Goal: Information Seeking & Learning: Learn about a topic

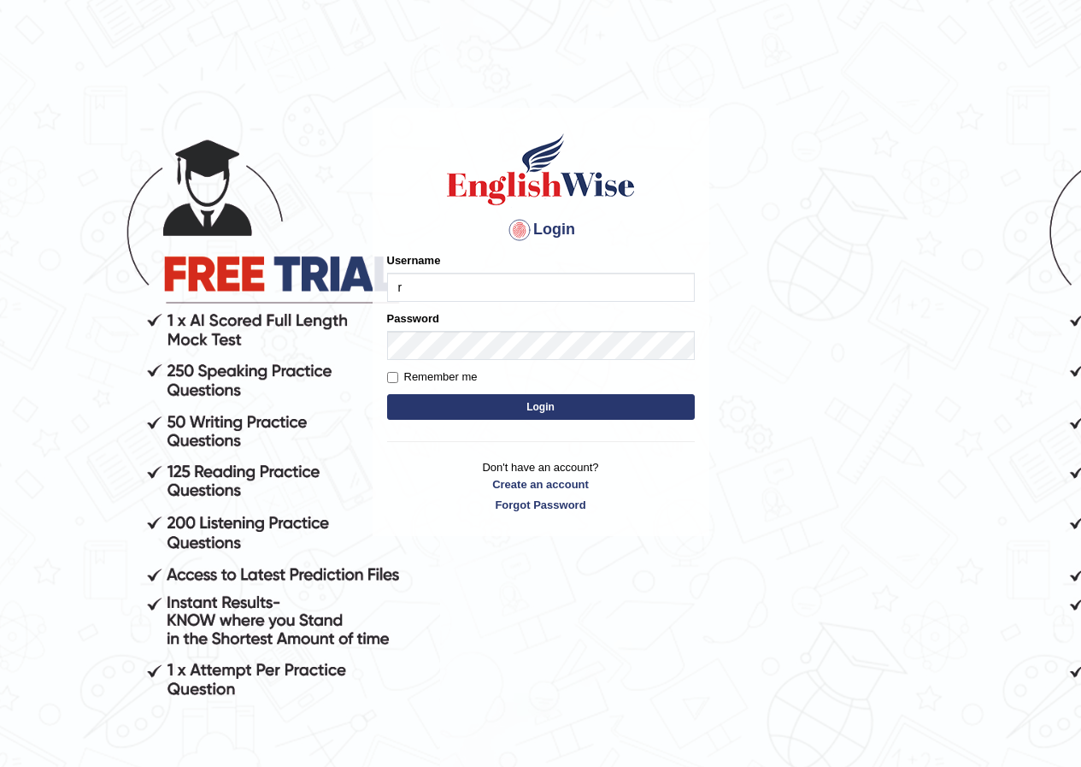
type input "Ridhima1"
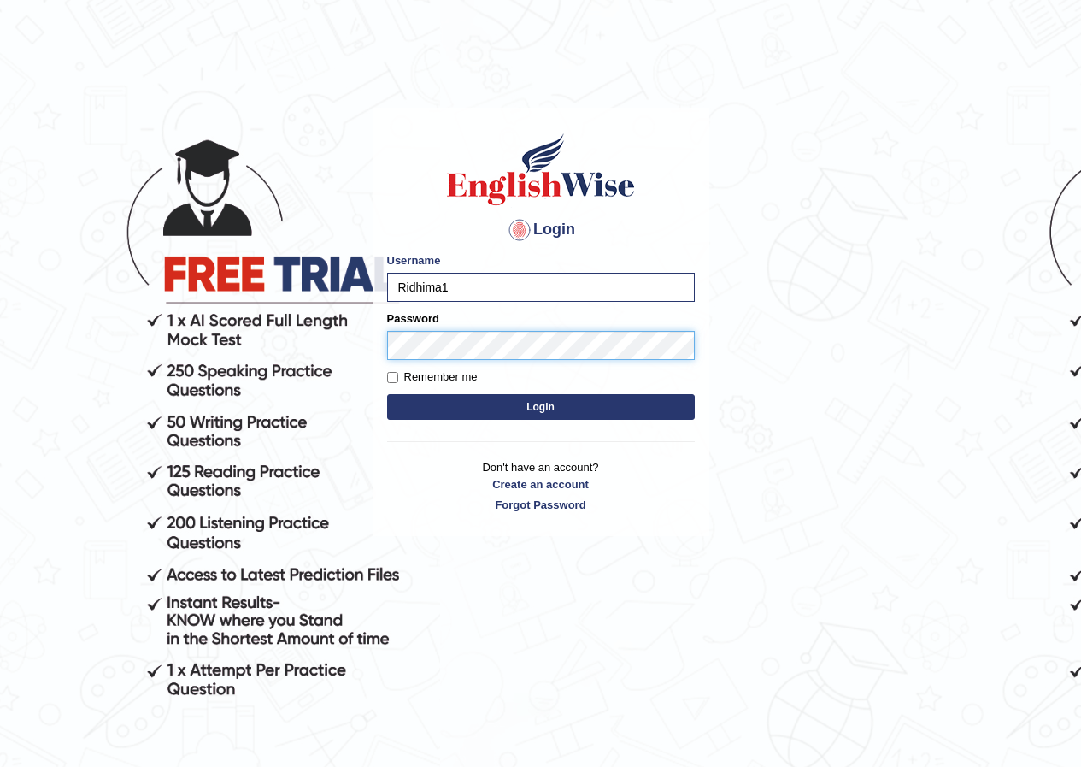
click at [387, 394] on button "Login" at bounding box center [541, 407] width 308 height 26
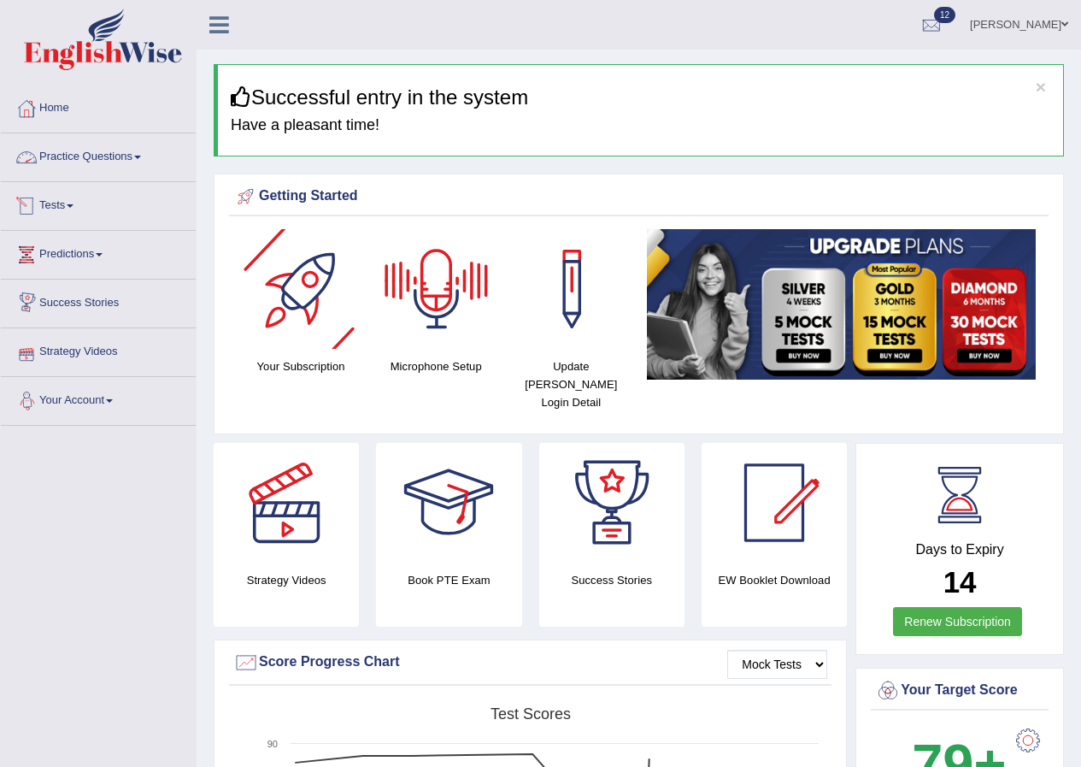
click at [122, 175] on link "Practice Questions" at bounding box center [98, 154] width 195 height 43
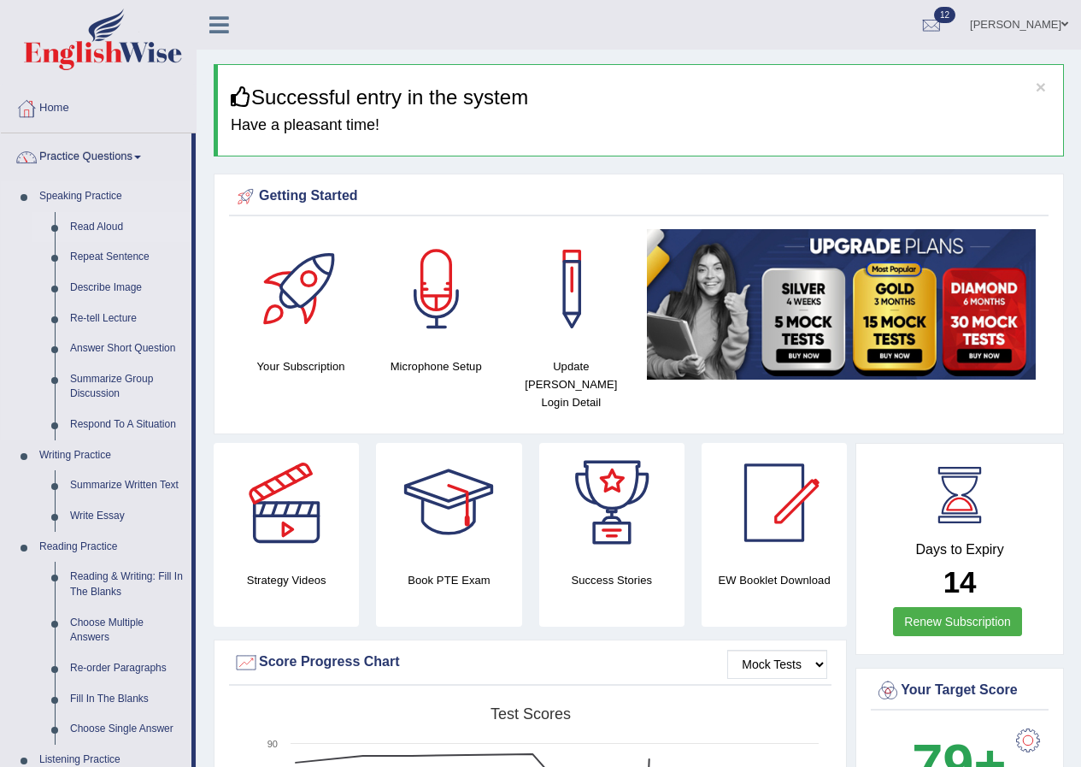
click at [100, 224] on link "Read Aloud" at bounding box center [126, 227] width 129 height 31
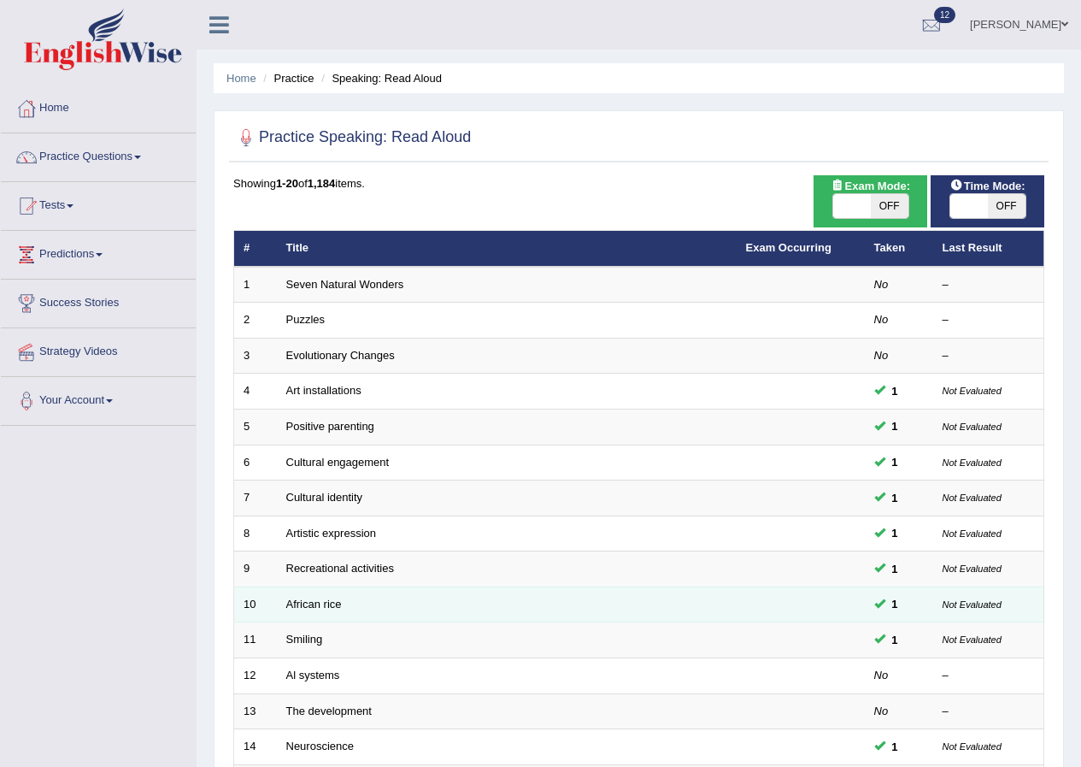
scroll to position [342, 0]
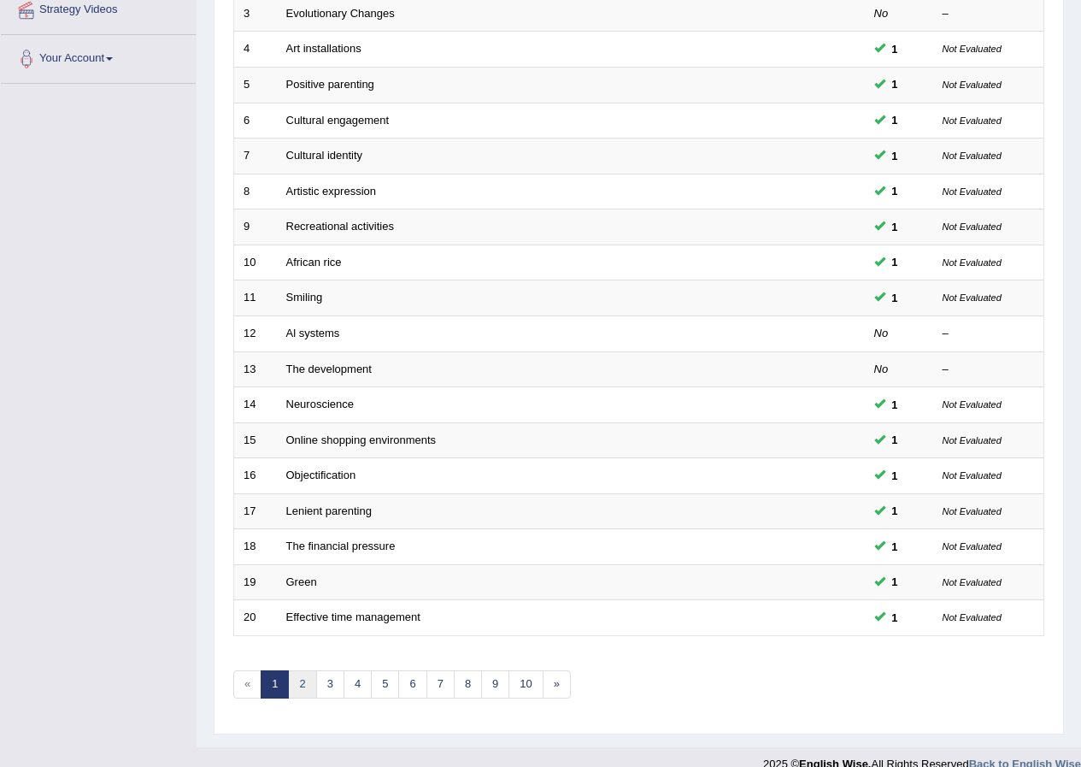
click at [294, 681] on link "2" at bounding box center [302, 684] width 28 height 28
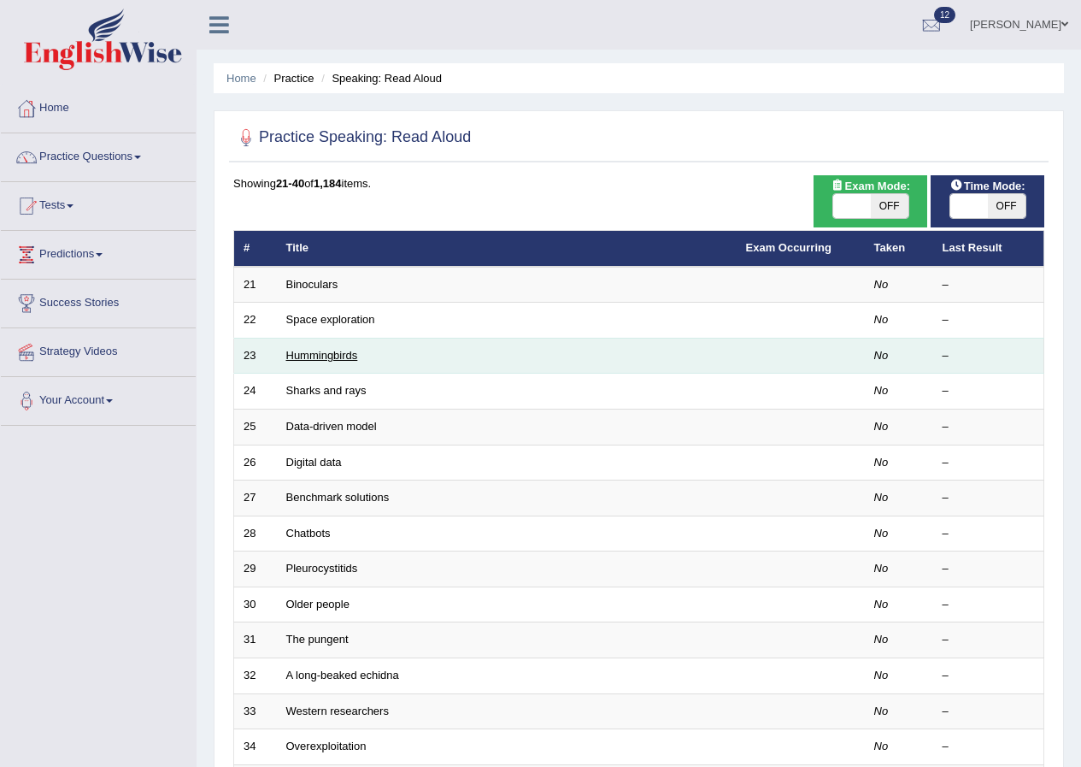
click at [324, 356] on link "Hummingbirds" at bounding box center [322, 355] width 72 height 13
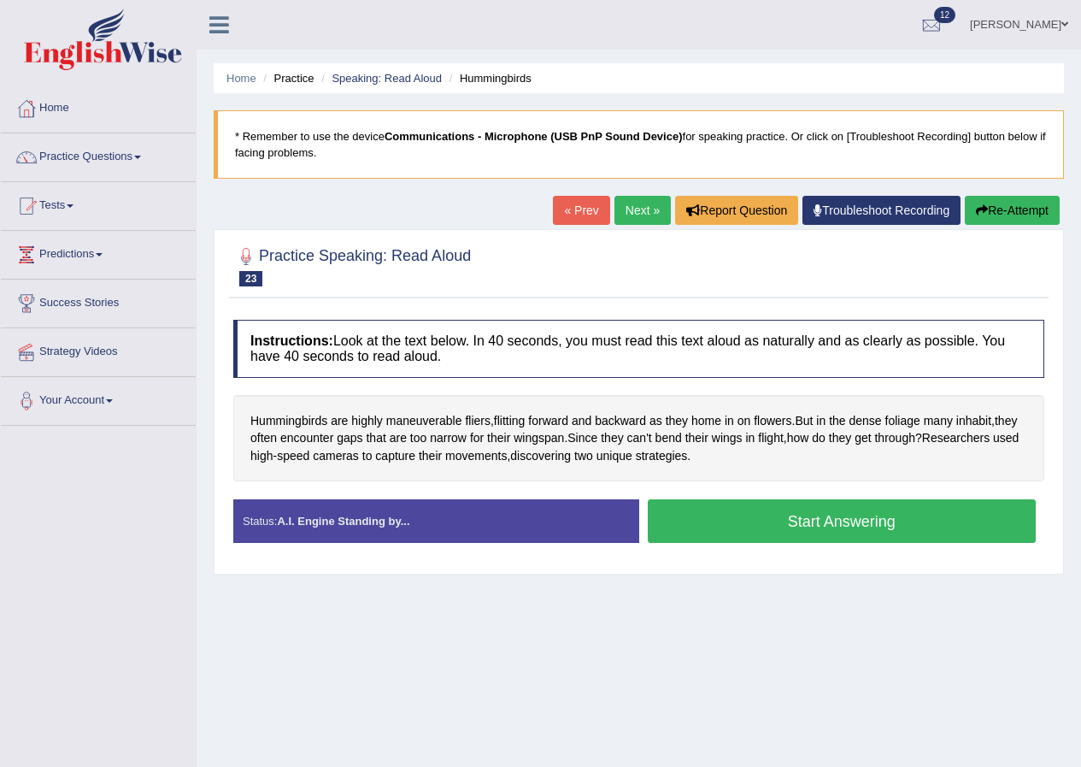
click at [690, 518] on button "Start Answering" at bounding box center [842, 521] width 389 height 44
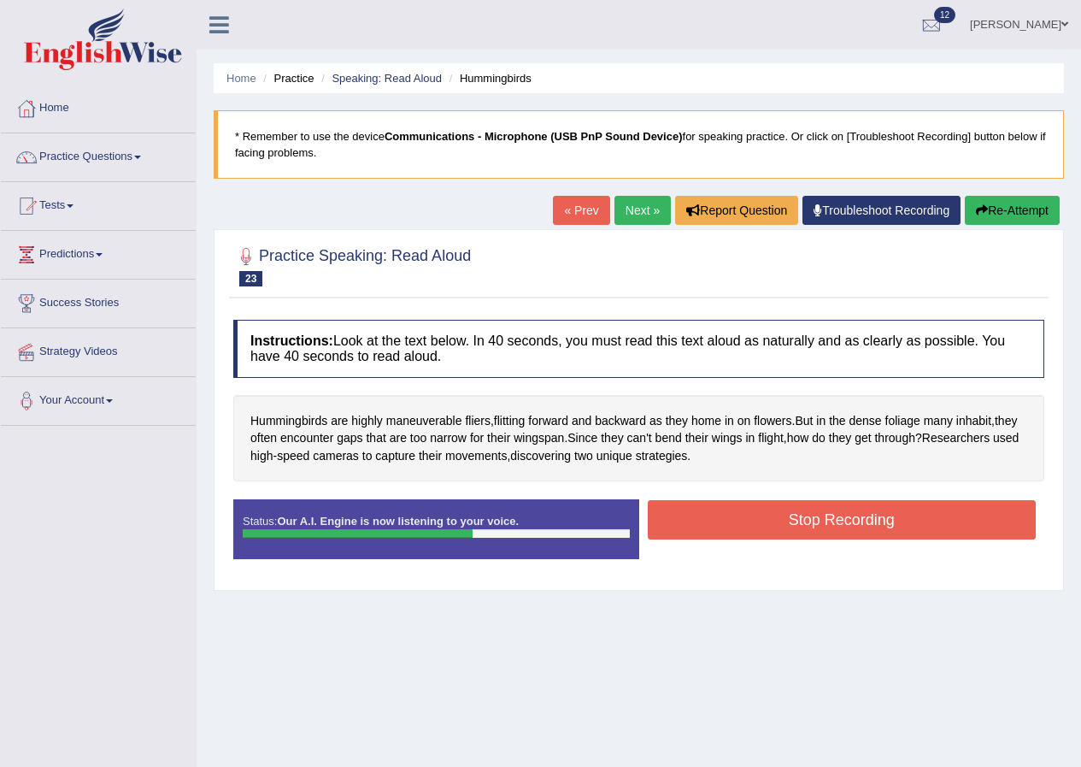
click at [656, 504] on button "Stop Recording" at bounding box center [842, 519] width 389 height 39
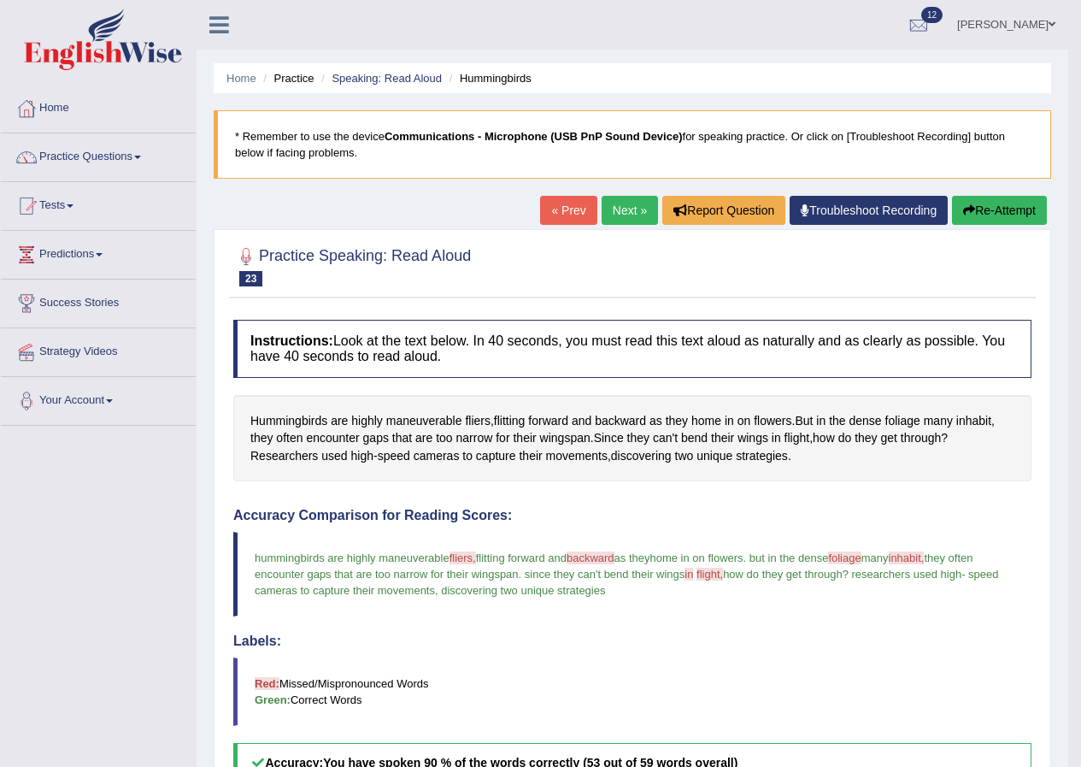
click at [621, 201] on link "Next »" at bounding box center [630, 210] width 56 height 29
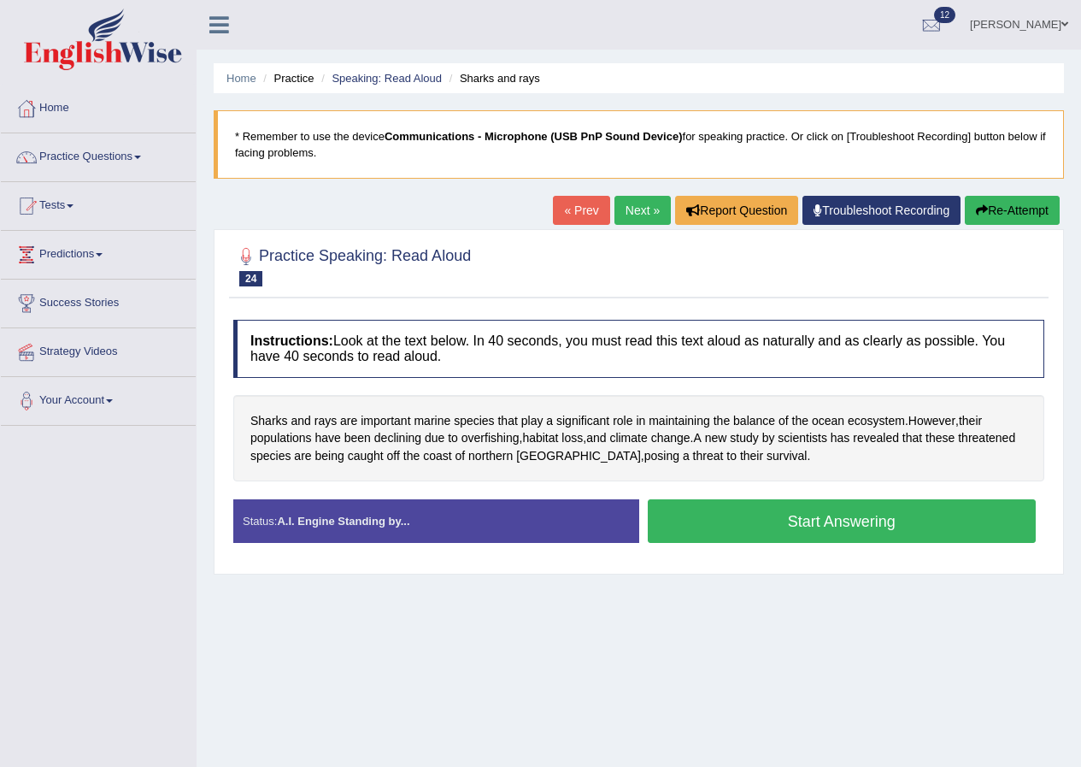
click at [686, 515] on button "Start Answering" at bounding box center [842, 521] width 389 height 44
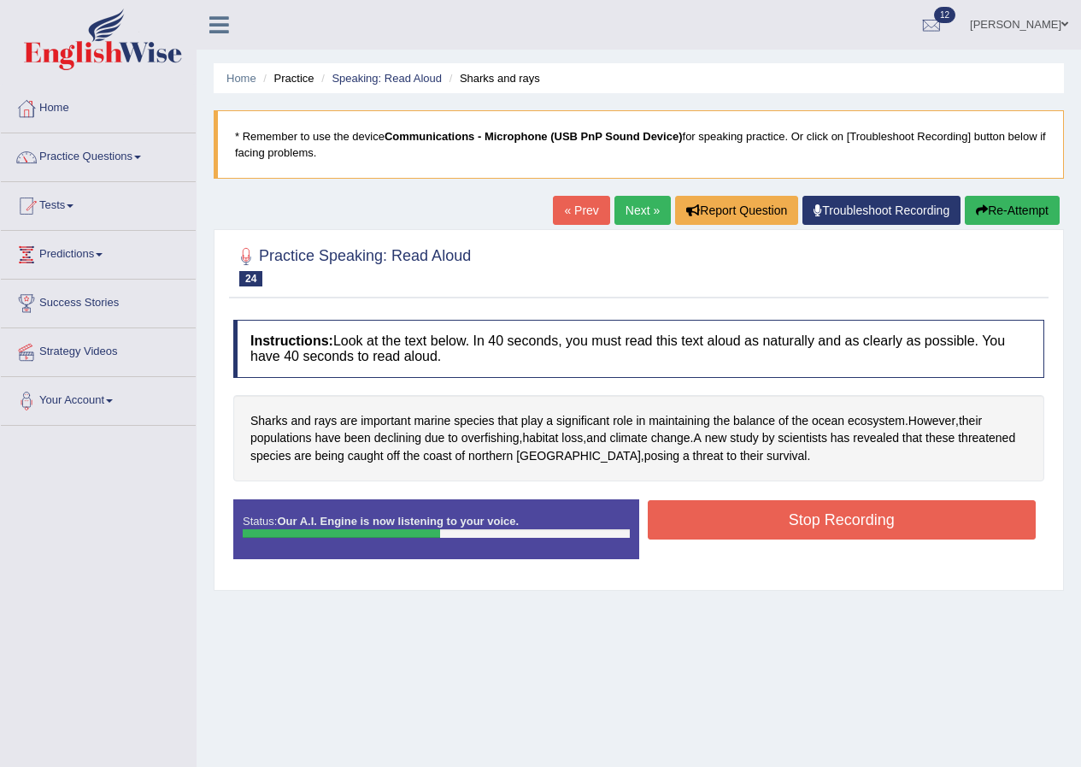
click at [778, 519] on button "Stop Recording" at bounding box center [842, 519] width 389 height 39
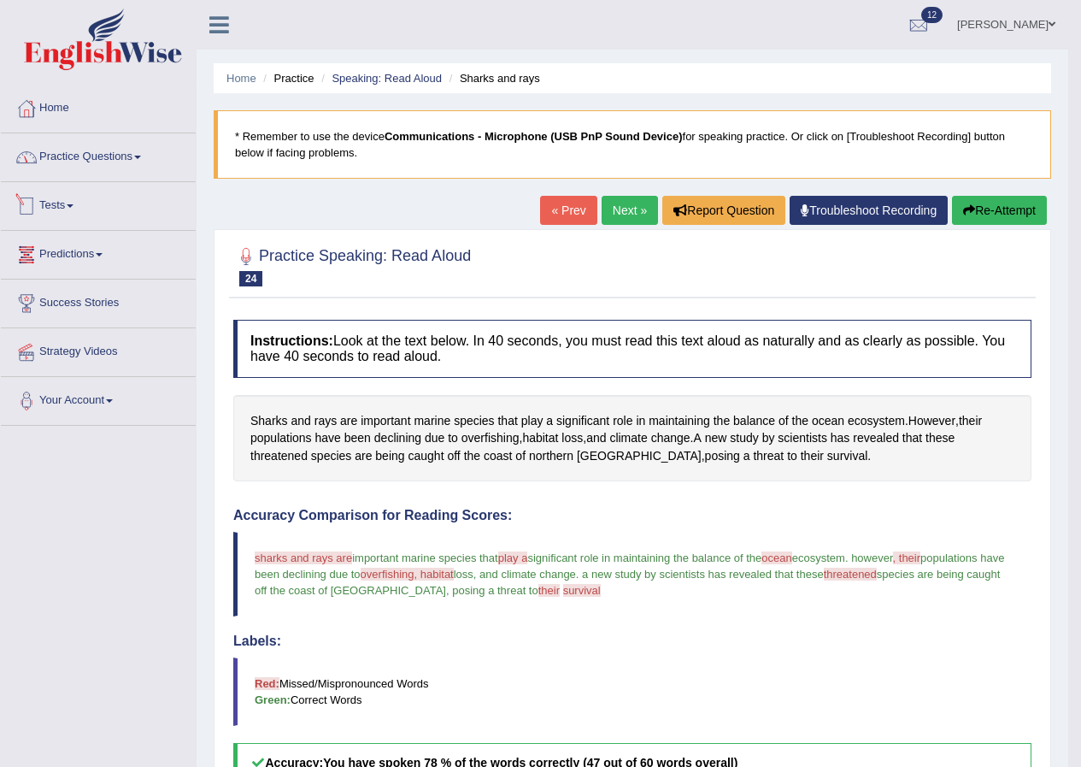
click at [129, 168] on link "Practice Questions" at bounding box center [98, 154] width 195 height 43
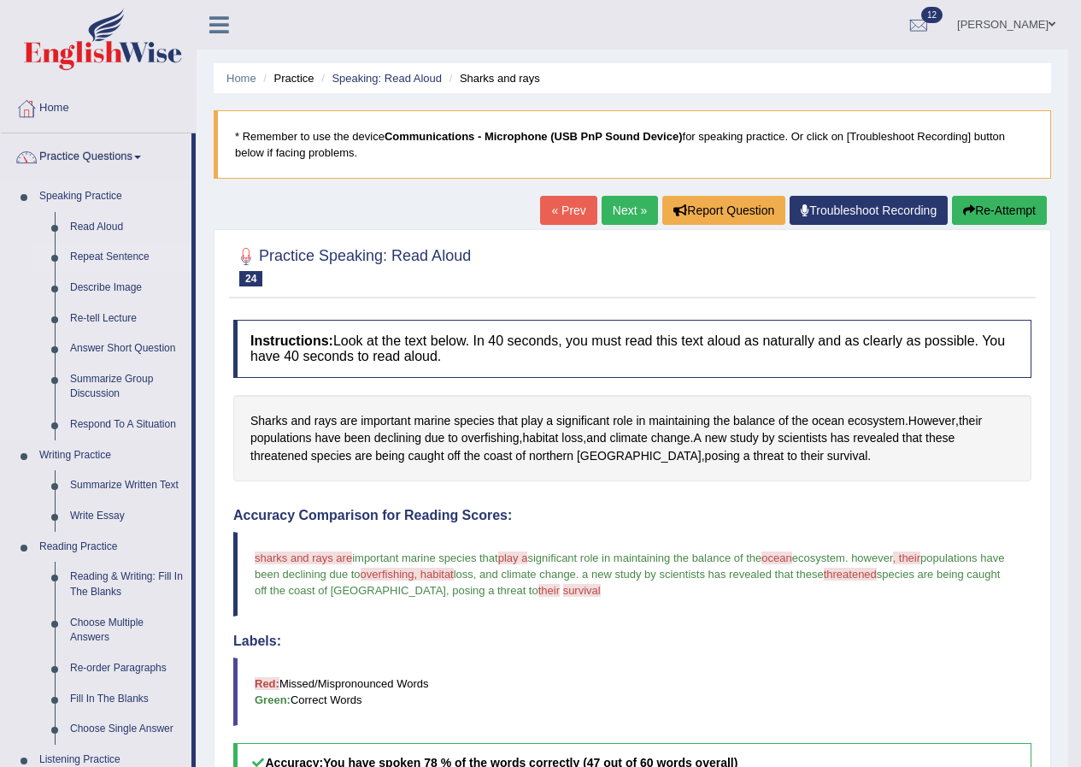
click at [117, 250] on link "Repeat Sentence" at bounding box center [126, 257] width 129 height 31
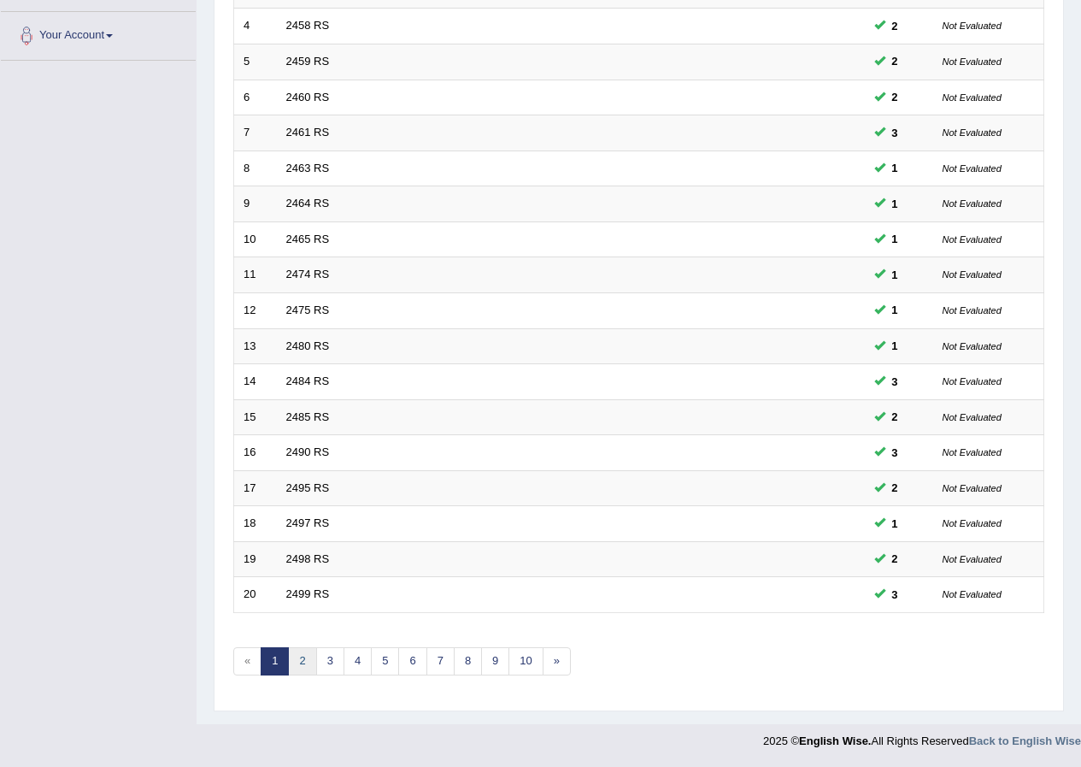
click at [303, 663] on link "2" at bounding box center [302, 661] width 28 height 28
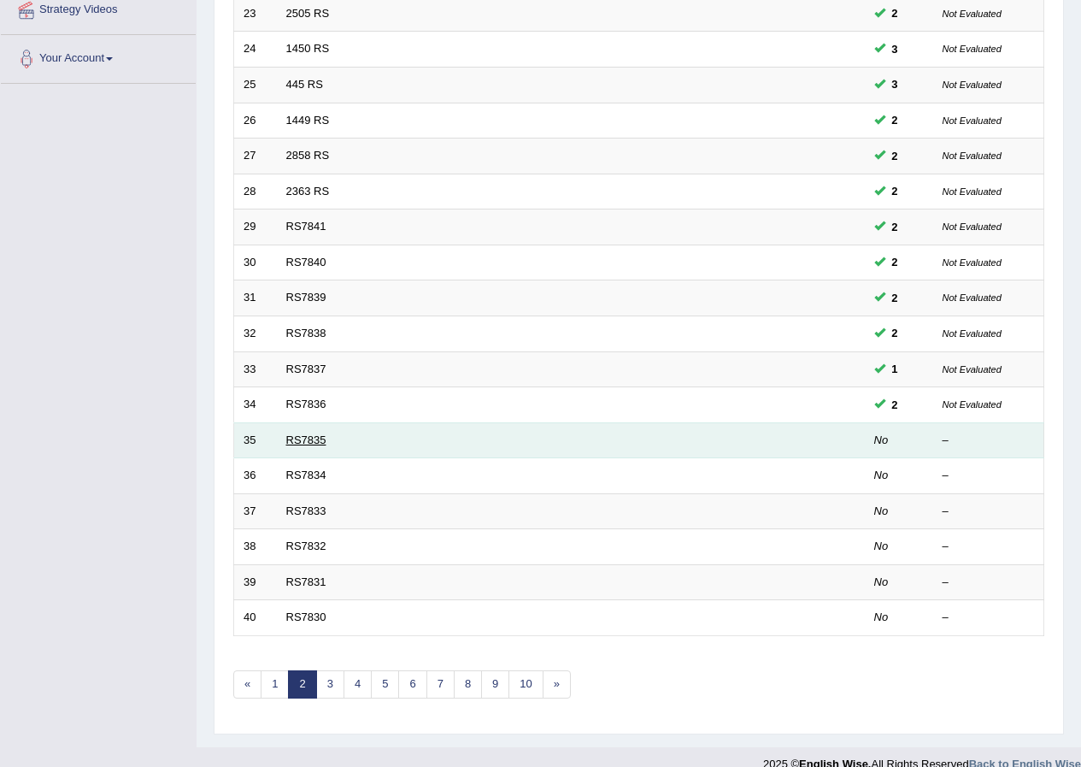
click at [303, 442] on link "RS7835" at bounding box center [306, 439] width 40 height 13
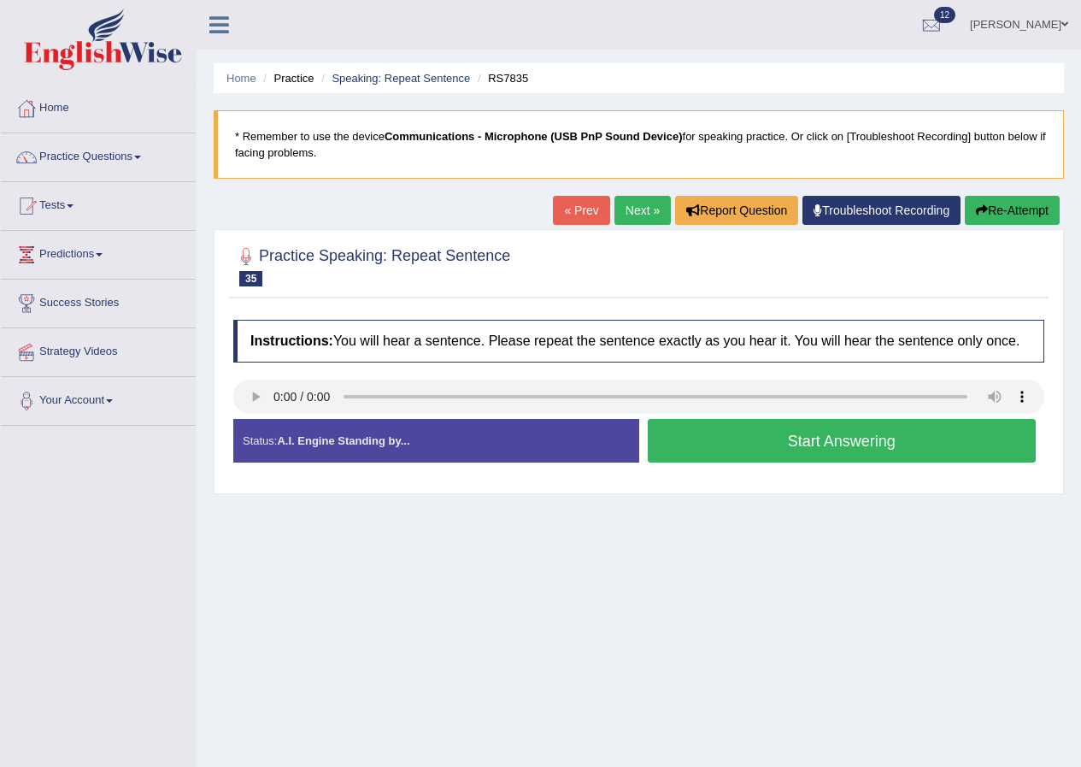
click at [978, 202] on button "Re-Attempt" at bounding box center [1012, 210] width 95 height 29
click at [752, 428] on button "Start Answering" at bounding box center [842, 441] width 389 height 44
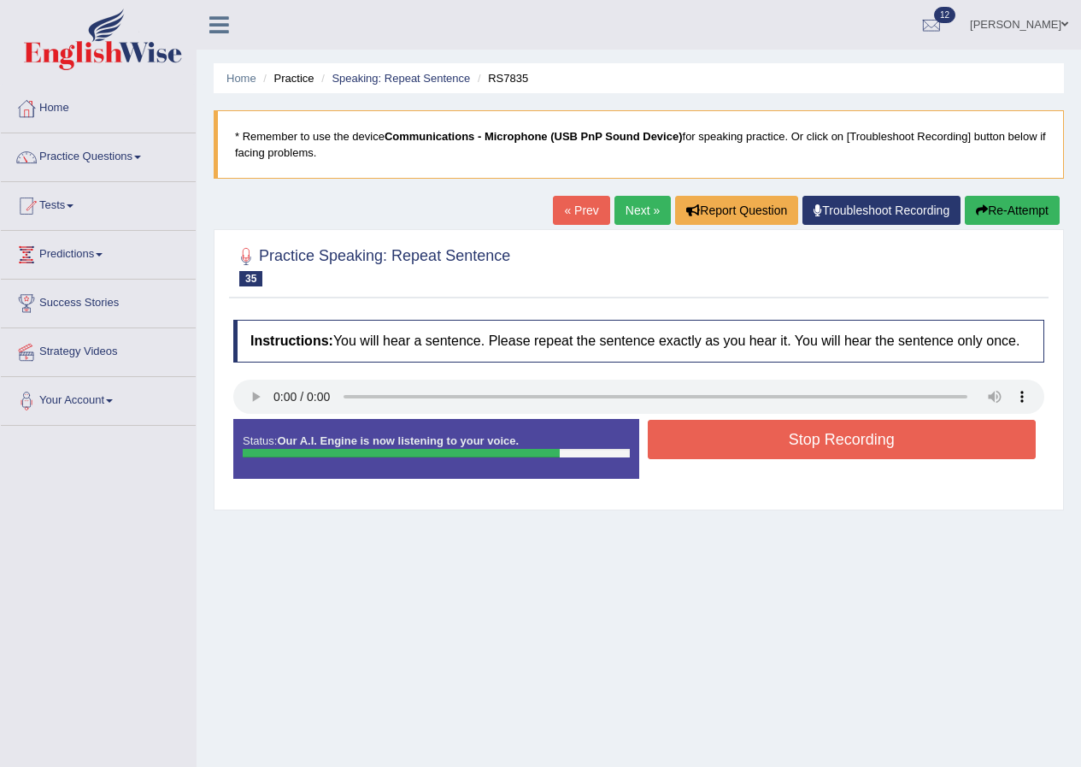
click at [750, 429] on button "Stop Recording" at bounding box center [842, 439] width 389 height 39
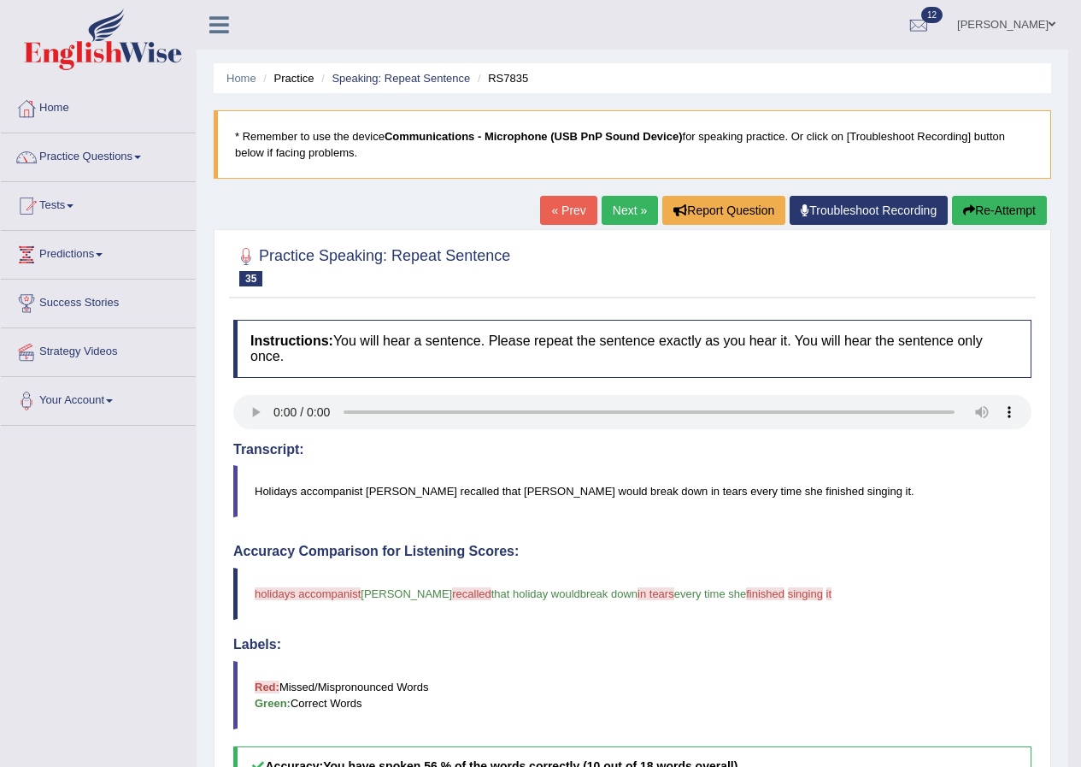
click at [627, 219] on link "Next »" at bounding box center [630, 210] width 56 height 29
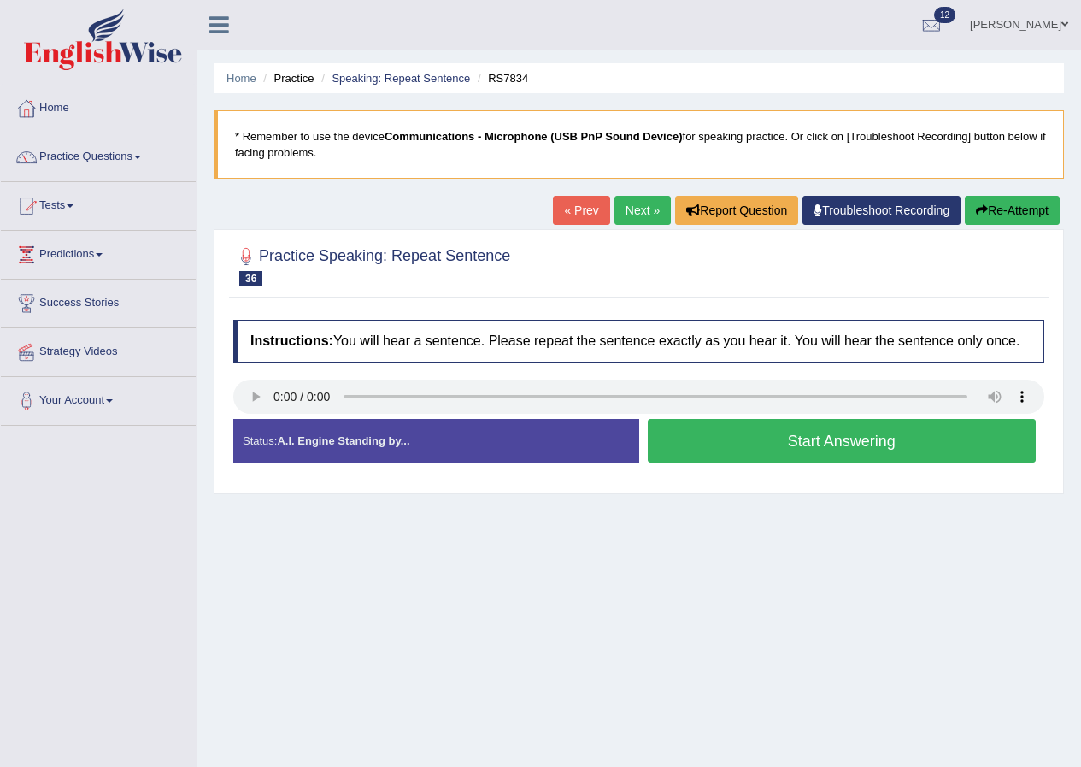
click at [982, 211] on icon "button" at bounding box center [982, 210] width 12 height 12
click at [867, 432] on button "Start Answering" at bounding box center [842, 441] width 389 height 44
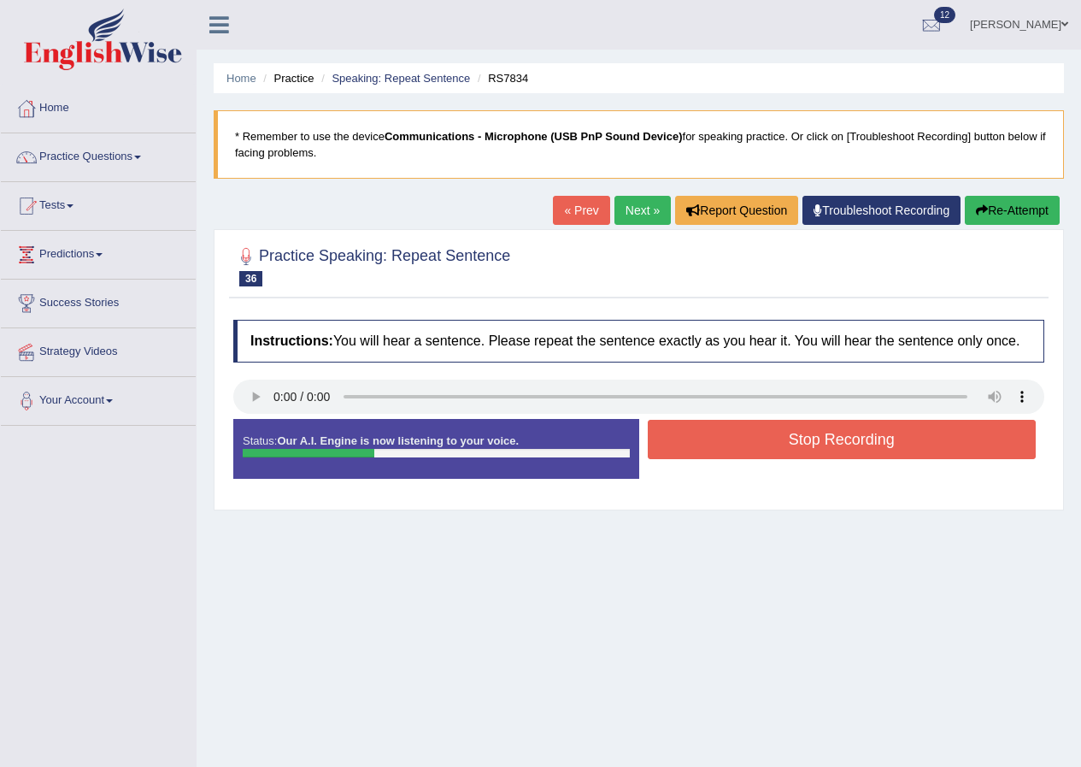
click at [867, 432] on button "Stop Recording" at bounding box center [842, 439] width 389 height 39
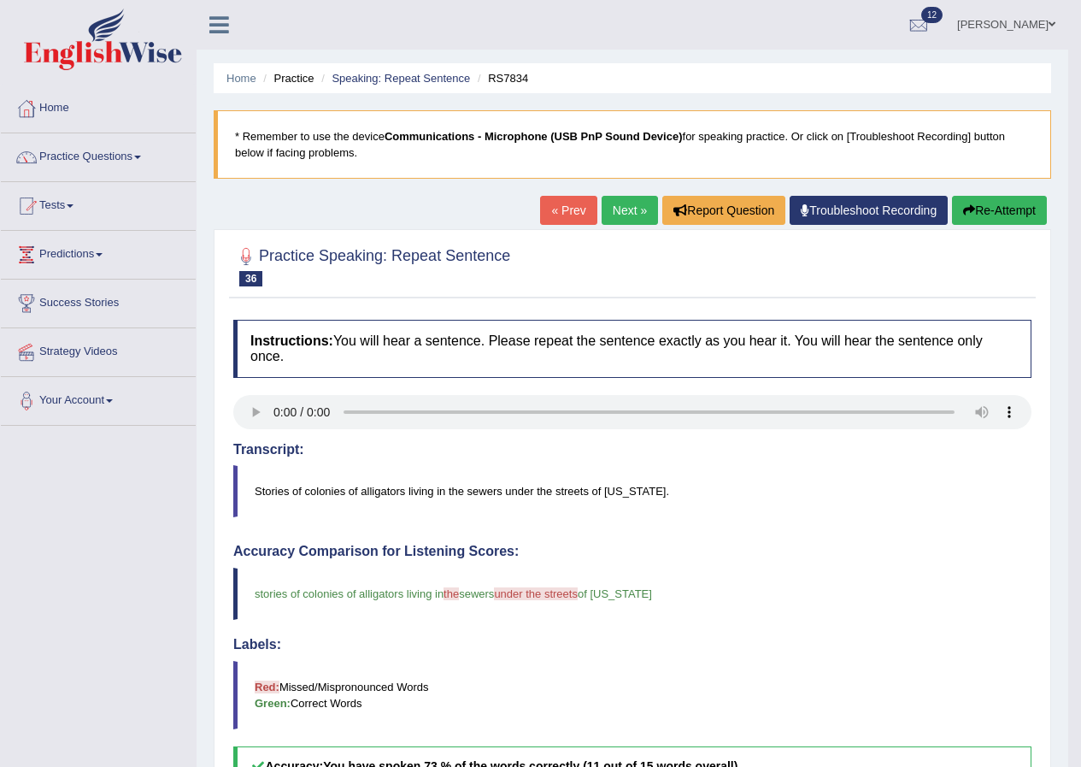
click at [619, 208] on link "Next »" at bounding box center [630, 210] width 56 height 29
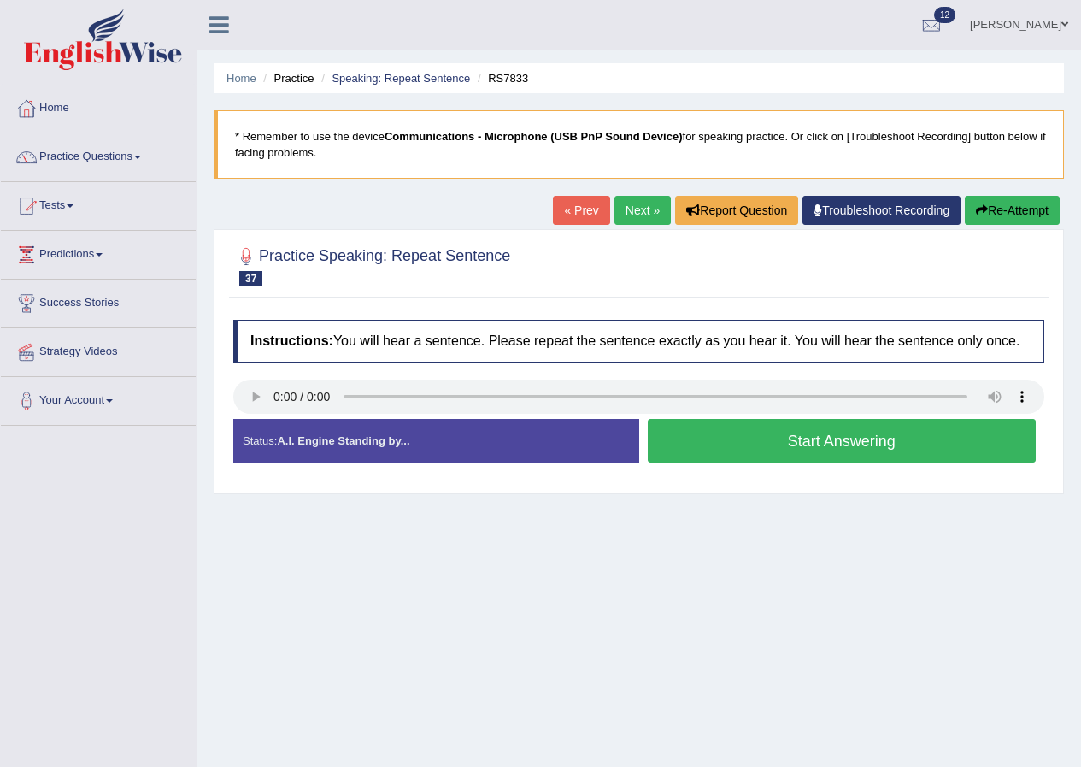
click at [841, 434] on button "Start Answering" at bounding box center [842, 441] width 389 height 44
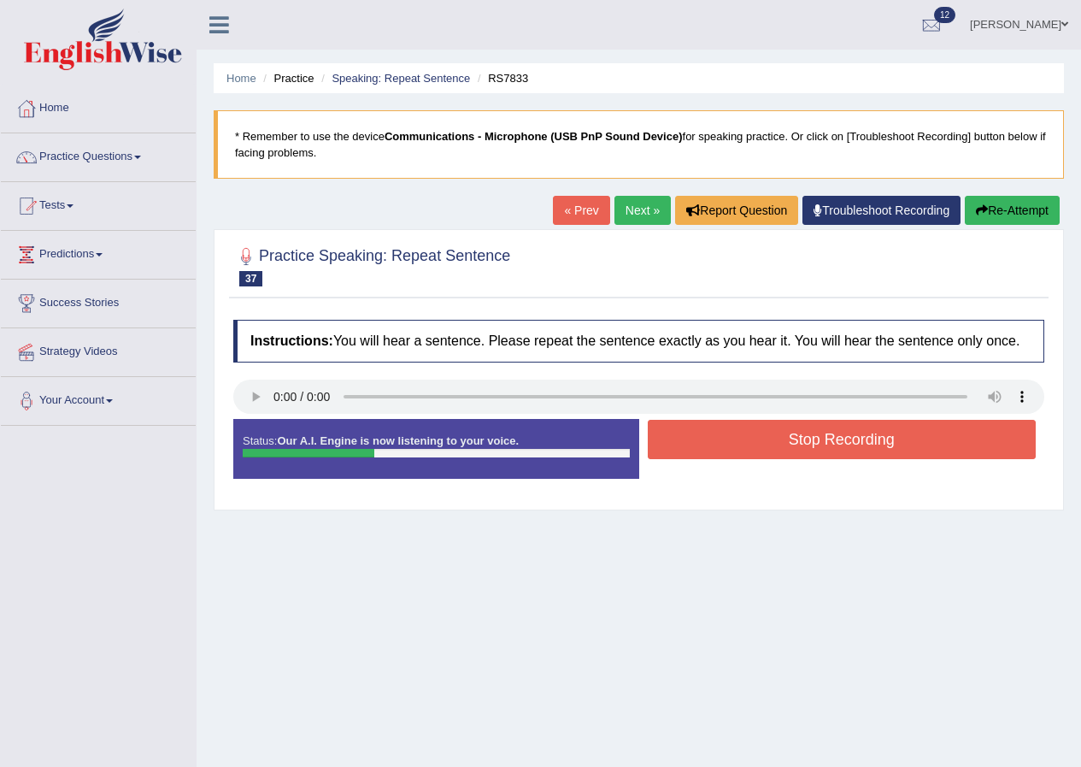
click at [841, 434] on button "Stop Recording" at bounding box center [842, 439] width 389 height 39
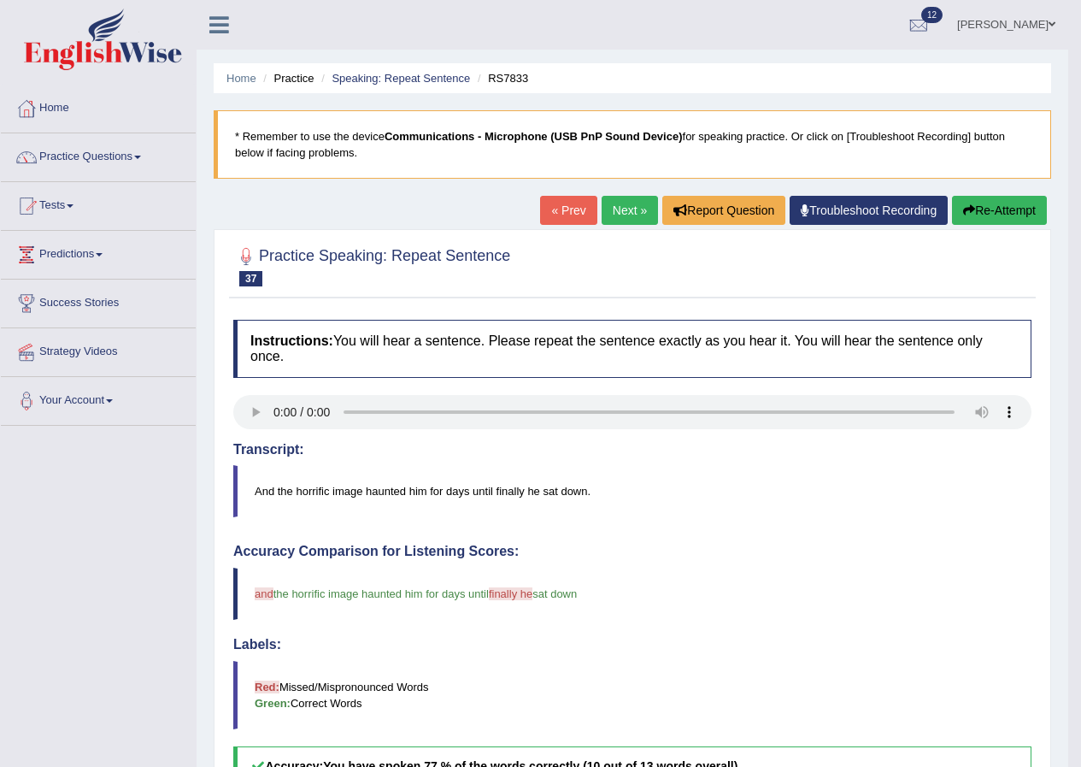
click at [619, 209] on link "Next »" at bounding box center [630, 210] width 56 height 29
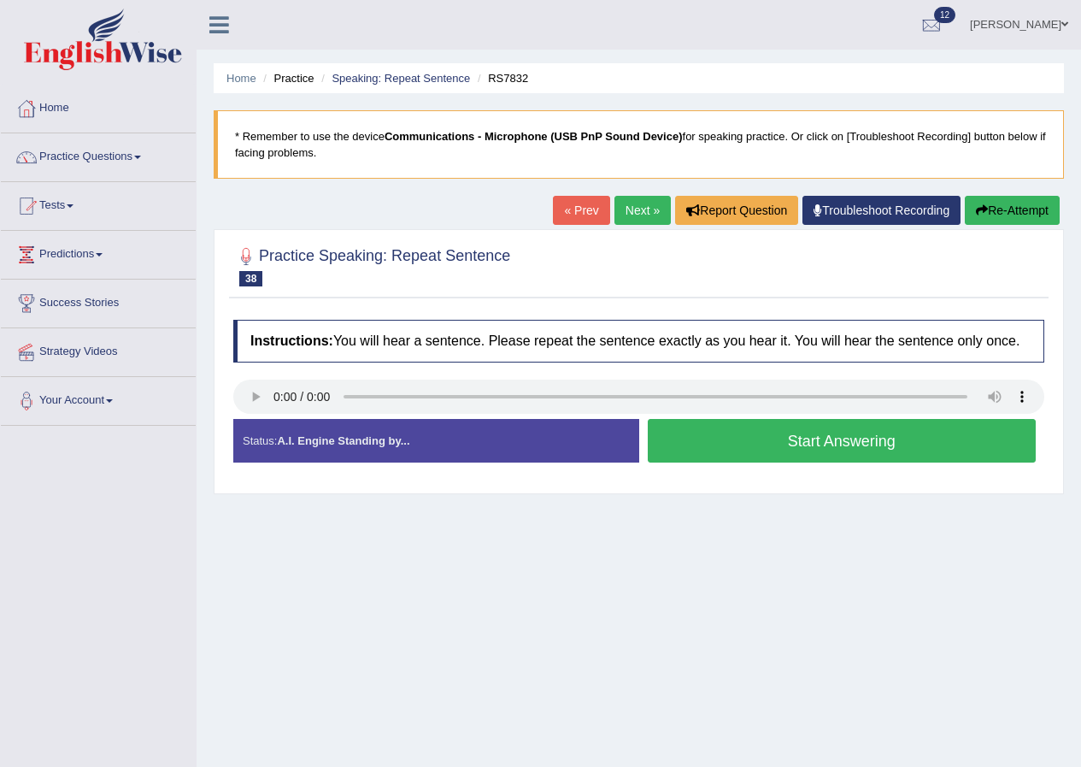
click at [763, 437] on button "Start Answering" at bounding box center [842, 441] width 389 height 44
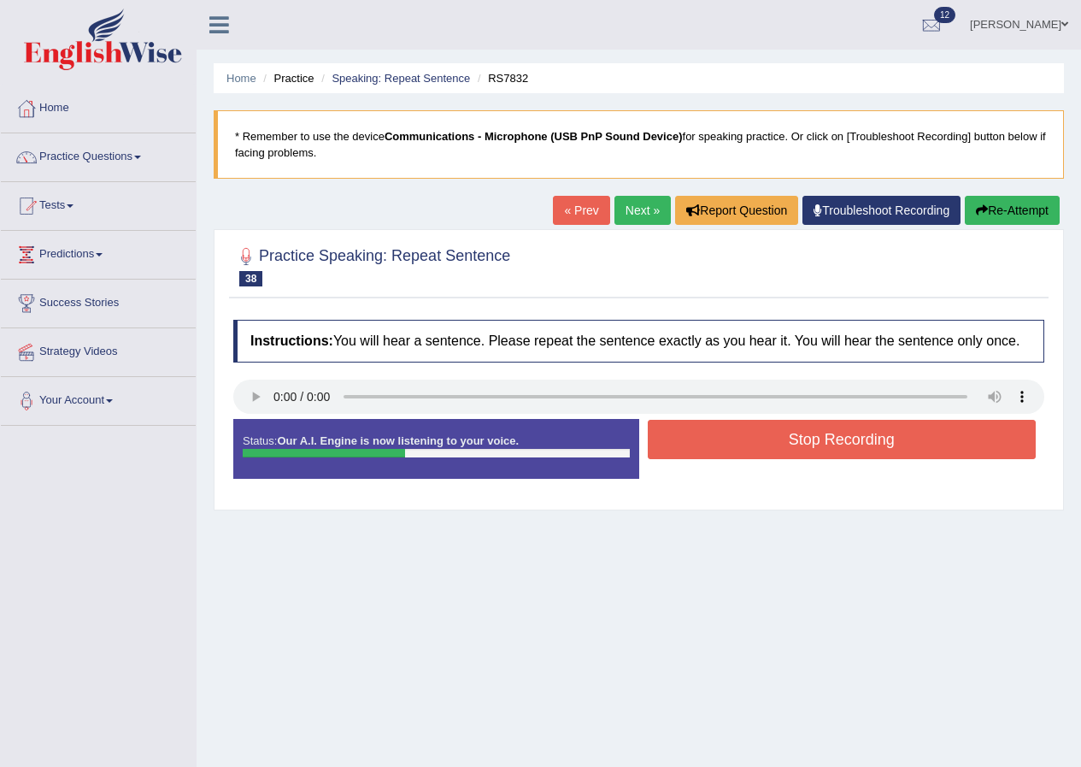
click at [774, 440] on button "Stop Recording" at bounding box center [842, 439] width 389 height 39
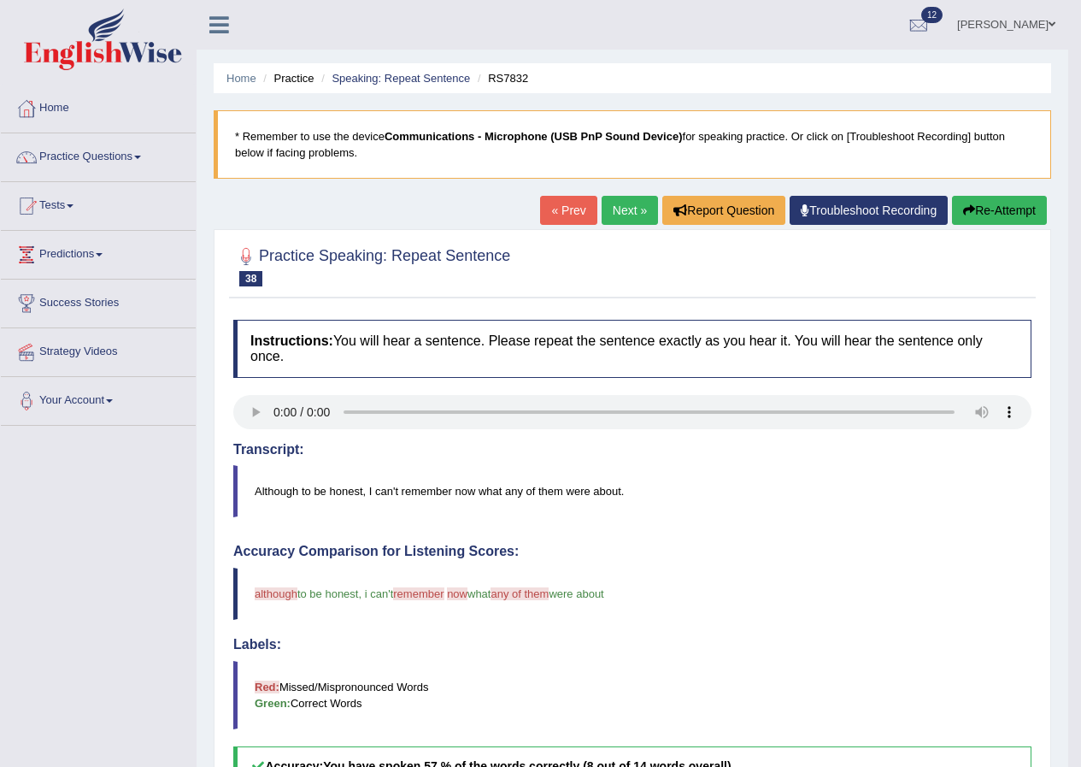
click at [609, 217] on link "Next »" at bounding box center [630, 210] width 56 height 29
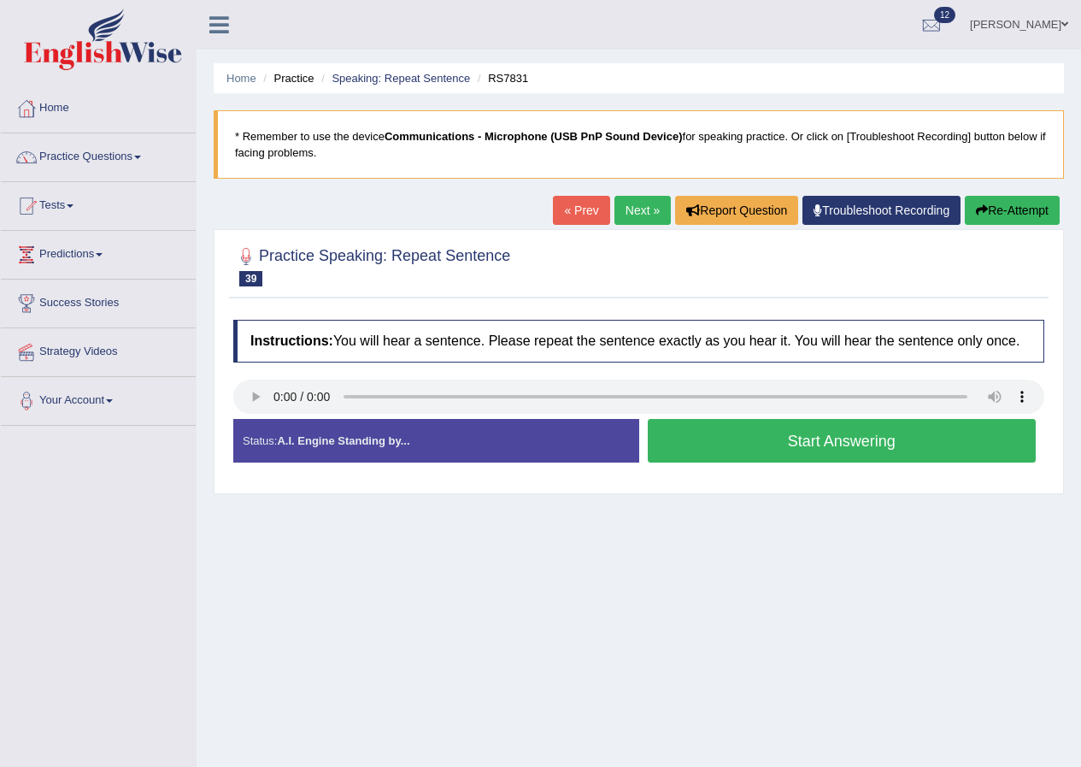
click at [770, 431] on button "Start Answering" at bounding box center [842, 441] width 389 height 44
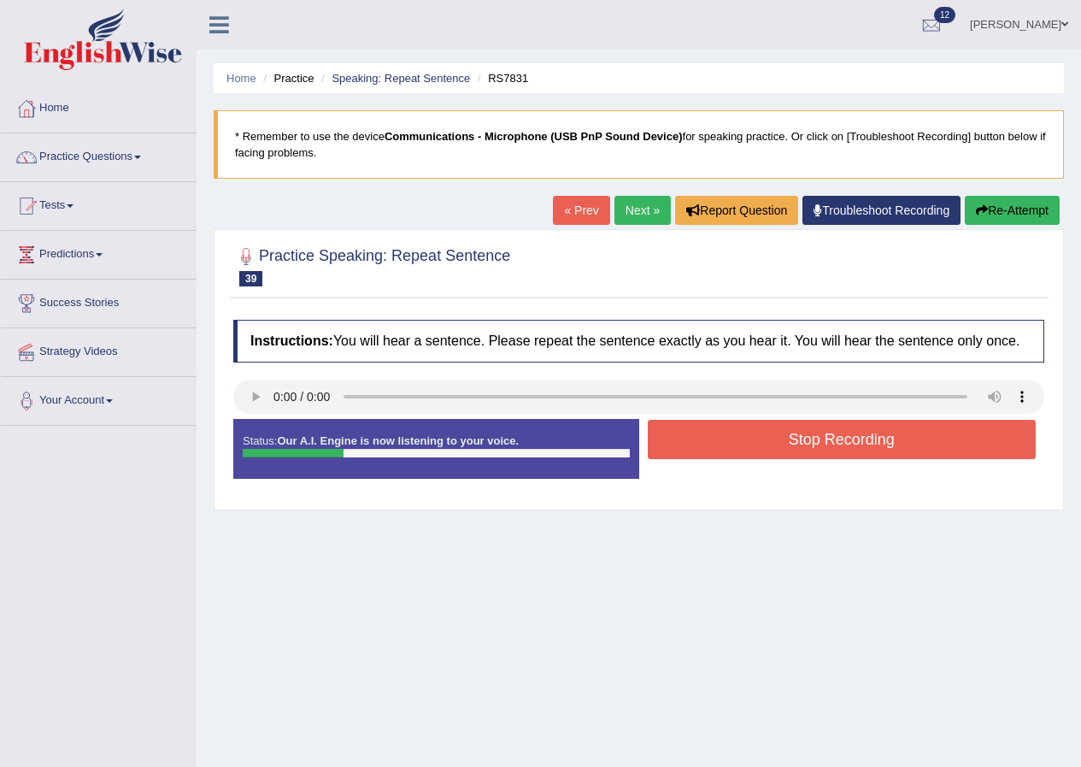
click at [770, 431] on button "Stop Recording" at bounding box center [842, 439] width 389 height 39
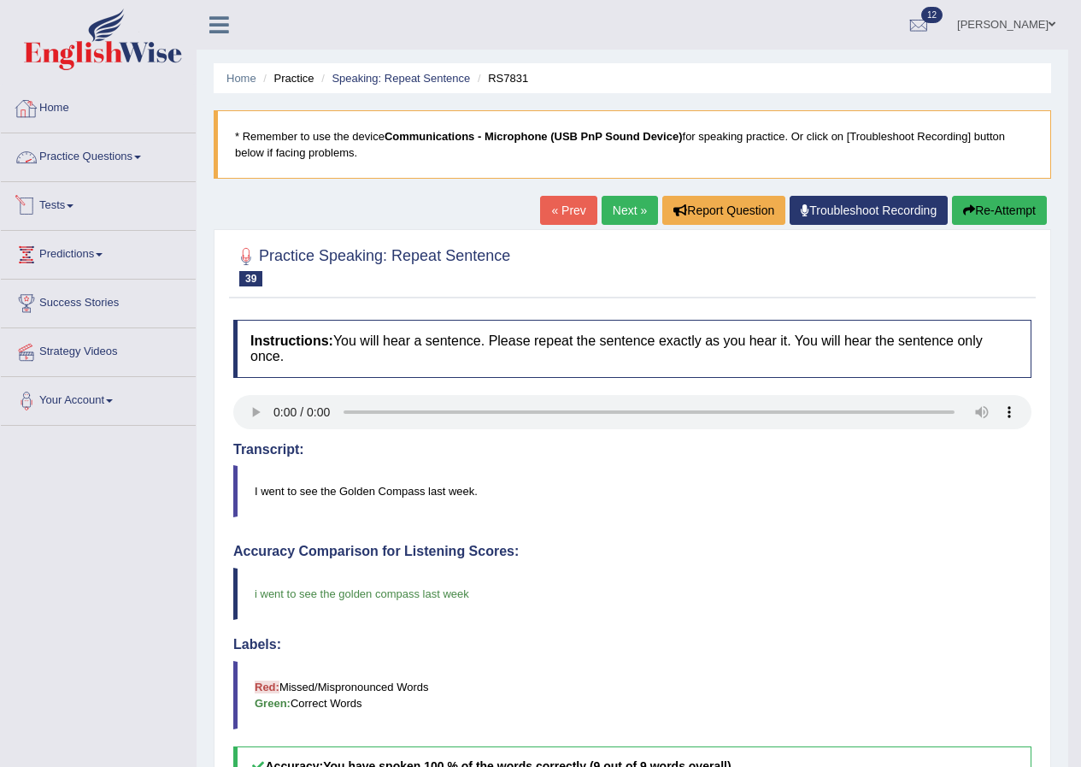
click at [623, 205] on link "Next »" at bounding box center [630, 210] width 56 height 29
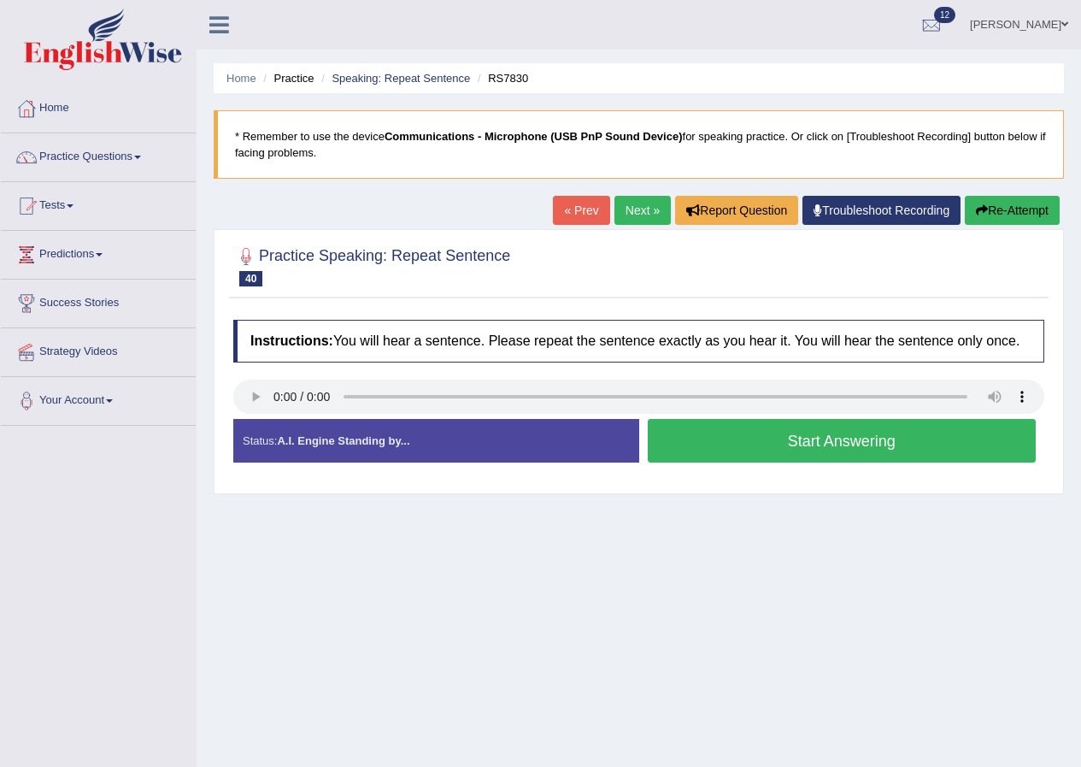
click at [746, 431] on button "Start Answering" at bounding box center [842, 441] width 389 height 44
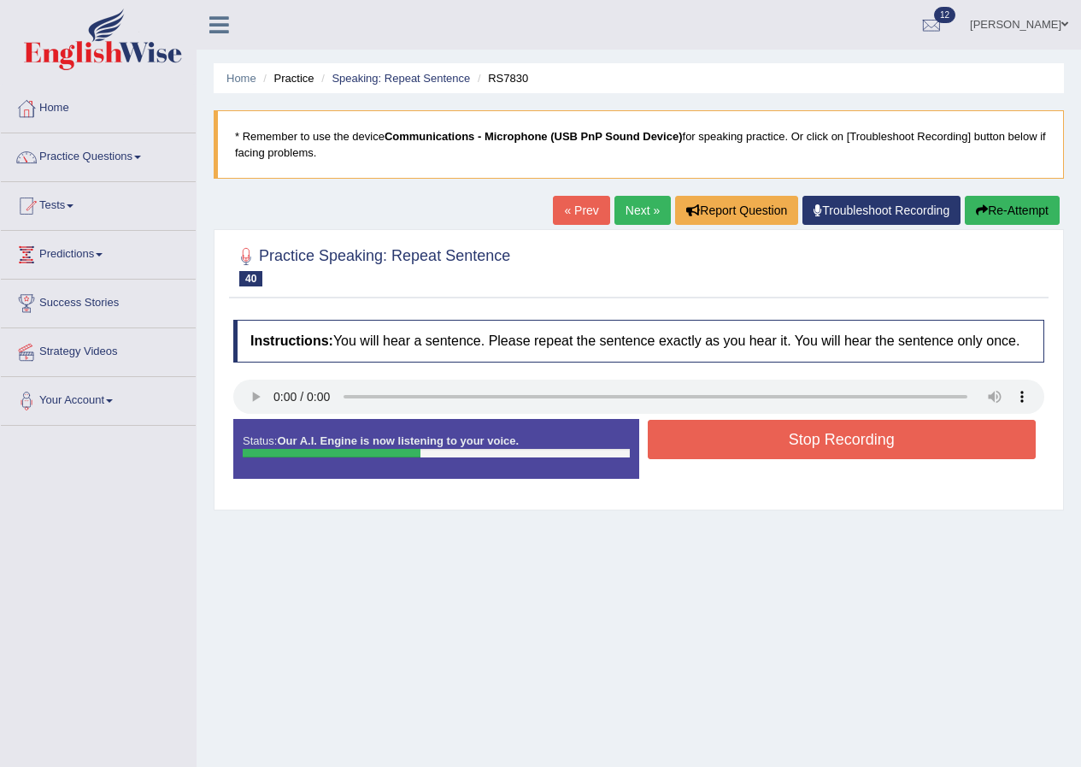
click at [746, 431] on button "Stop Recording" at bounding box center [842, 439] width 389 height 39
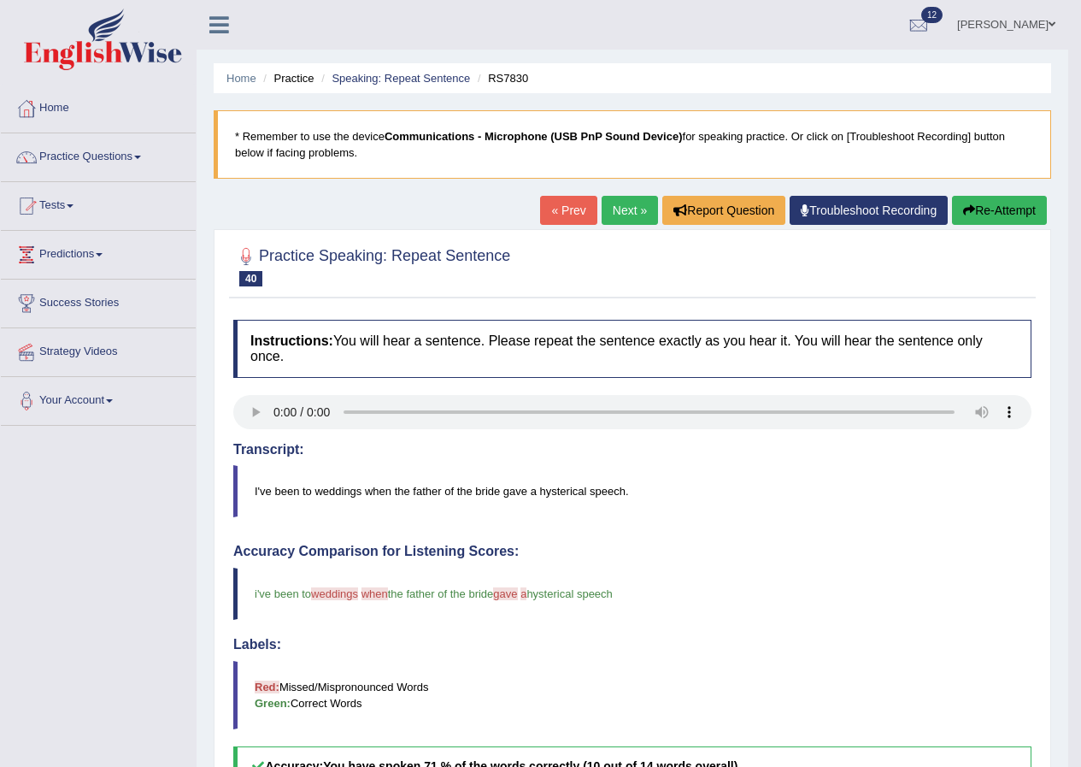
click at [616, 211] on link "Next »" at bounding box center [630, 210] width 56 height 29
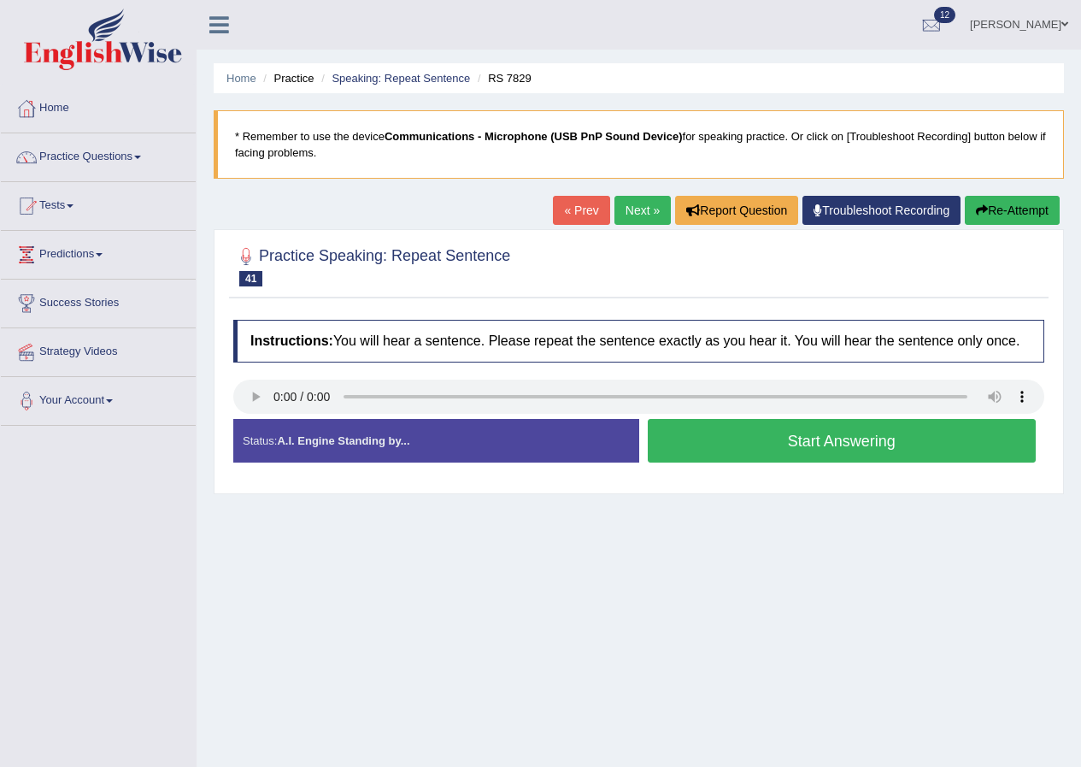
click at [864, 439] on button "Start Answering" at bounding box center [842, 441] width 389 height 44
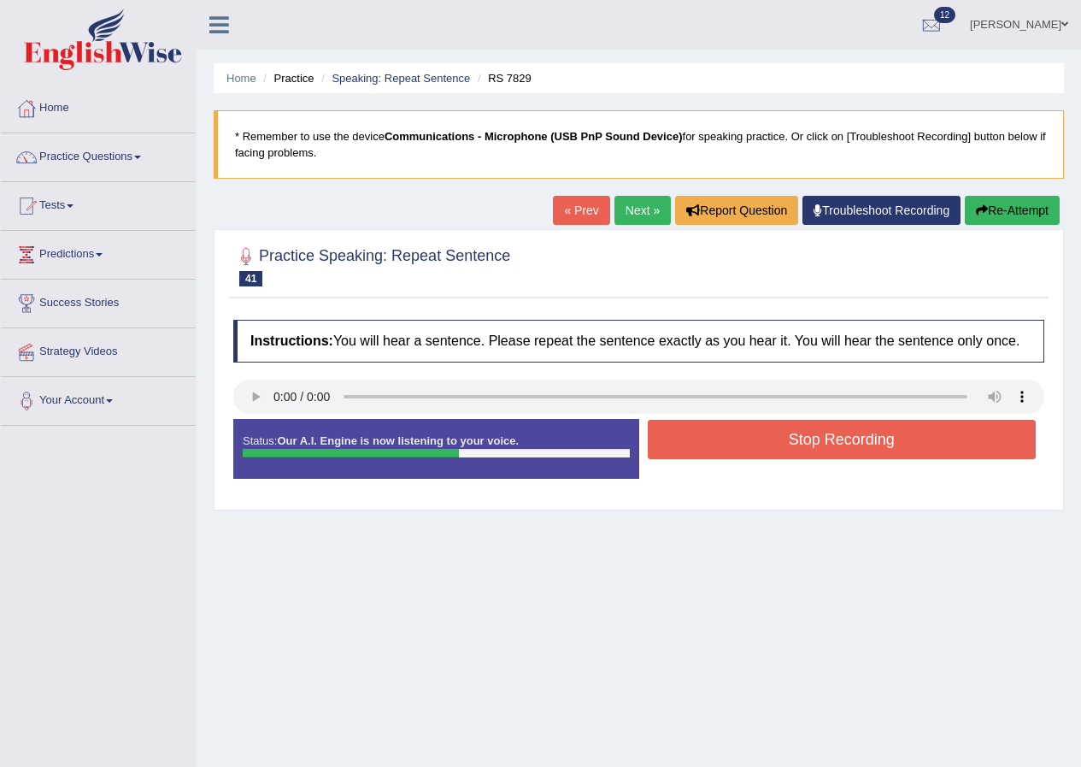
click at [864, 439] on button "Stop Recording" at bounding box center [842, 439] width 389 height 39
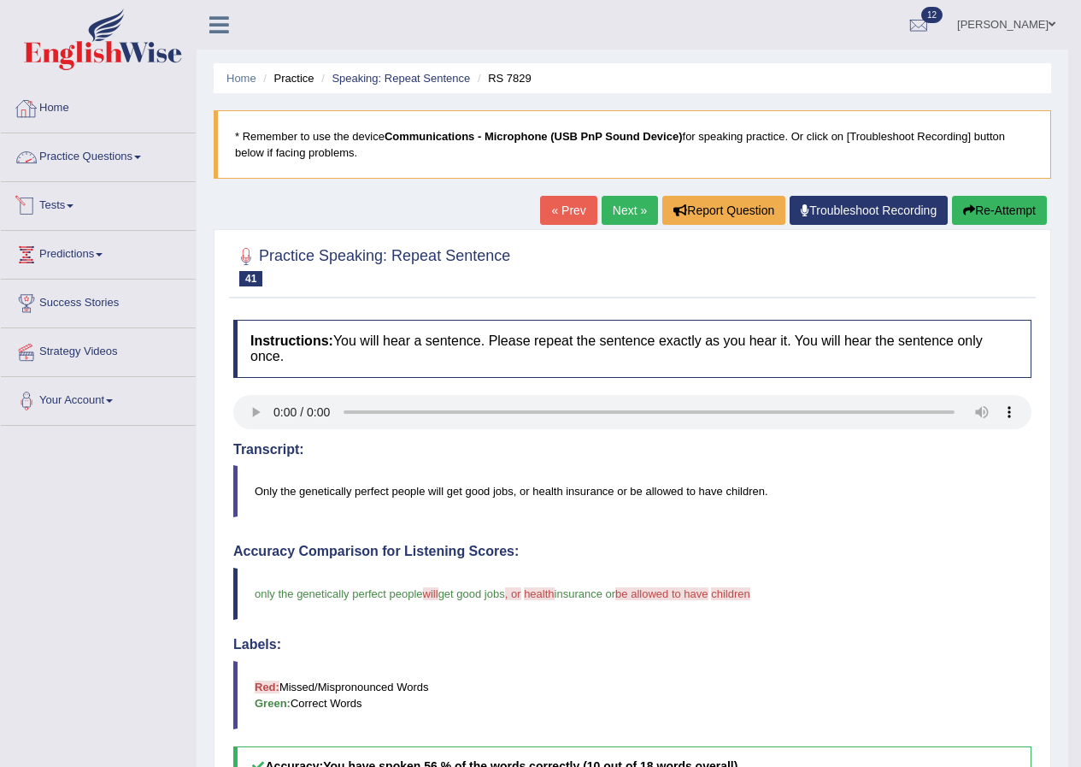
click at [103, 169] on link "Practice Questions" at bounding box center [98, 154] width 195 height 43
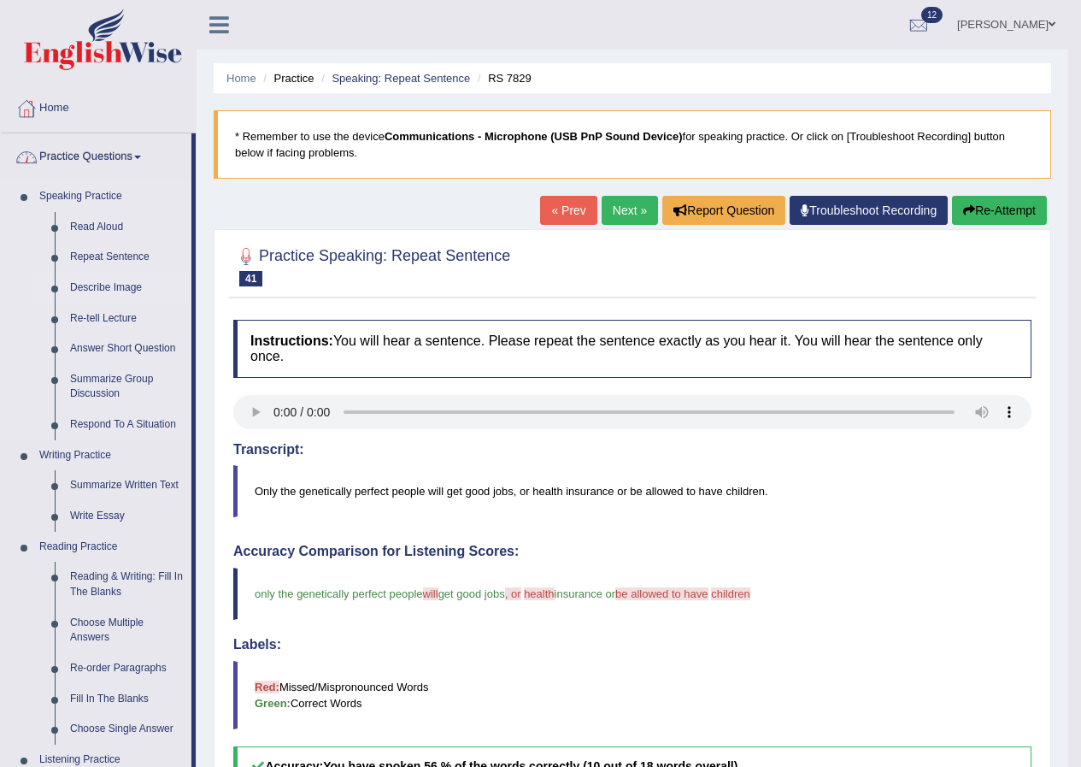
click at [118, 285] on link "Describe Image" at bounding box center [126, 288] width 129 height 31
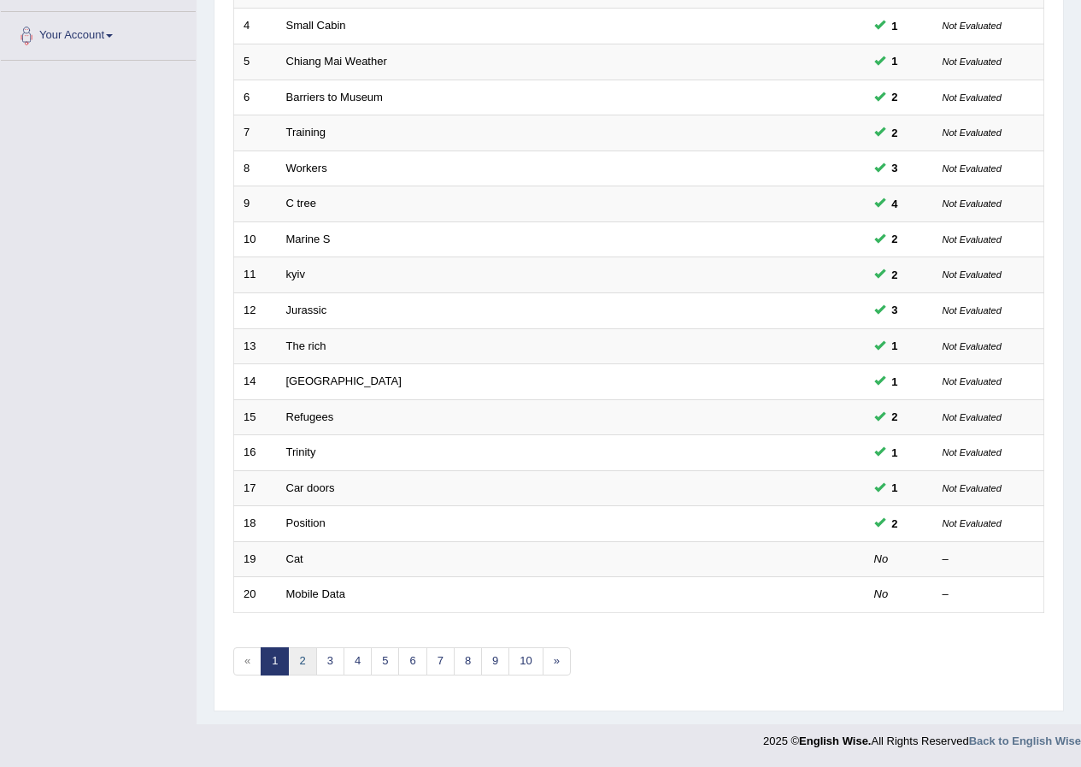
click at [309, 666] on link "2" at bounding box center [302, 661] width 28 height 28
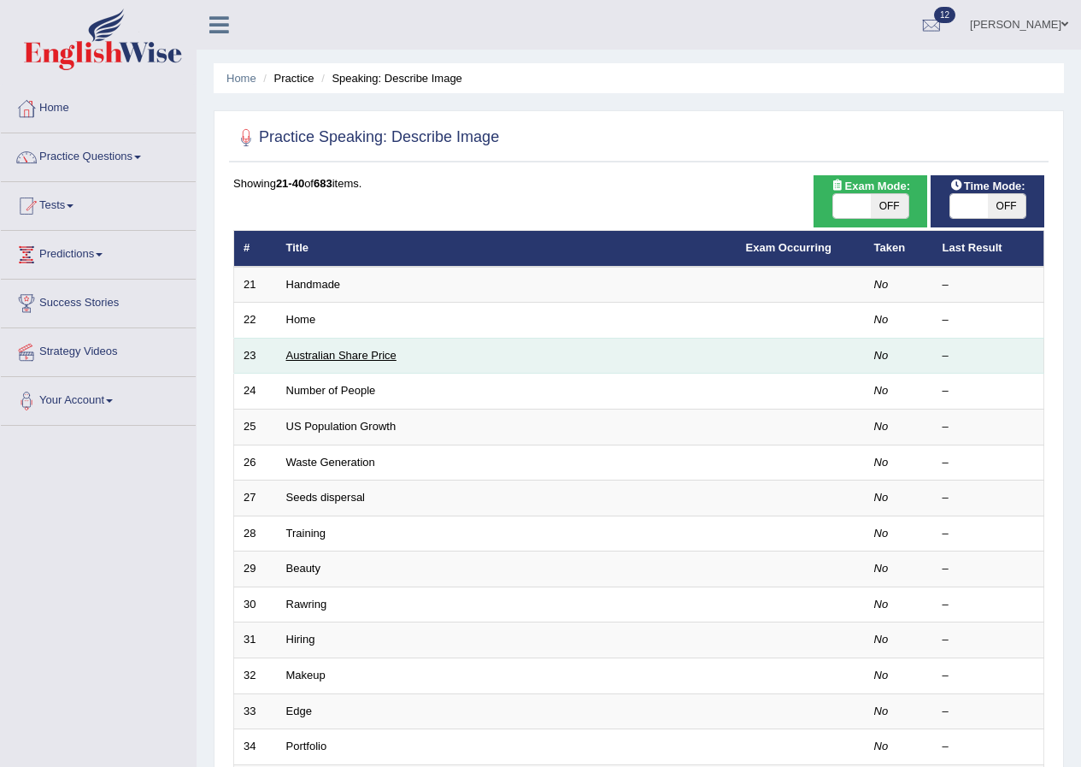
click at [355, 360] on link "Australian Share Price" at bounding box center [341, 355] width 110 height 13
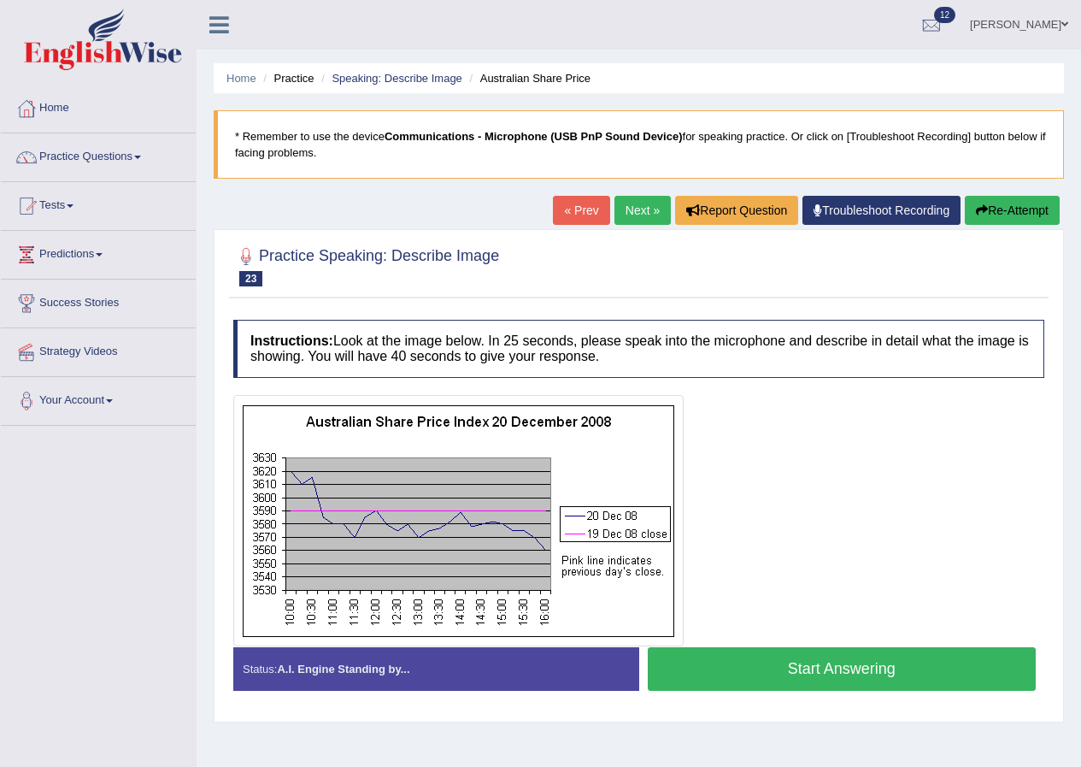
click at [728, 677] on button "Start Answering" at bounding box center [842, 669] width 389 height 44
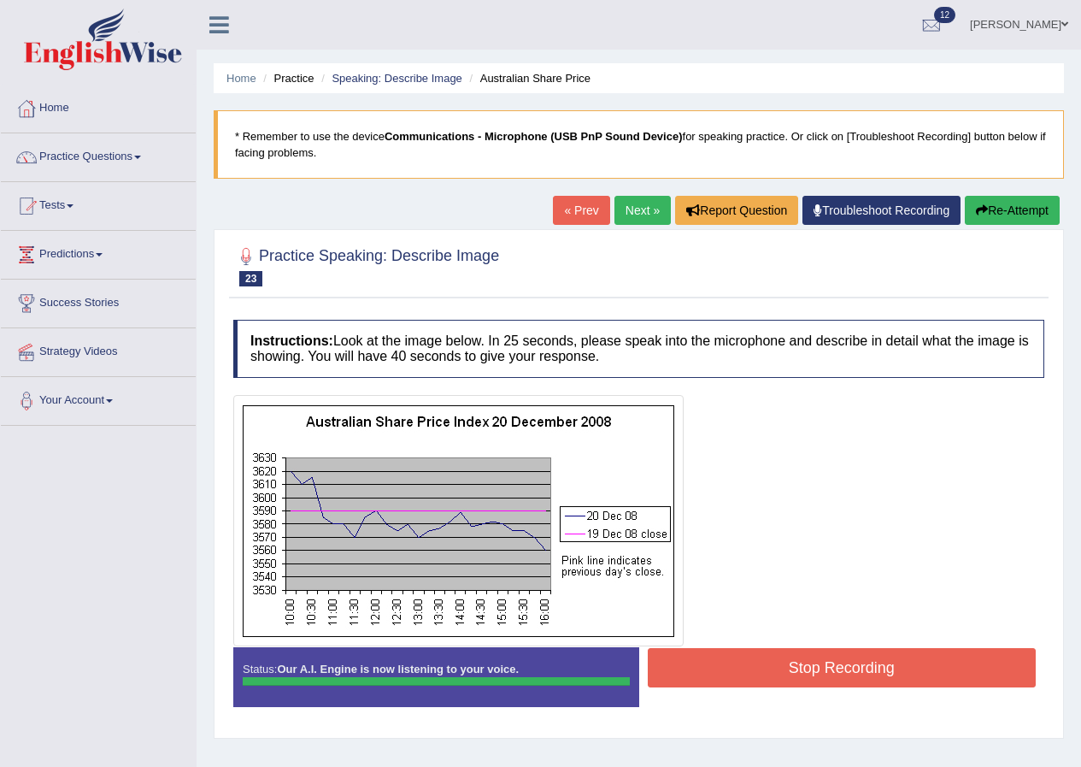
click at [817, 671] on div "Instructions: Look at the image below. In 25 seconds, please speak into the mic…" at bounding box center [639, 519] width 820 height 417
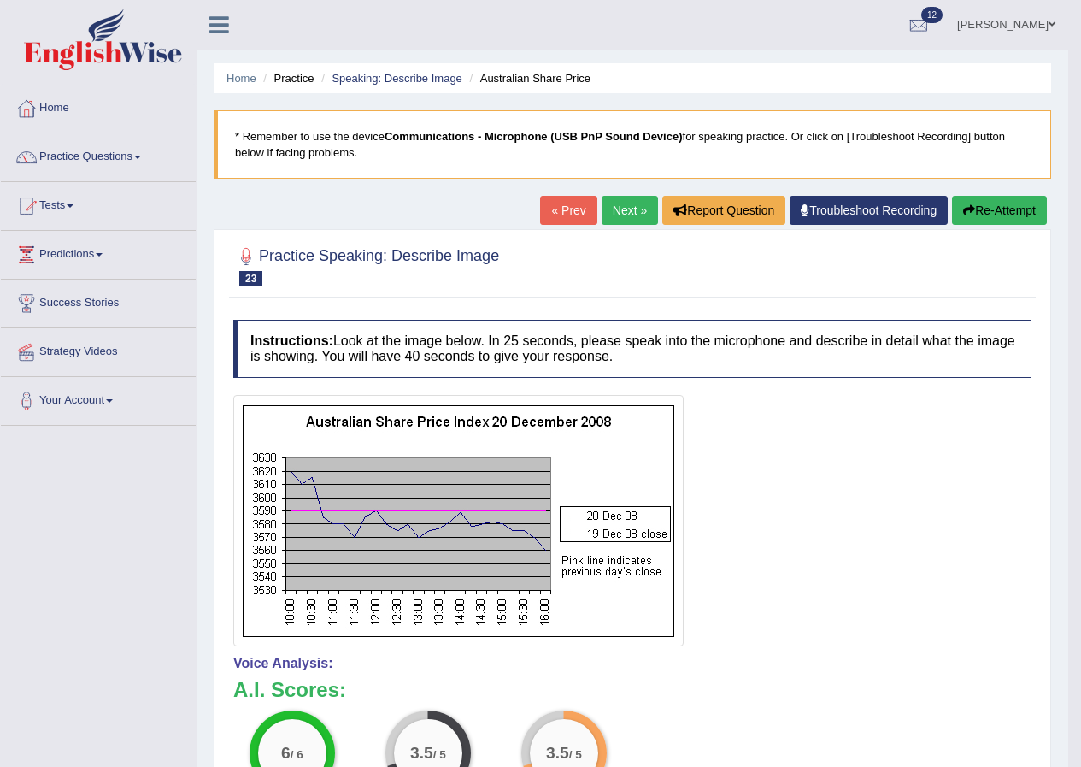
click at [612, 203] on link "Next »" at bounding box center [630, 210] width 56 height 29
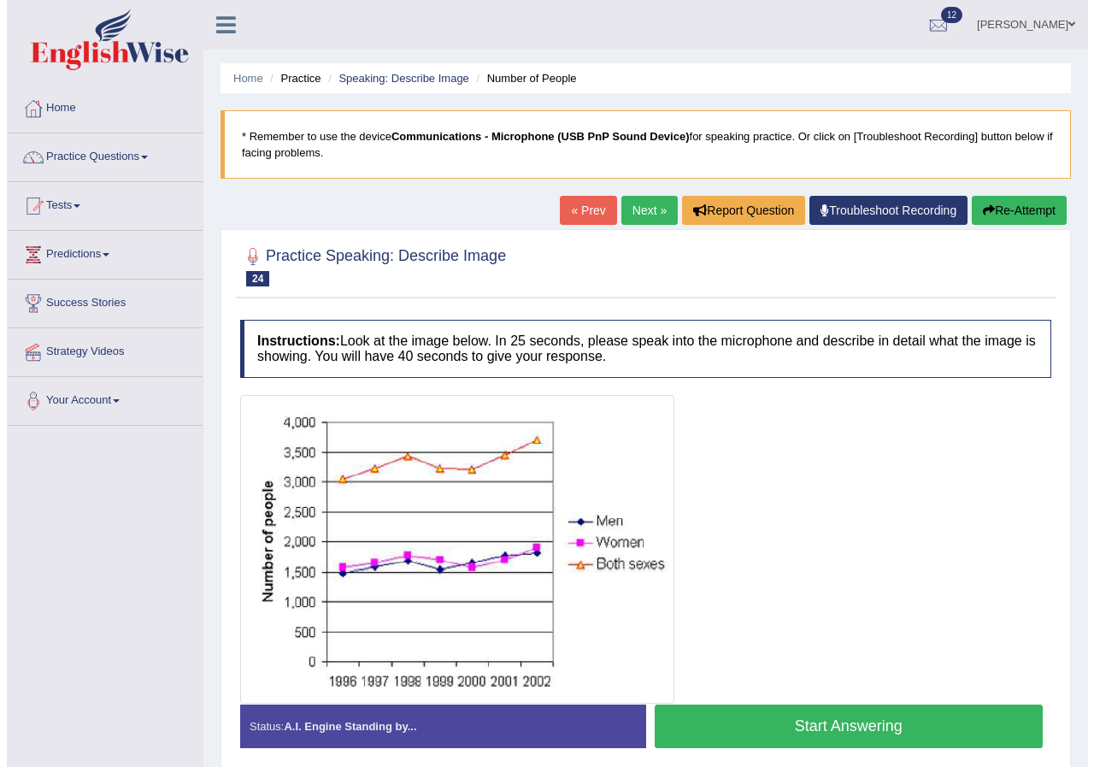
scroll to position [85, 0]
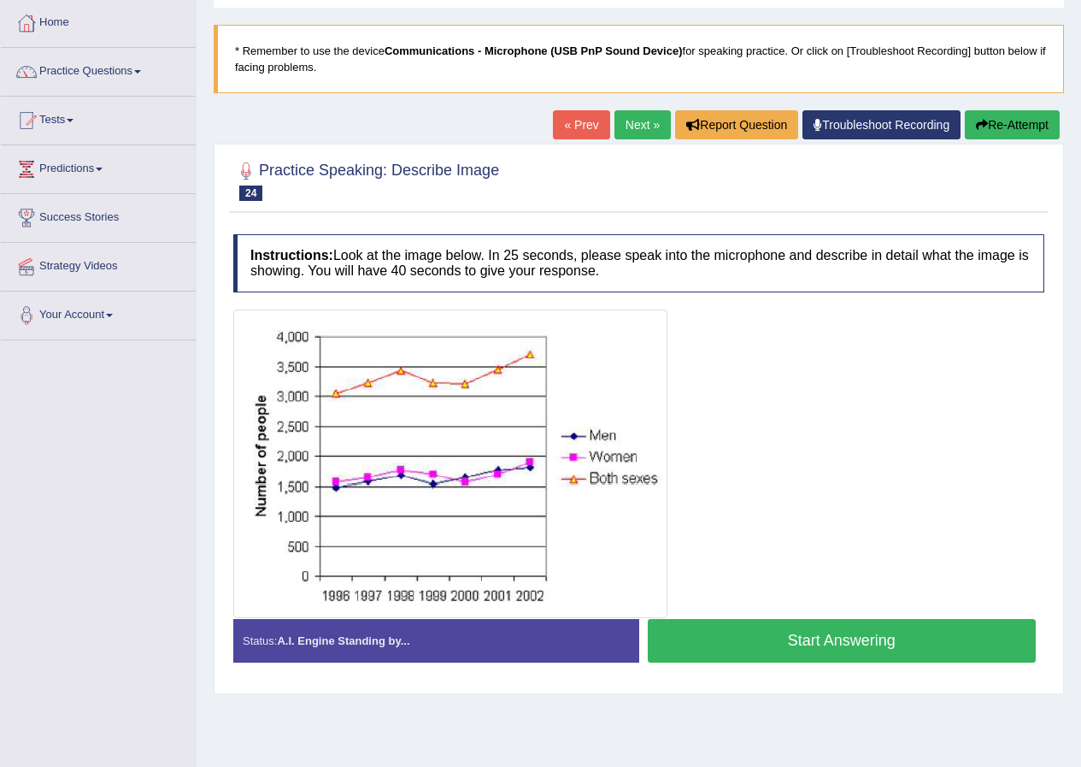
click at [795, 652] on button "Start Answering" at bounding box center [842, 641] width 389 height 44
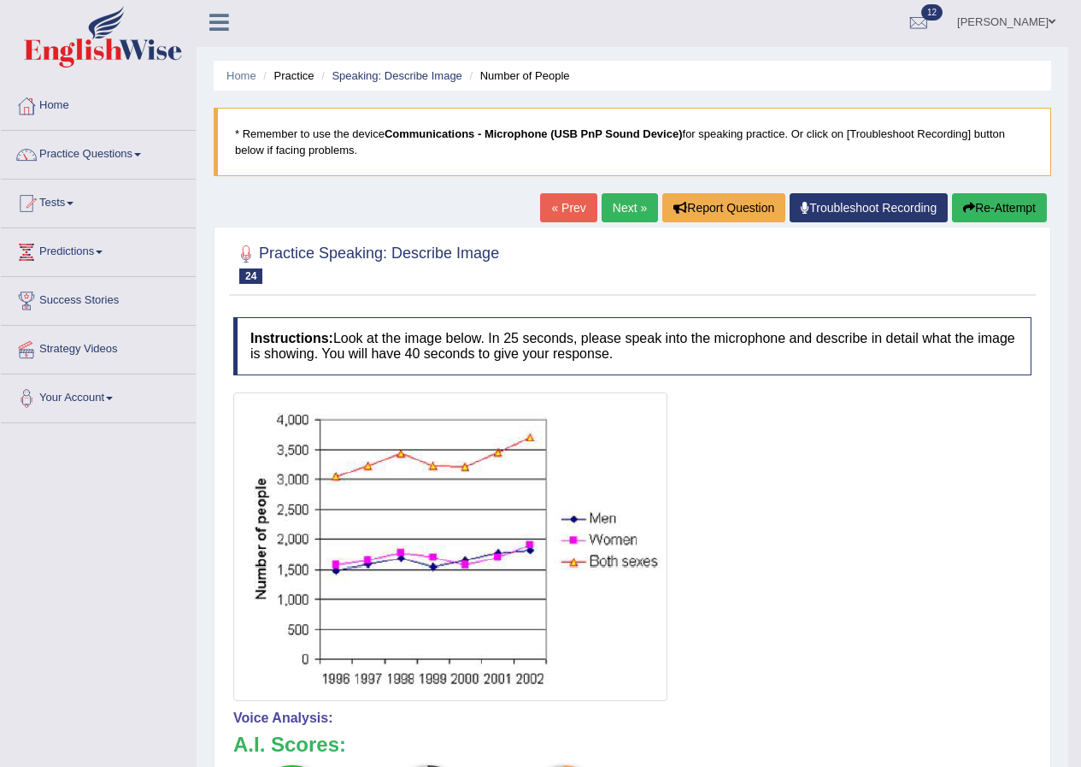
scroll to position [0, 0]
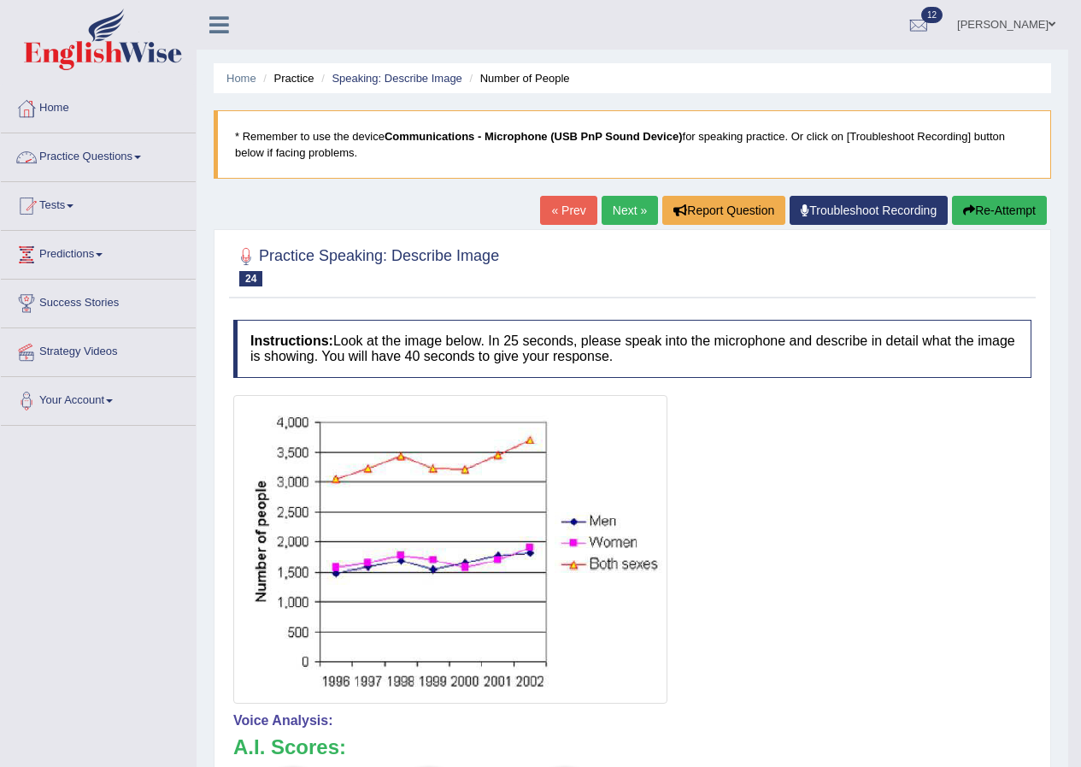
click at [99, 156] on link "Practice Questions" at bounding box center [98, 154] width 195 height 43
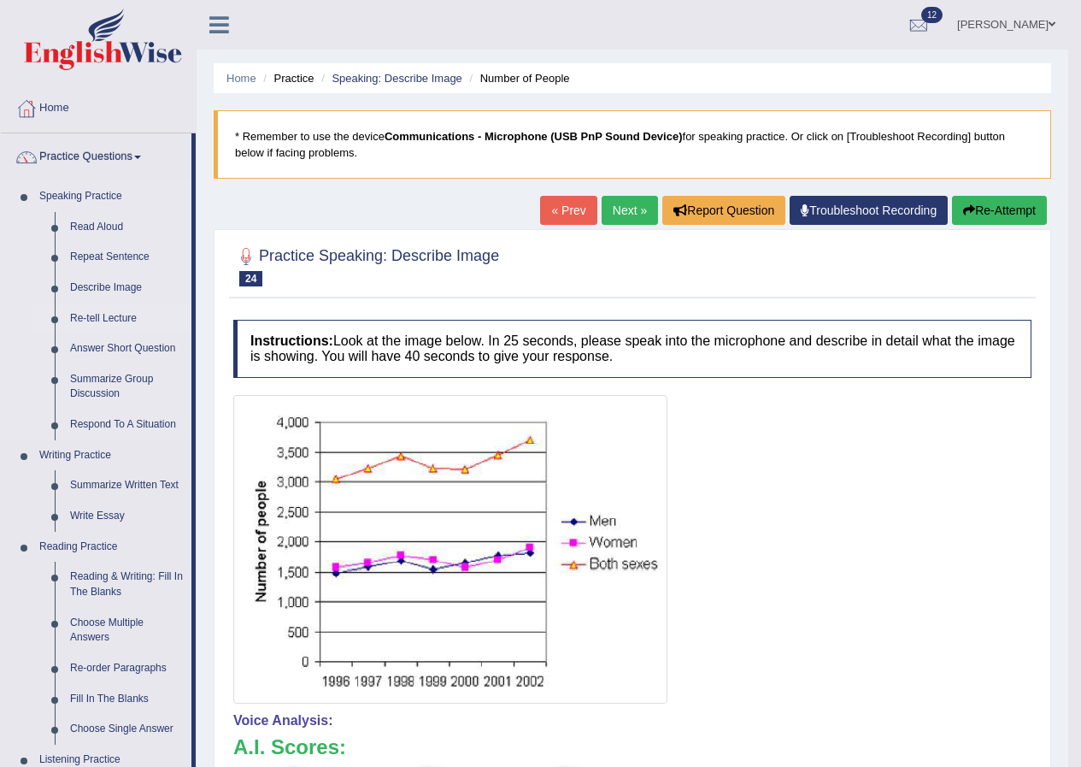
click at [110, 320] on link "Re-tell Lecture" at bounding box center [126, 318] width 129 height 31
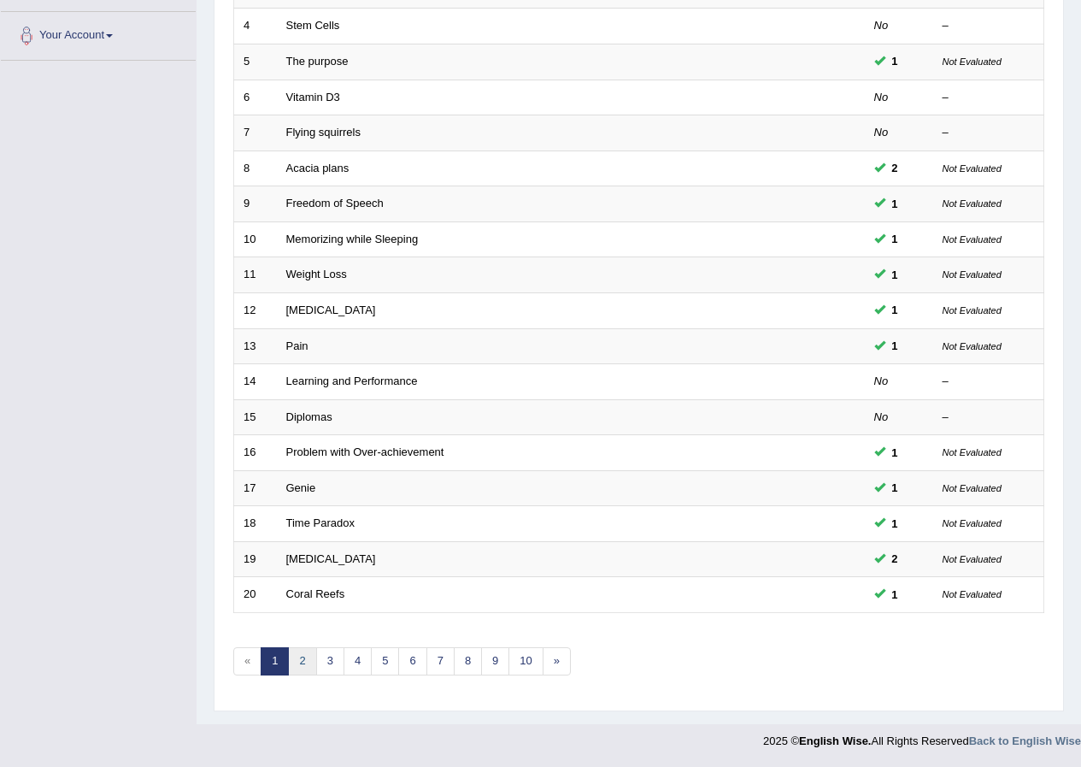
click at [304, 666] on link "2" at bounding box center [302, 661] width 28 height 28
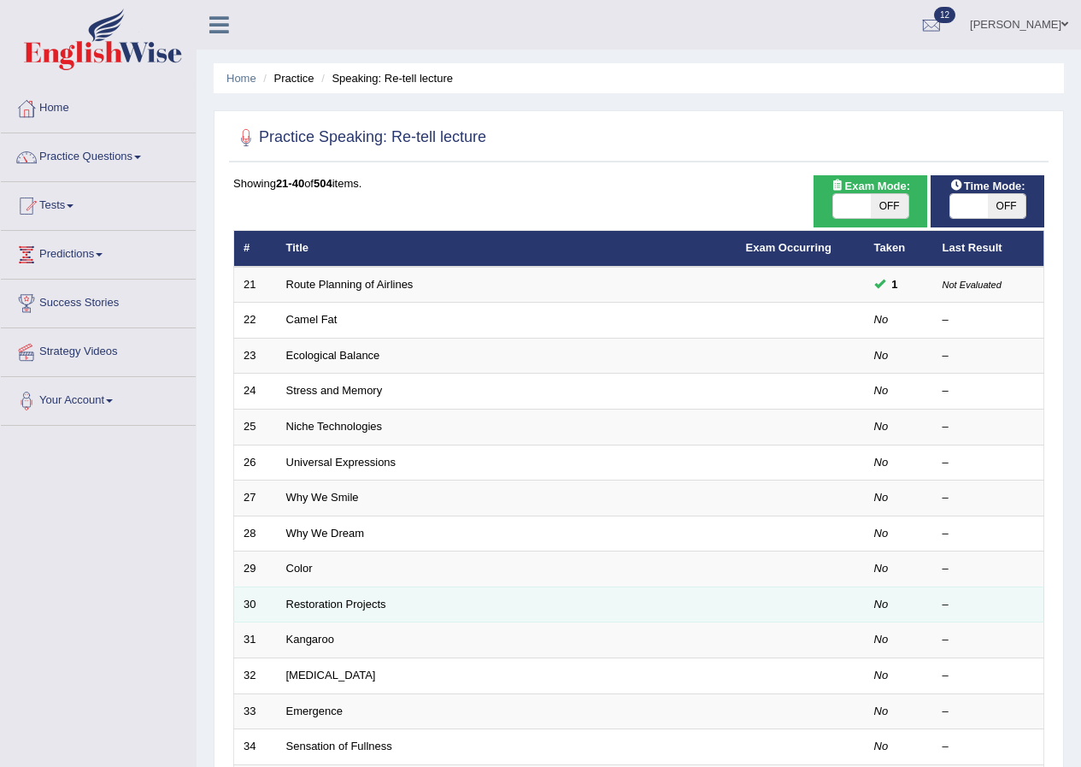
scroll to position [256, 0]
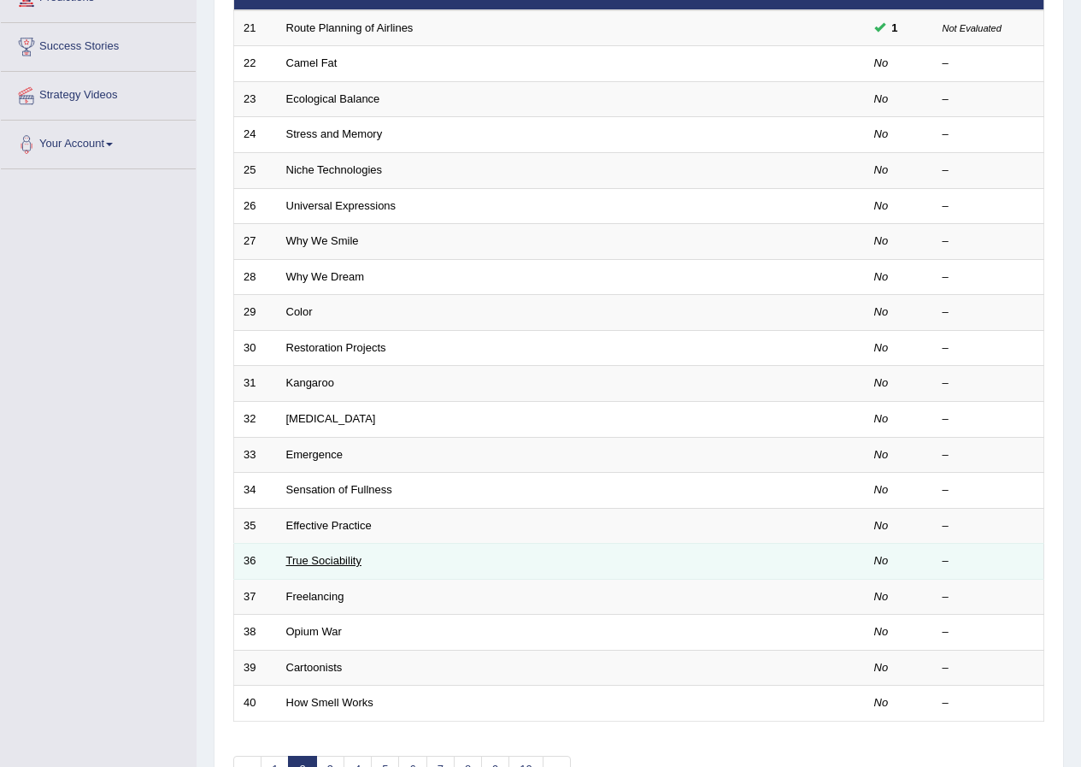
click at [310, 567] on link "True Sociability" at bounding box center [323, 560] width 75 height 13
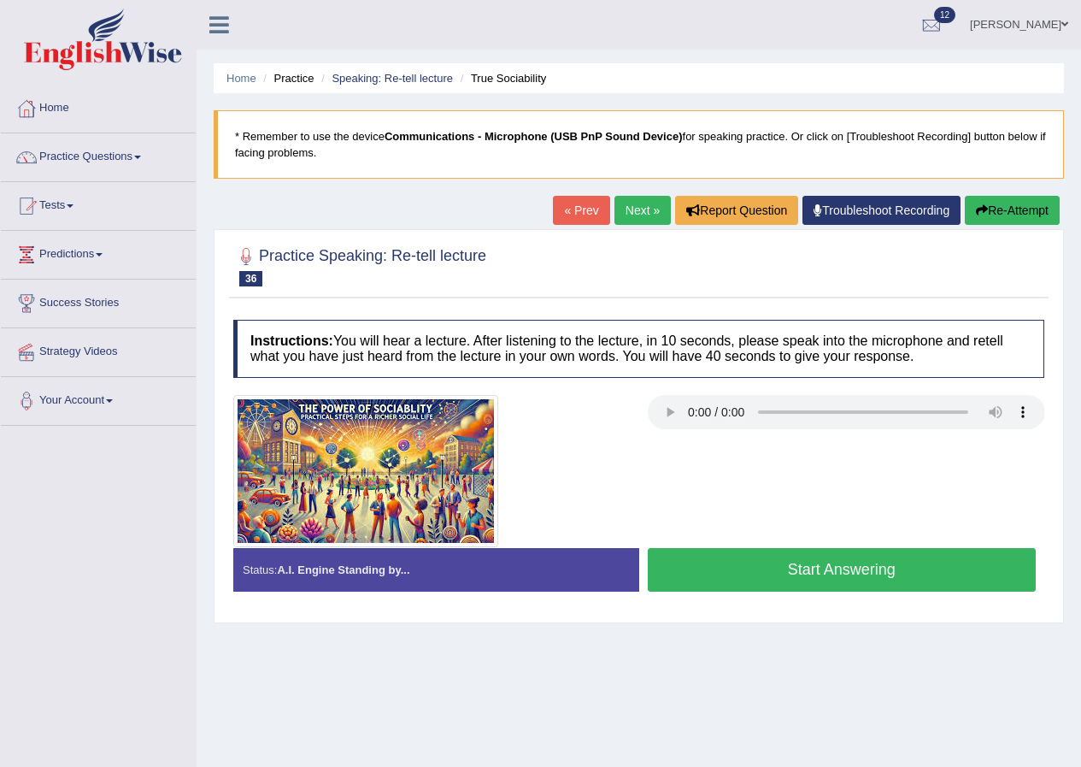
click at [753, 575] on button "Start Answering" at bounding box center [842, 570] width 389 height 44
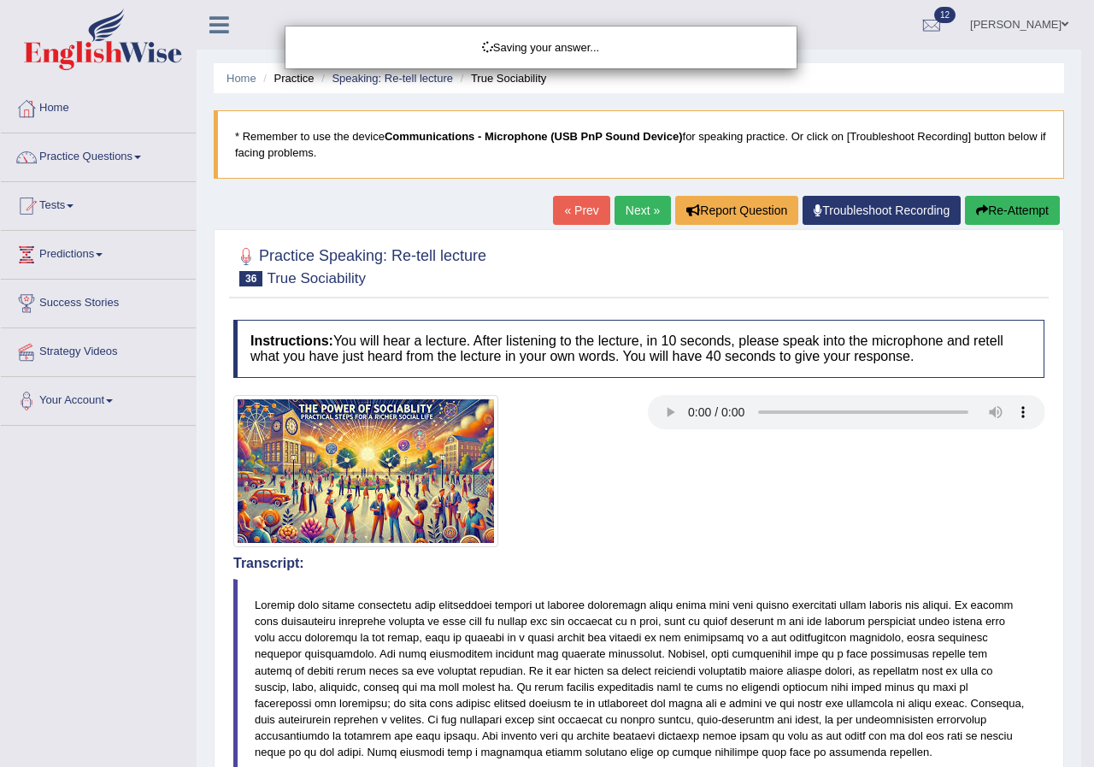
click at [753, 575] on body "Toggle navigation Home Practice Questions Speaking Practice Read Aloud Repeat S…" at bounding box center [547, 383] width 1094 height 767
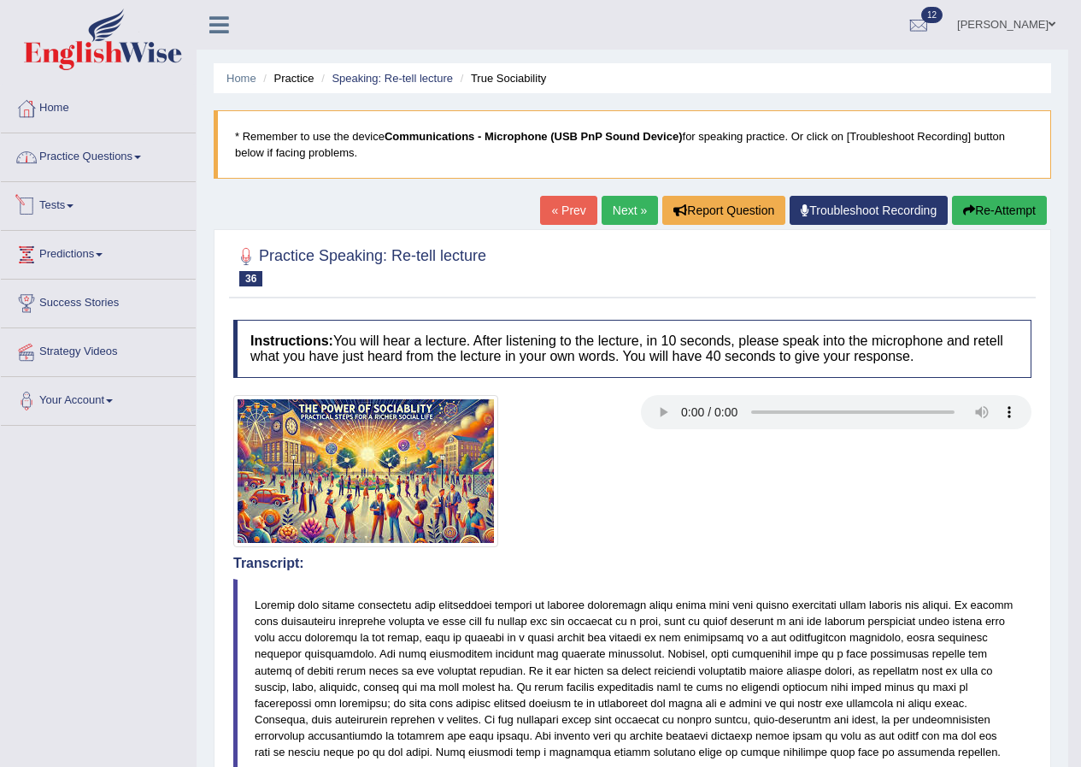
click at [86, 161] on link "Practice Questions" at bounding box center [98, 154] width 195 height 43
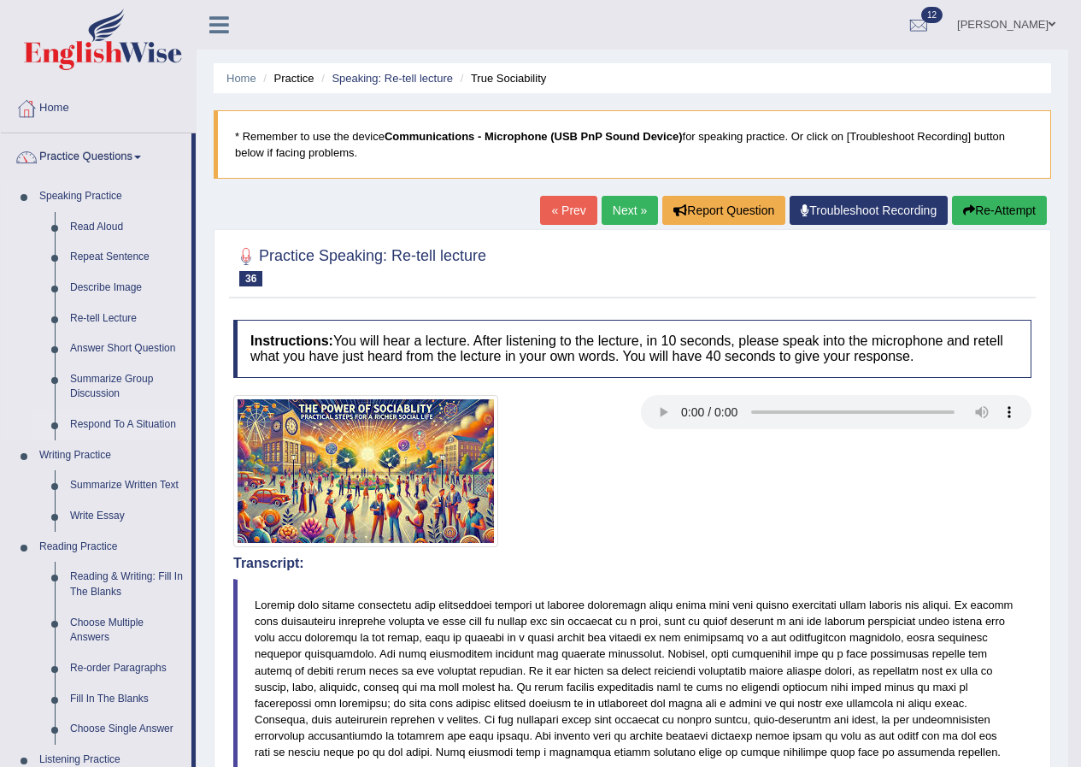
click at [109, 416] on link "Respond To A Situation" at bounding box center [126, 424] width 129 height 31
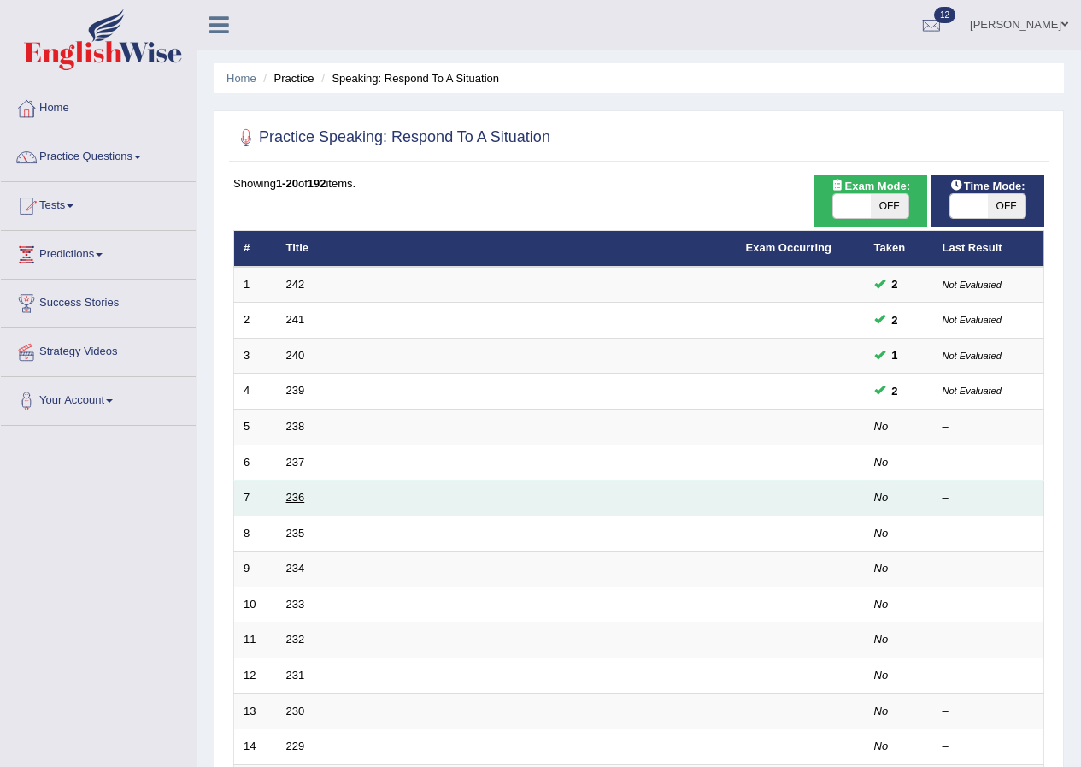
click at [289, 495] on link "236" at bounding box center [295, 497] width 19 height 13
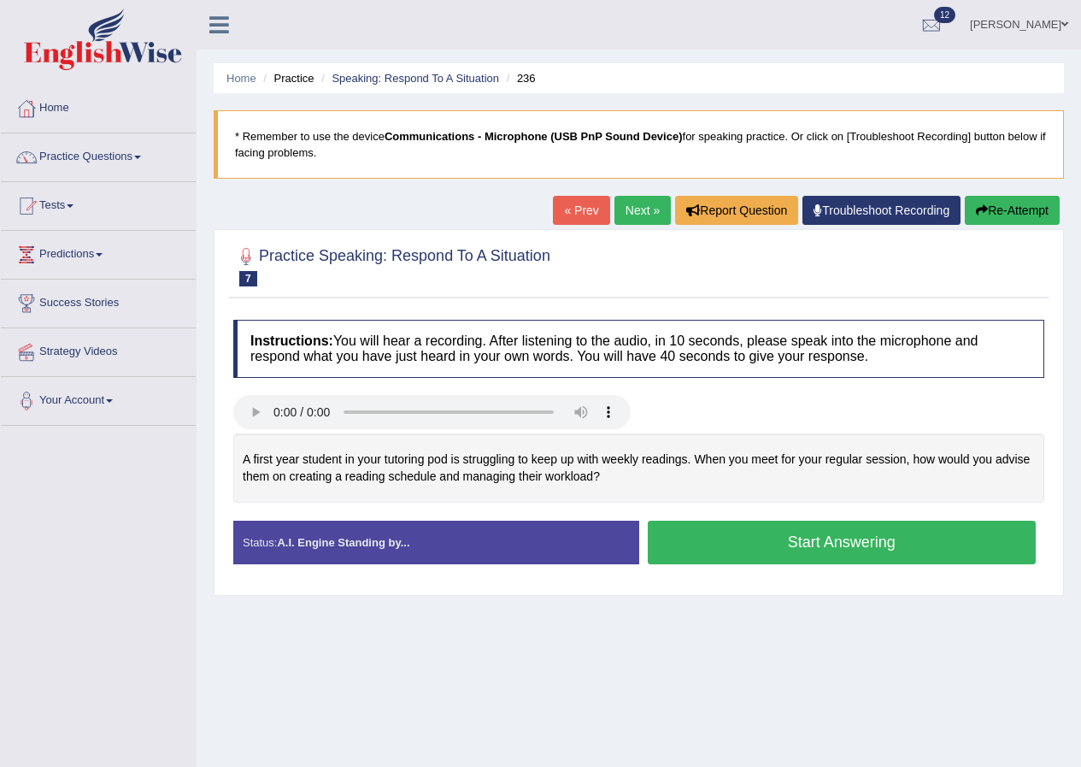
click at [797, 543] on button "Start Answering" at bounding box center [842, 542] width 389 height 44
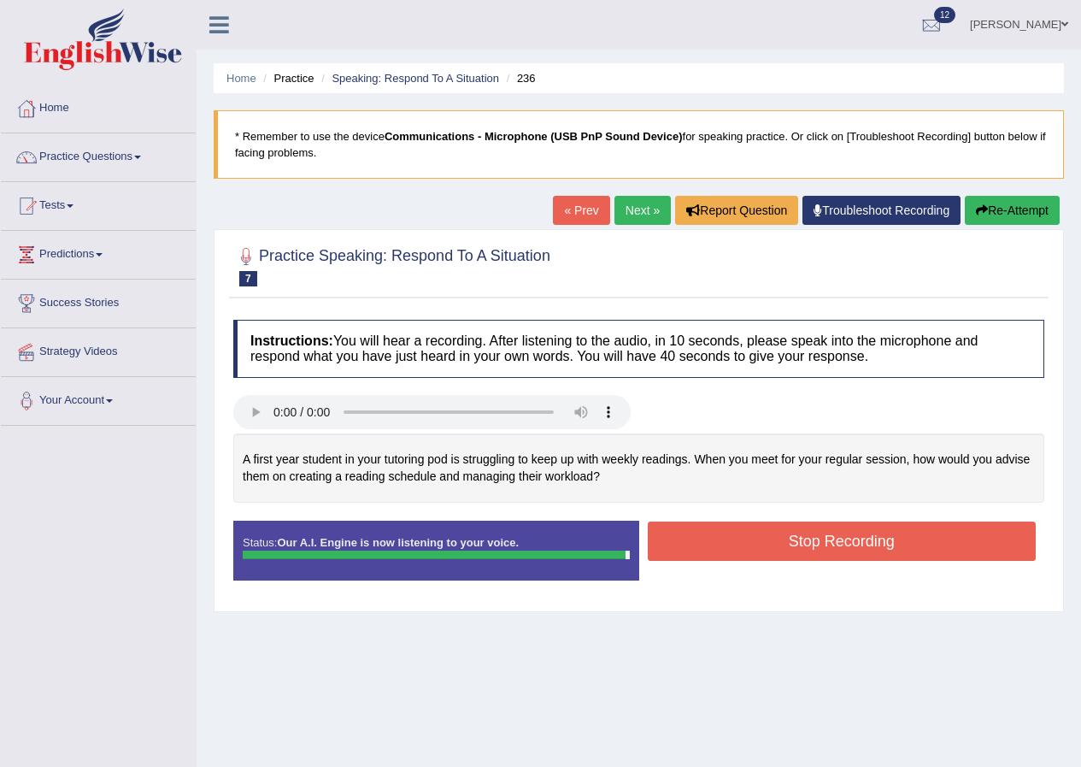
click at [781, 543] on button "Stop Recording" at bounding box center [842, 540] width 389 height 39
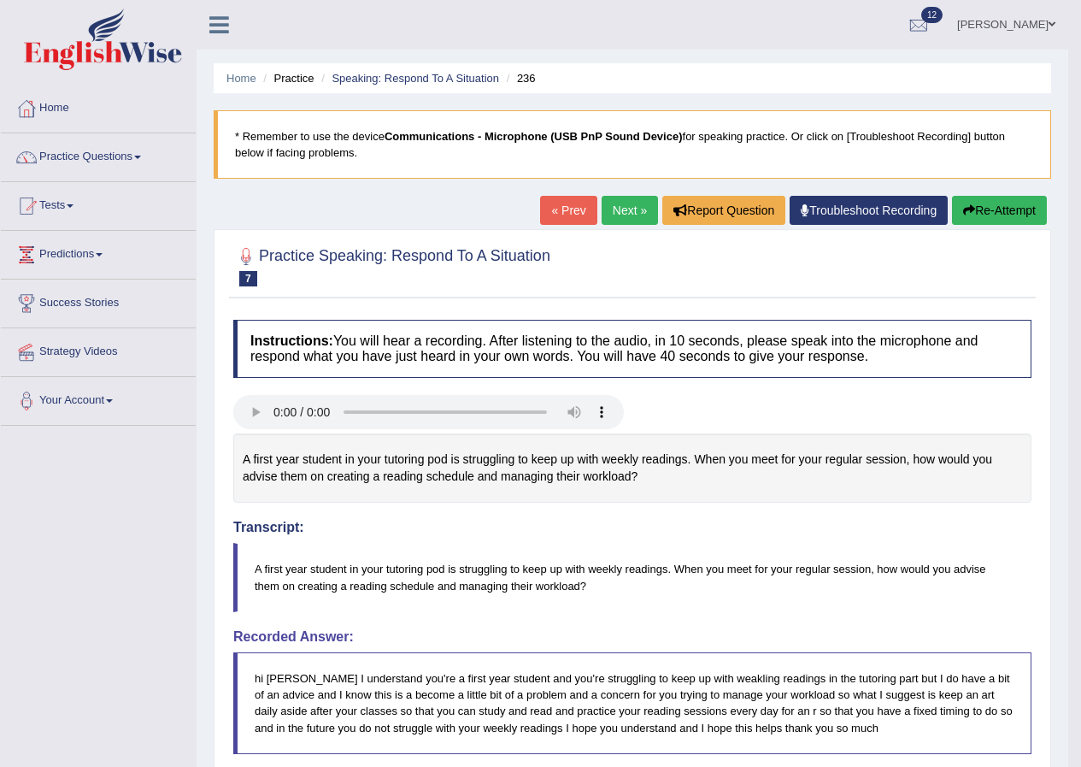
click at [626, 208] on link "Next »" at bounding box center [630, 210] width 56 height 29
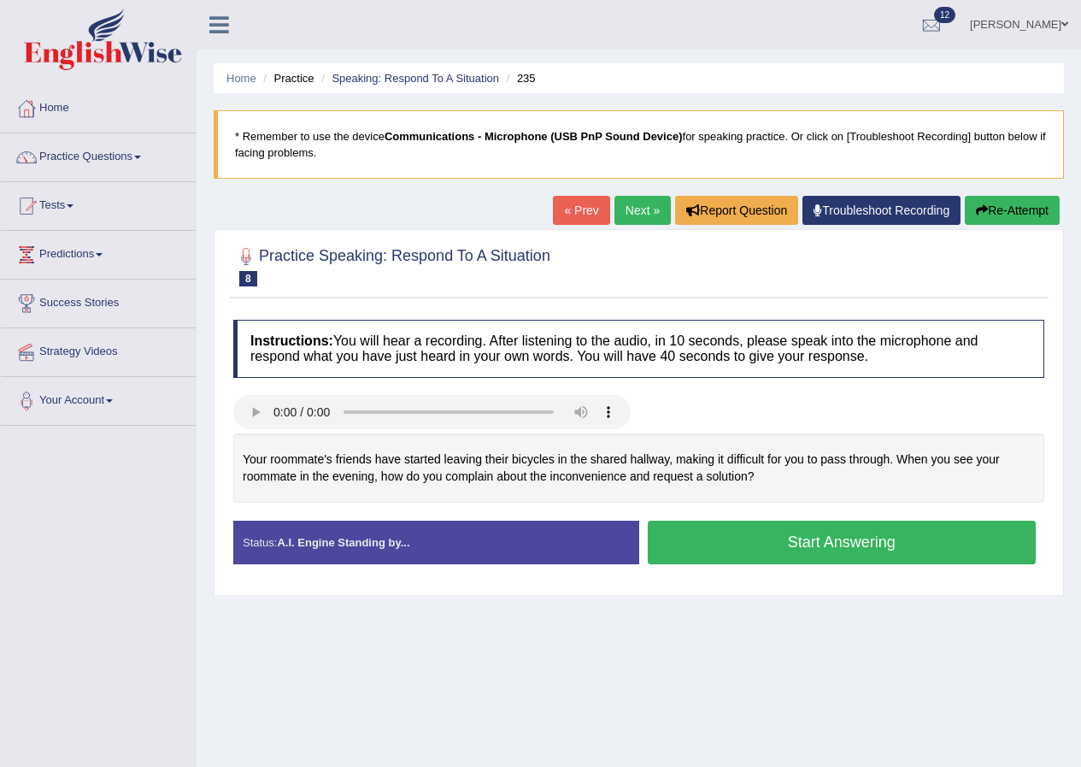
click at [744, 534] on button "Start Answering" at bounding box center [842, 542] width 389 height 44
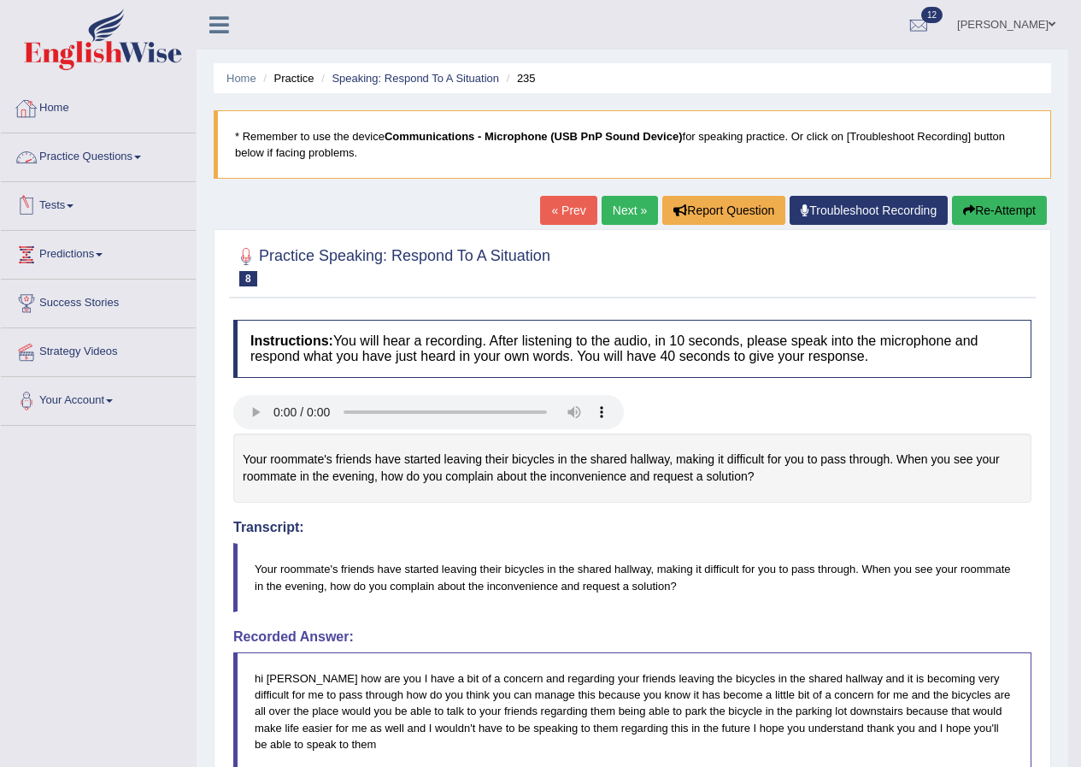
click at [84, 157] on link "Practice Questions" at bounding box center [98, 154] width 195 height 43
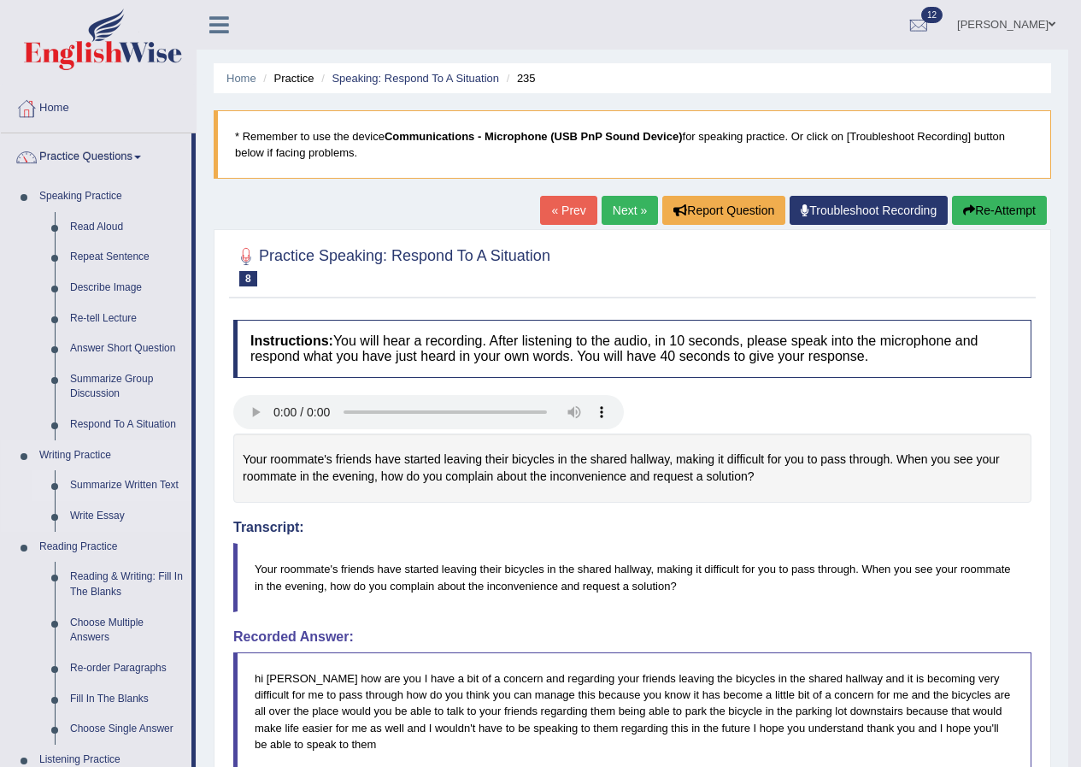
click at [122, 488] on link "Summarize Written Text" at bounding box center [126, 485] width 129 height 31
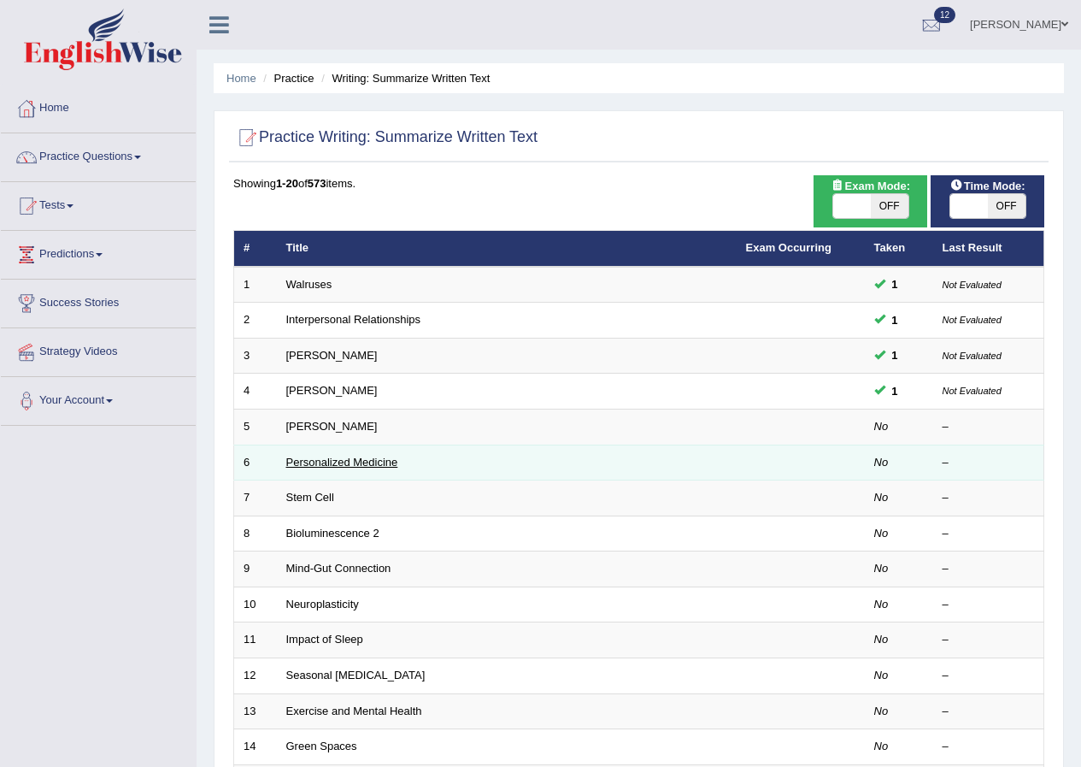
click at [341, 467] on link "Personalized Medicine" at bounding box center [342, 462] width 112 height 13
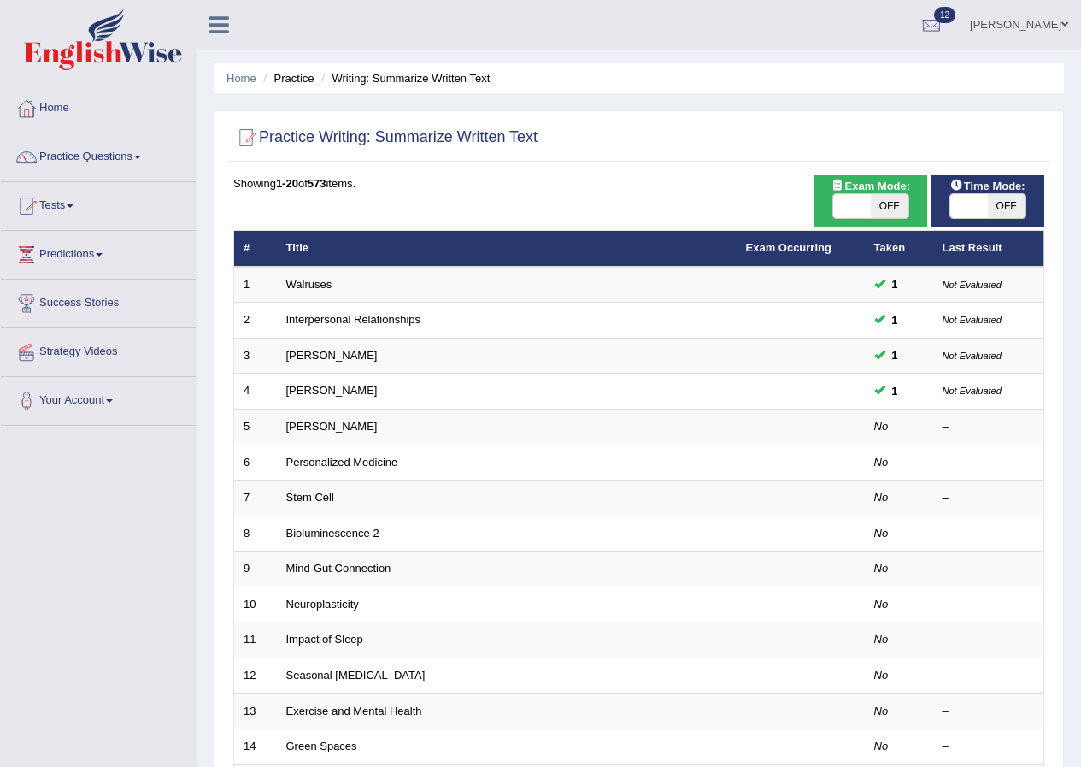
click at [878, 197] on span "OFF" at bounding box center [890, 206] width 38 height 24
checkbox input "true"
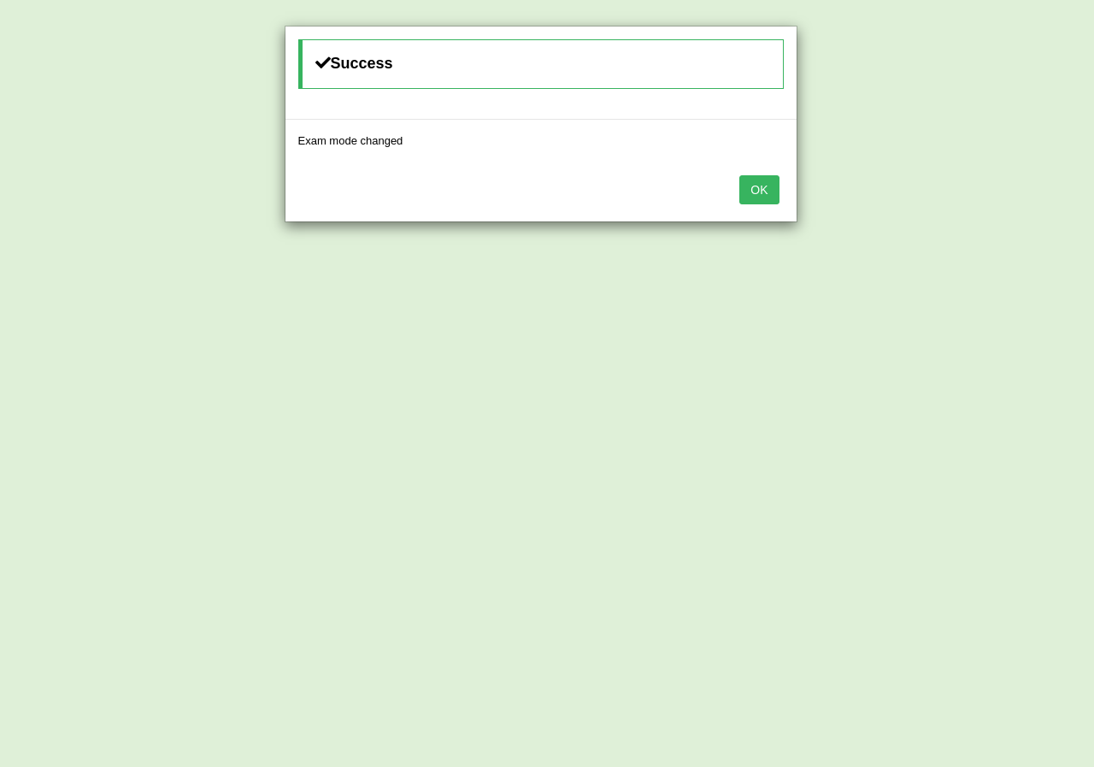
click at [773, 182] on button "OK" at bounding box center [758, 189] width 39 height 29
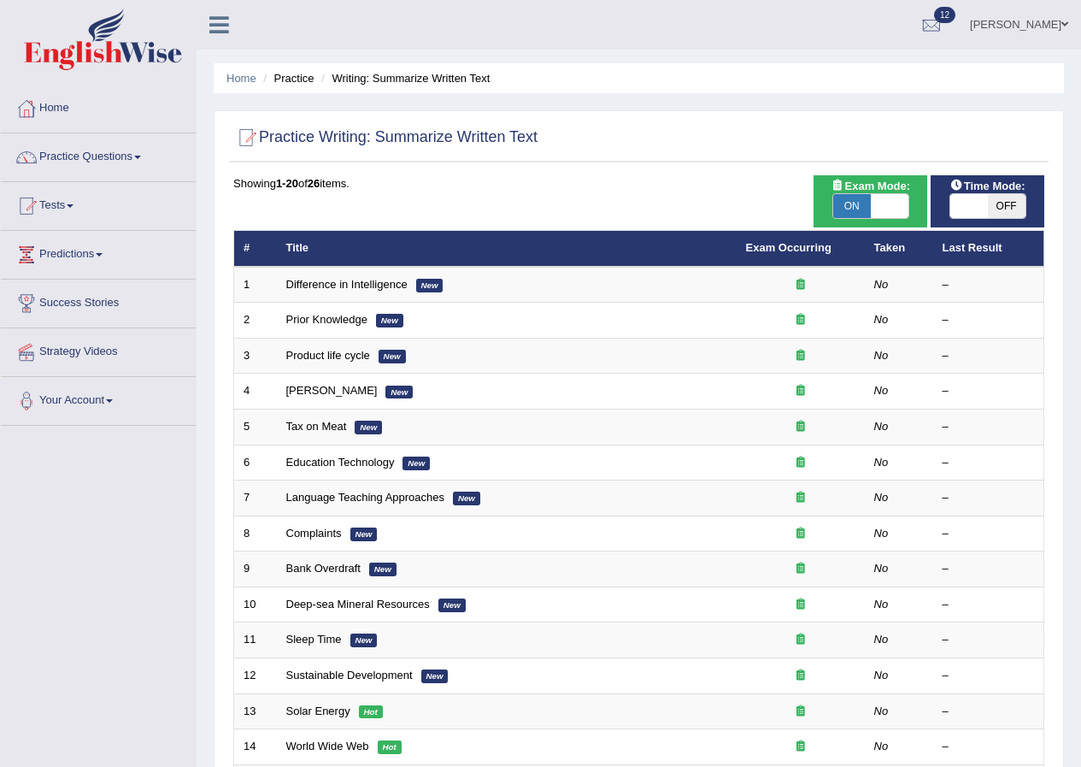
click at [981, 202] on span at bounding box center [969, 206] width 38 height 24
checkbox input "true"
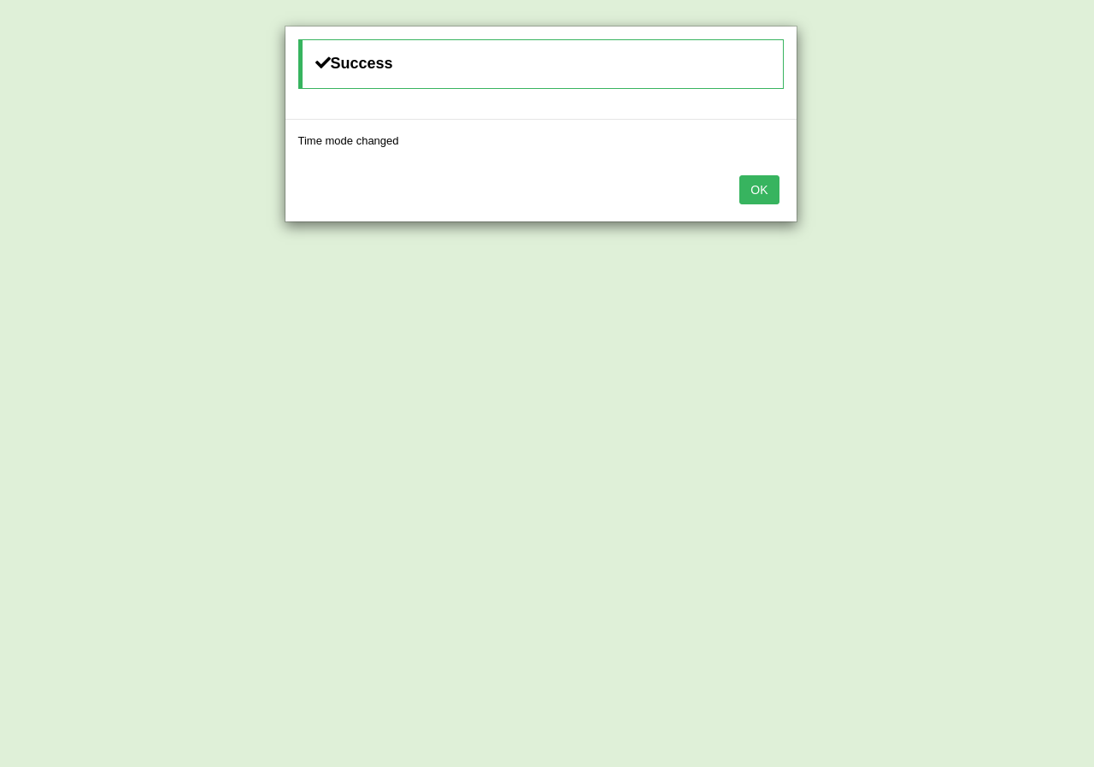
click at [762, 188] on button "OK" at bounding box center [758, 189] width 39 height 29
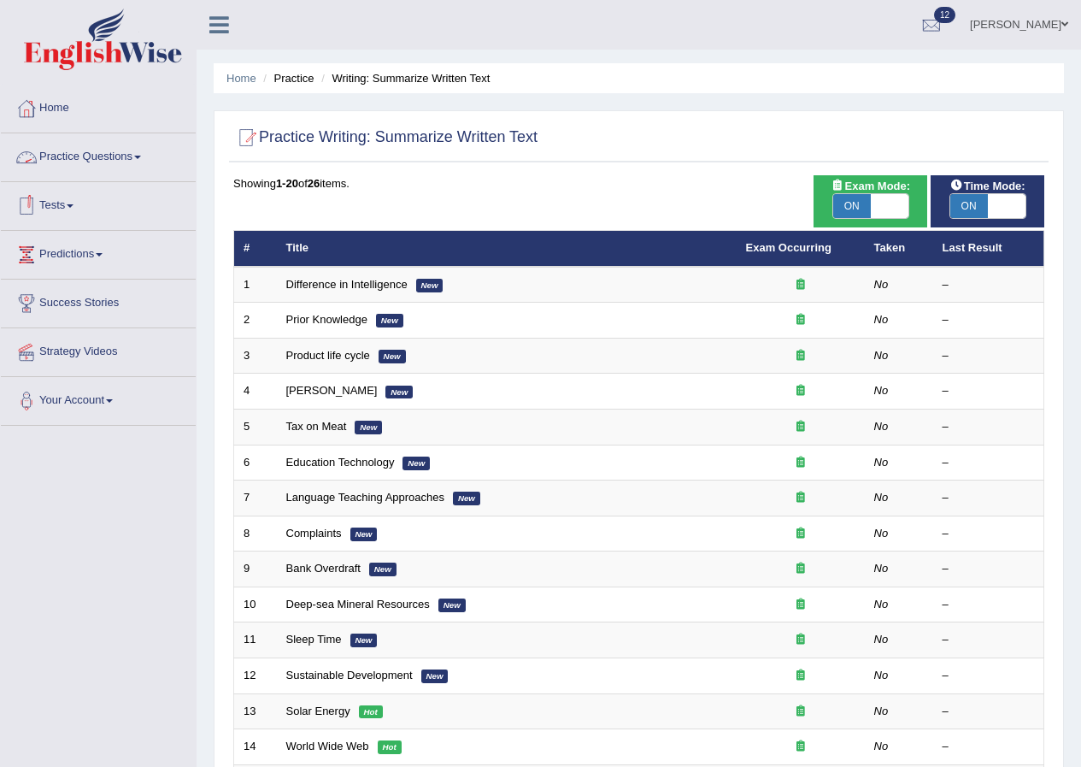
click at [73, 153] on link "Practice Questions" at bounding box center [98, 154] width 195 height 43
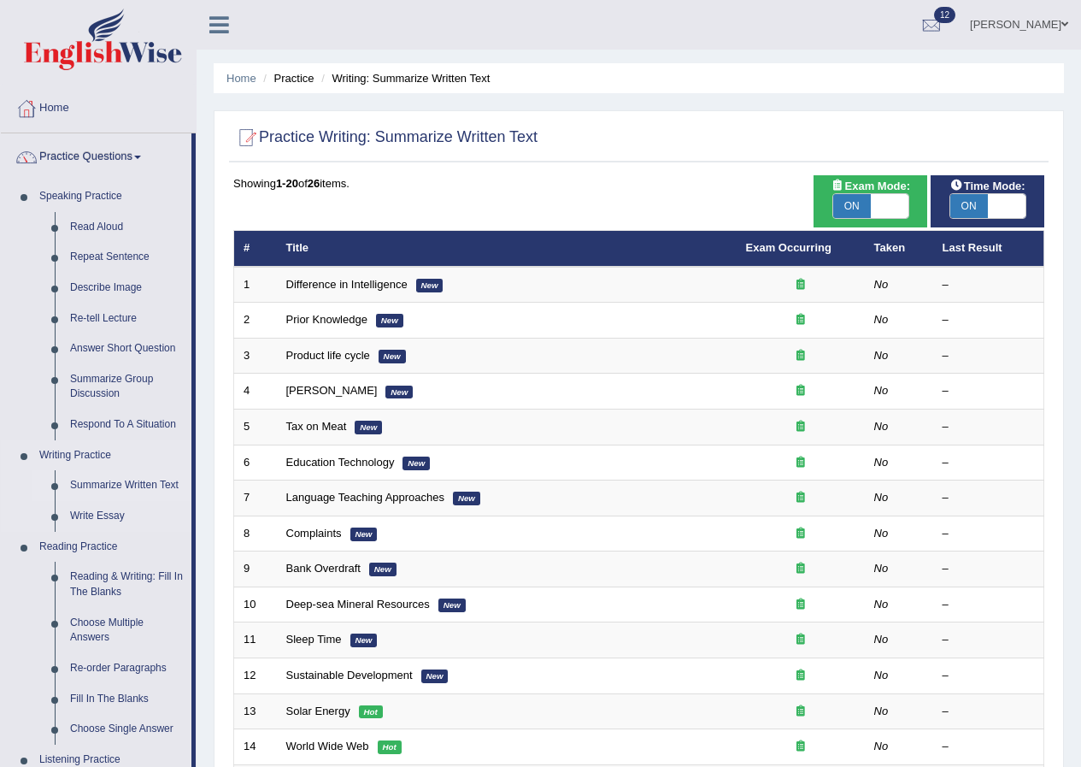
click at [114, 486] on link "Summarize Written Text" at bounding box center [126, 485] width 129 height 31
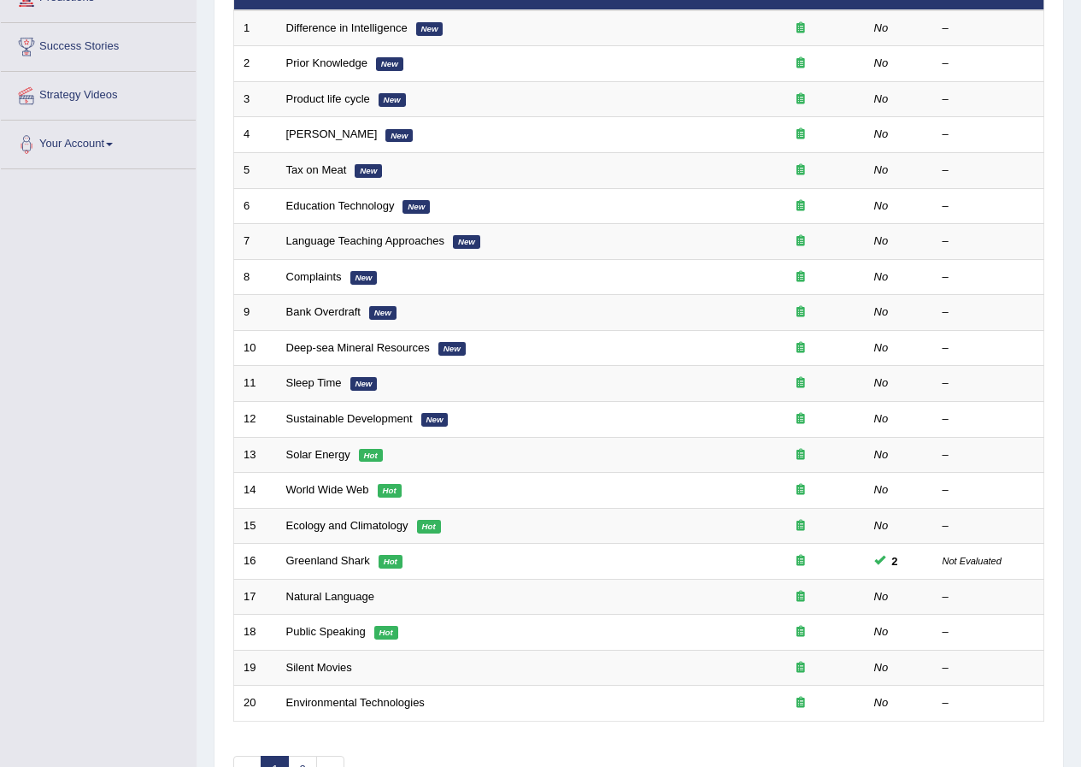
scroll to position [365, 0]
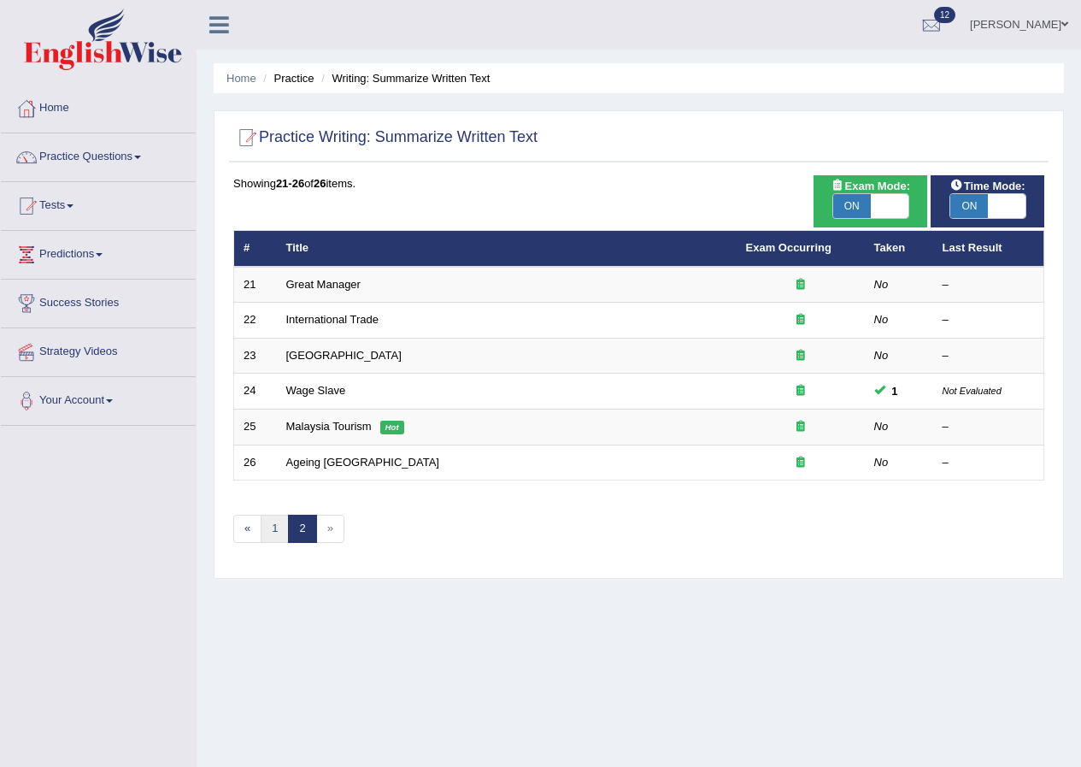
click at [273, 531] on link "1" at bounding box center [275, 528] width 28 height 28
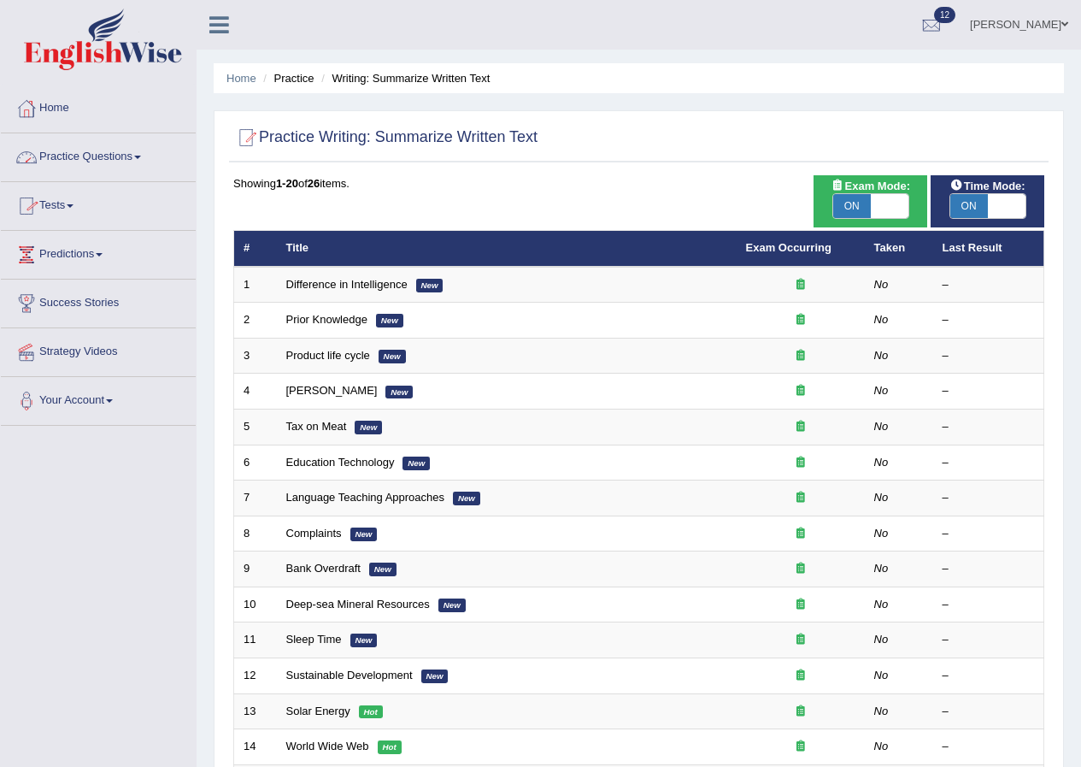
click at [124, 156] on link "Practice Questions" at bounding box center [98, 154] width 195 height 43
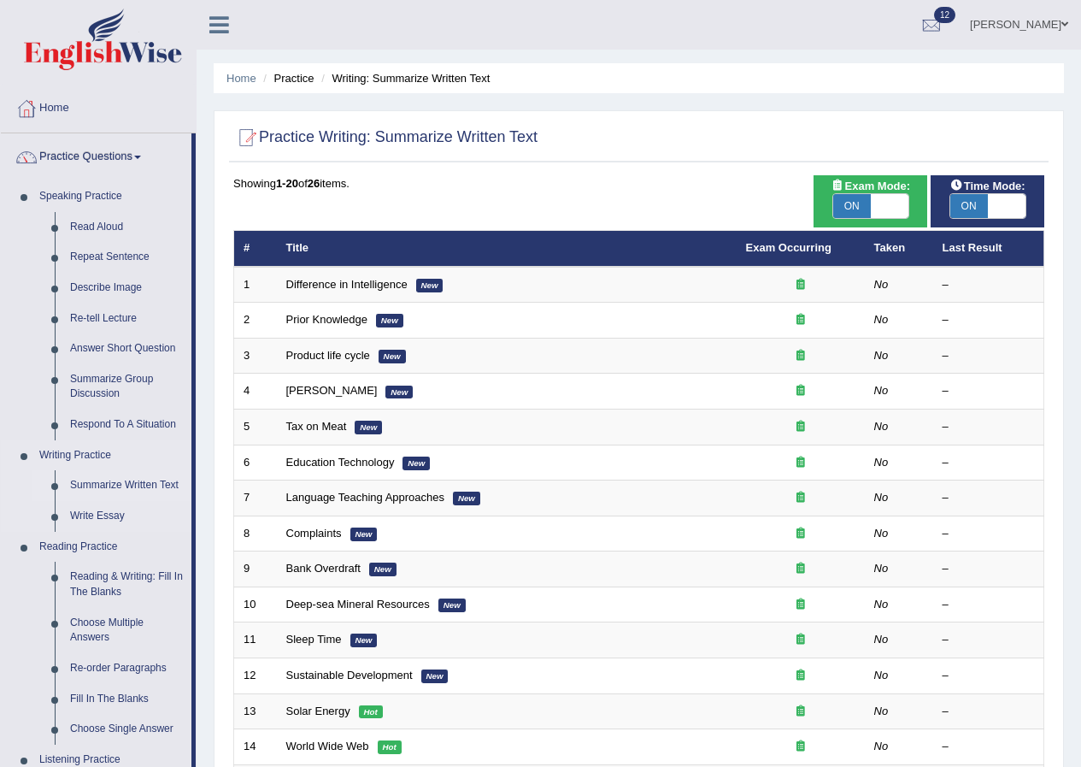
click at [100, 486] on link "Summarize Written Text" at bounding box center [126, 485] width 129 height 31
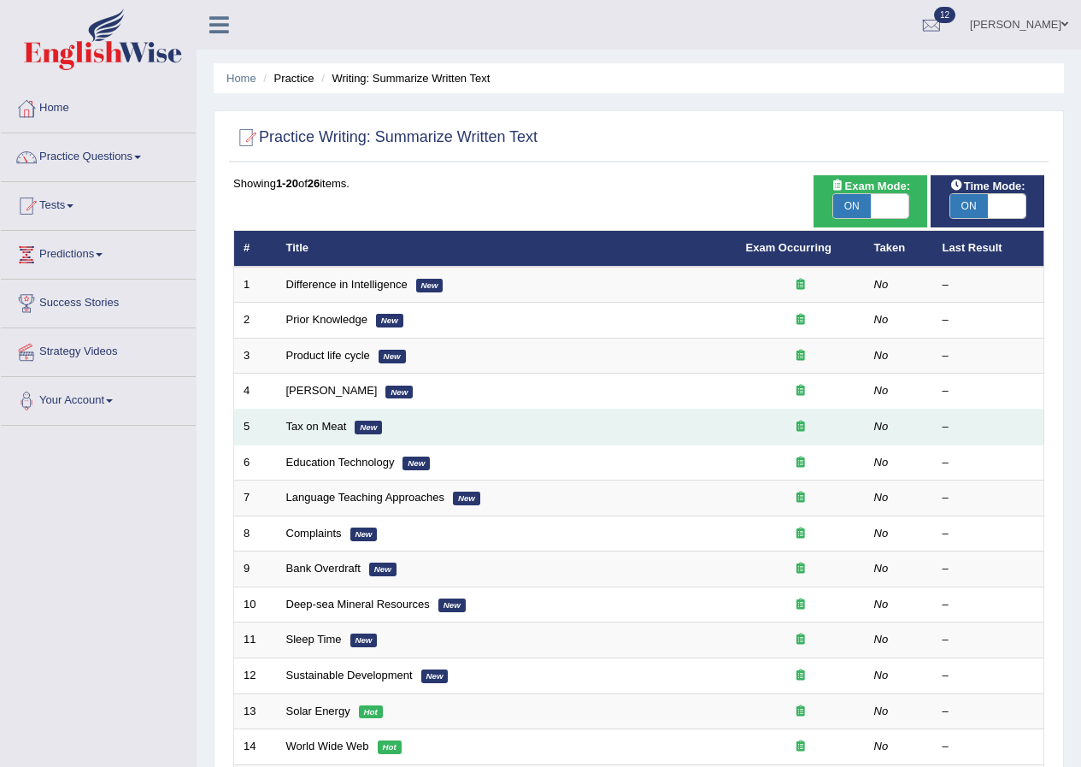
scroll to position [256, 0]
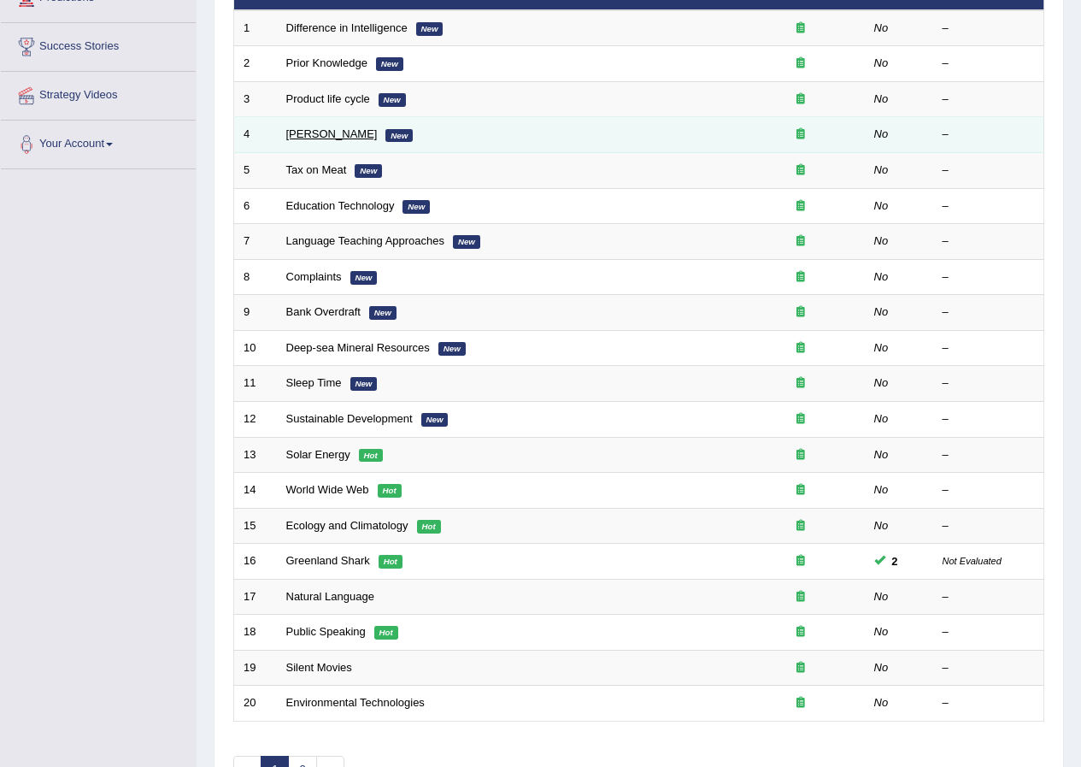
click at [332, 137] on link "[PERSON_NAME]" at bounding box center [331, 133] width 91 height 13
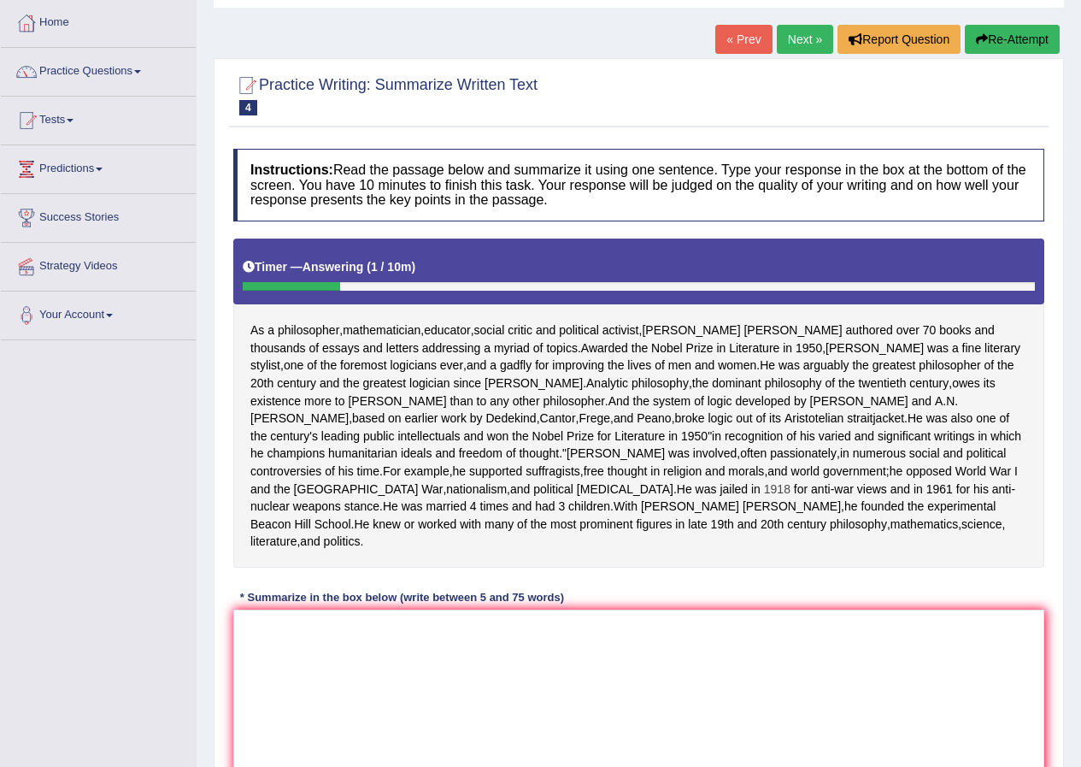
scroll to position [171, 0]
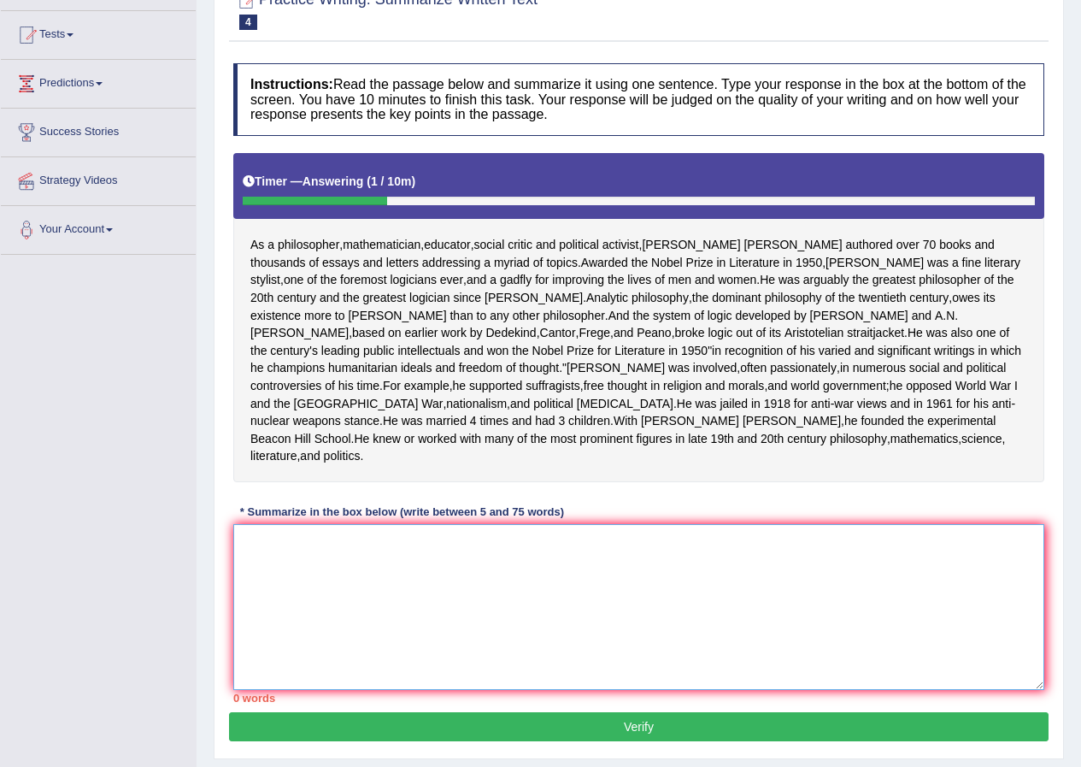
click at [567, 611] on textarea at bounding box center [638, 607] width 811 height 166
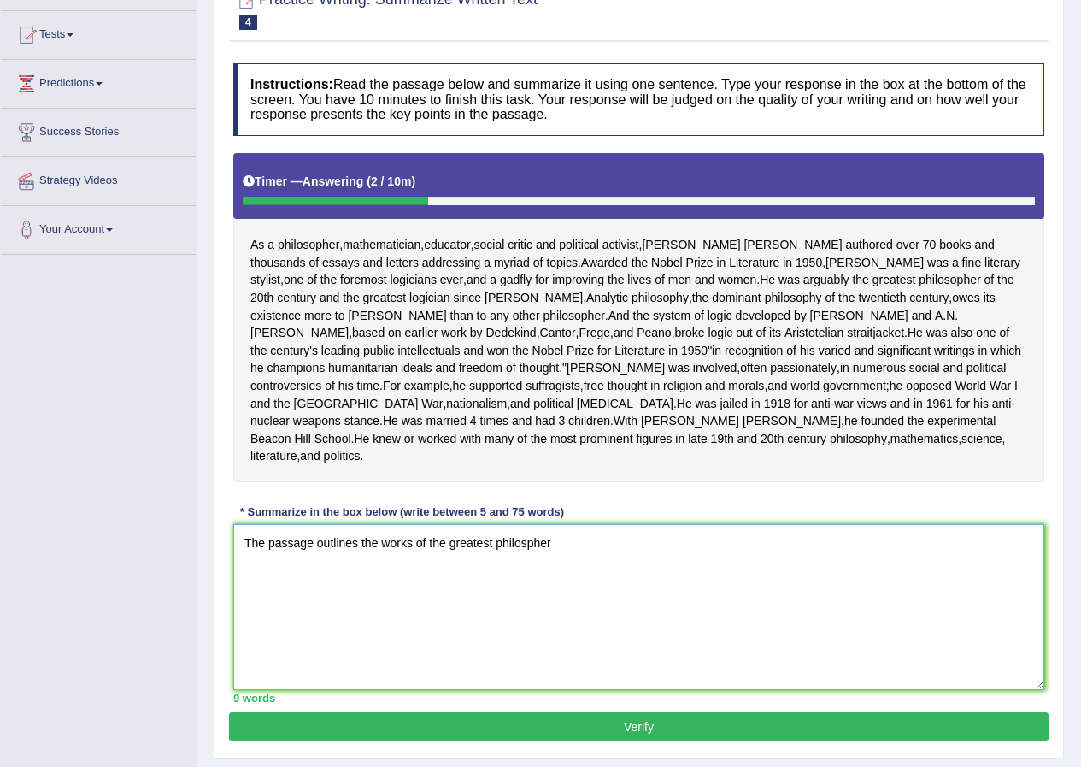
click at [526, 593] on textarea "The passage outlines the works of the greatest philospher" at bounding box center [638, 607] width 811 height 166
click at [565, 591] on textarea "The passage outlines the works of the greatest philosopher" at bounding box center [638, 607] width 811 height 166
click at [560, 593] on textarea "The passage outlines the works of the greatest philosopher of the 20th century" at bounding box center [638, 607] width 811 height 166
click at [743, 597] on textarea "The passage outlines the works of the greatest philosopher and logician of the …" at bounding box center [638, 607] width 811 height 166
click at [426, 595] on textarea "The passage outlines the works of the greatest philosopher and logician of the …" at bounding box center [638, 607] width 811 height 166
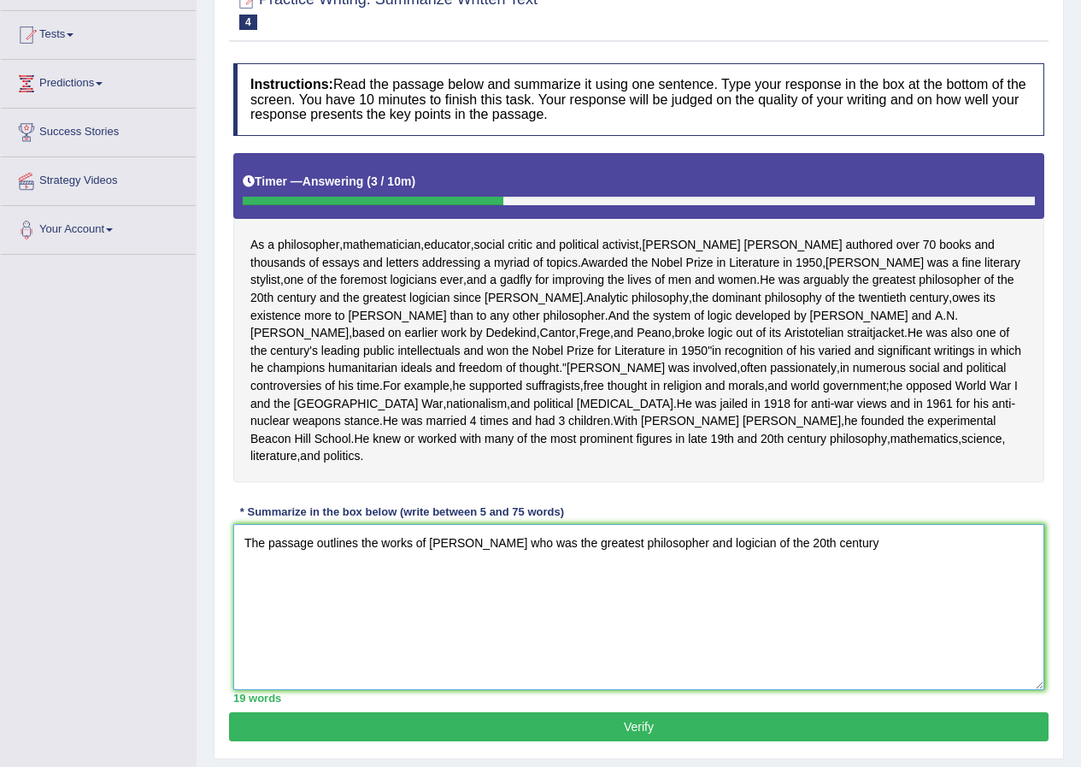
click at [873, 594] on textarea "The passage outlines the works of Bertrand Russell who was the greatest philoso…" at bounding box center [638, 607] width 811 height 166
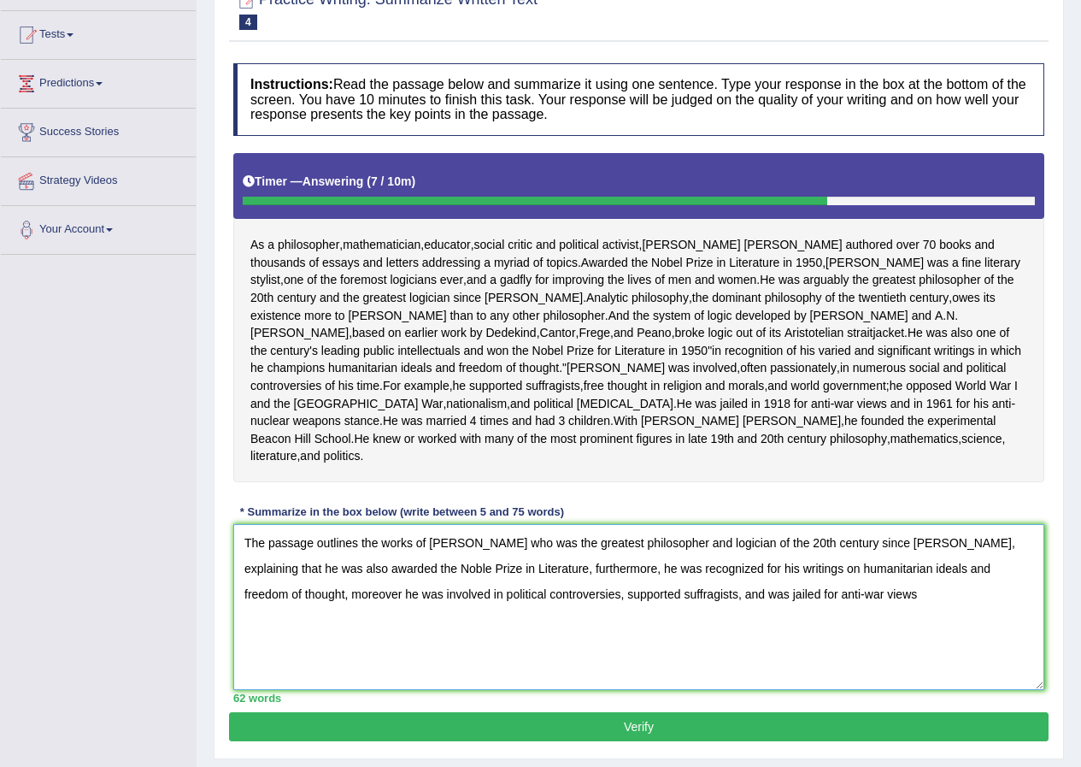
click at [778, 646] on textarea "The passage outlines the works of Bertrand Russell who was the greatest philoso…" at bounding box center [638, 607] width 811 height 166
click at [865, 646] on textarea "The passage outlines the works of Bertrand Russell who was the greatest philoso…" at bounding box center [638, 607] width 811 height 166
click at [961, 644] on textarea "The passage outlines the works of Bertrand Russell who was the greatest philoso…" at bounding box center [638, 607] width 811 height 166
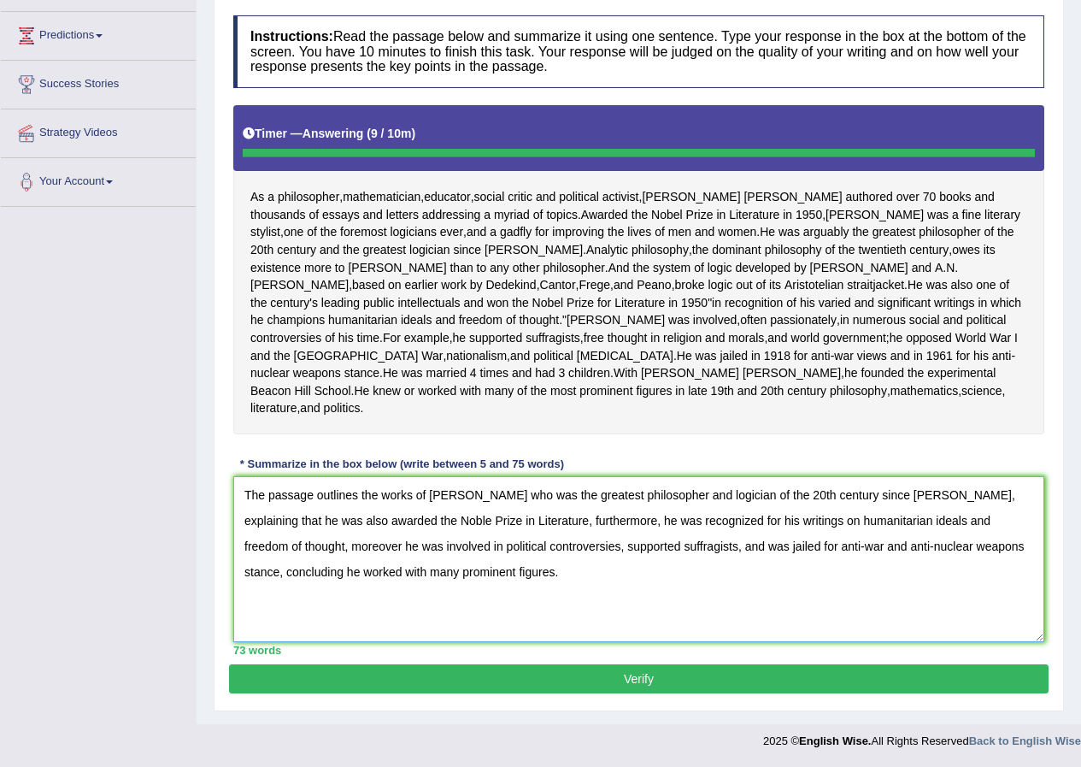
type textarea "The passage outlines the works of Bertrand Russell who was the greatest philoso…"
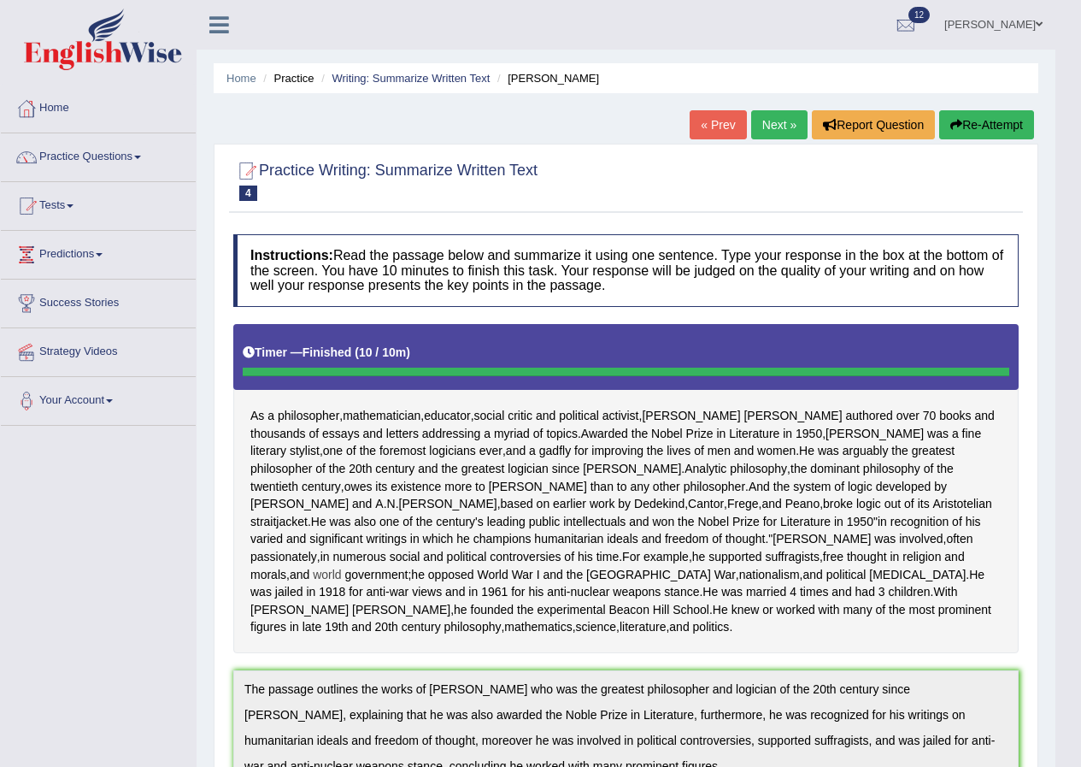
scroll to position [85, 0]
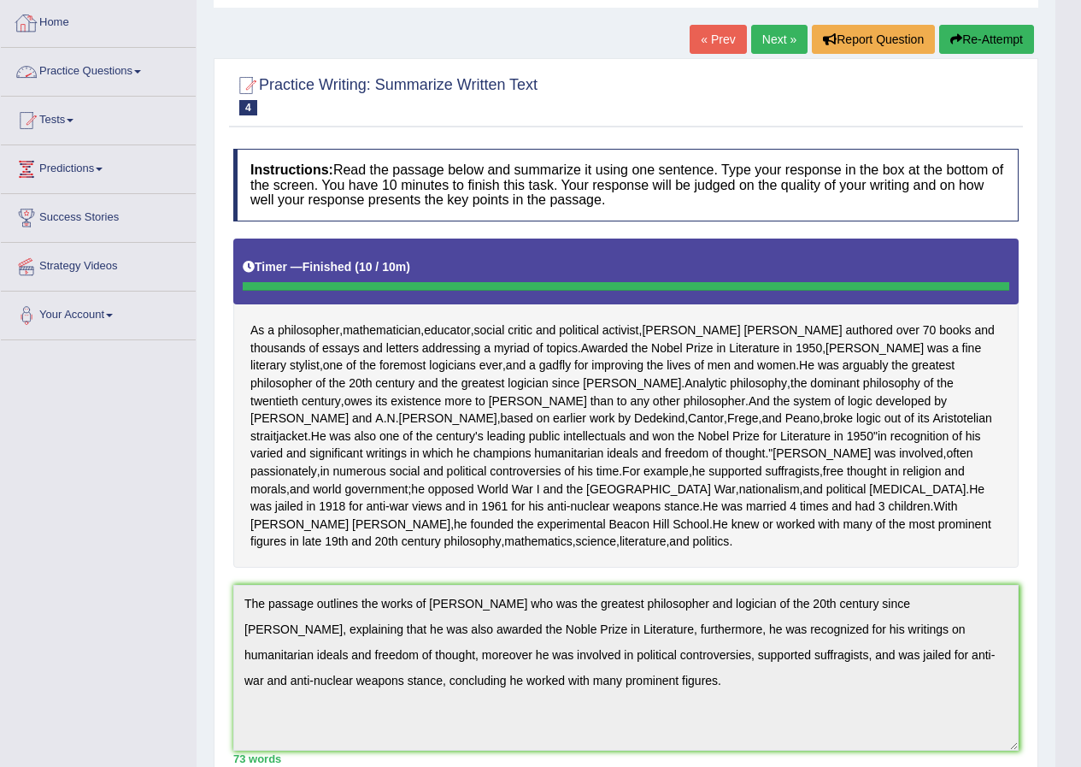
click at [118, 67] on link "Practice Questions" at bounding box center [98, 69] width 195 height 43
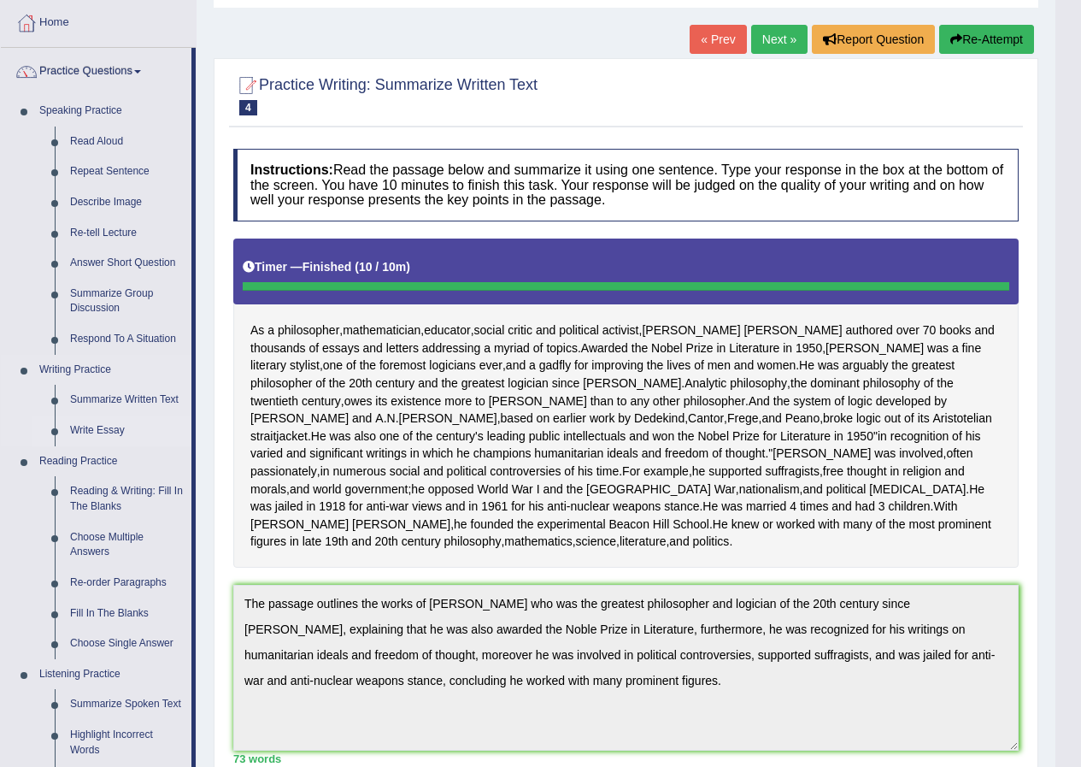
click at [92, 429] on link "Write Essay" at bounding box center [126, 430] width 129 height 31
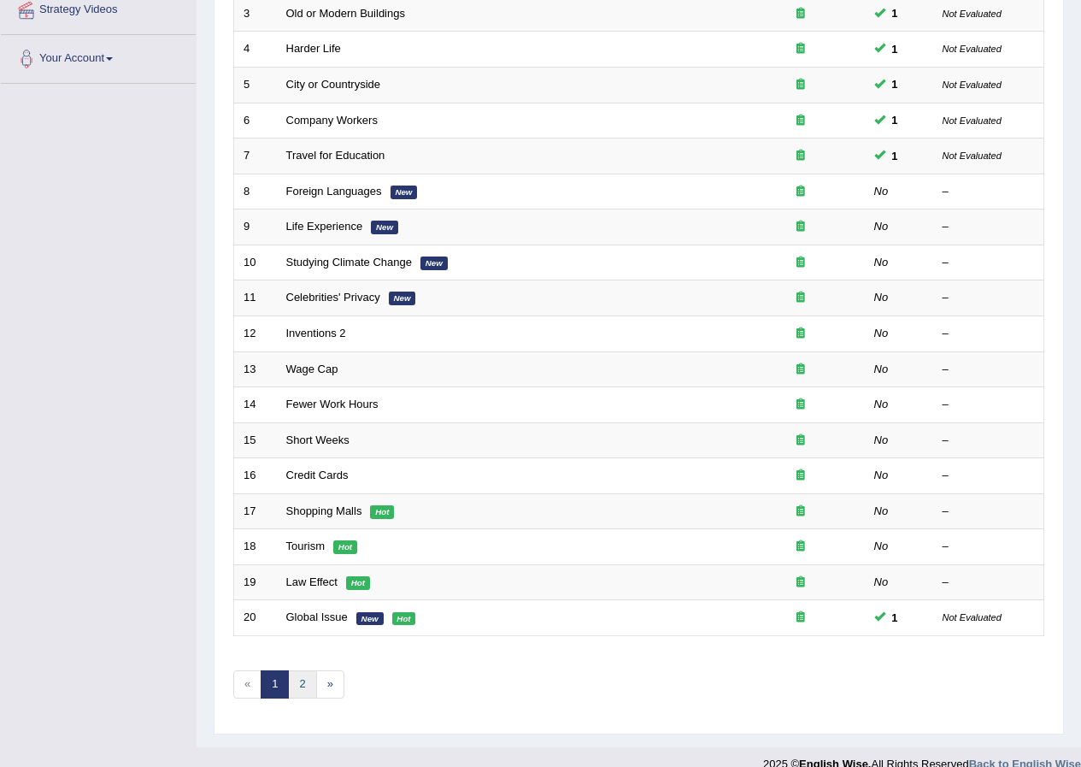
click at [302, 682] on link "2" at bounding box center [302, 684] width 28 height 28
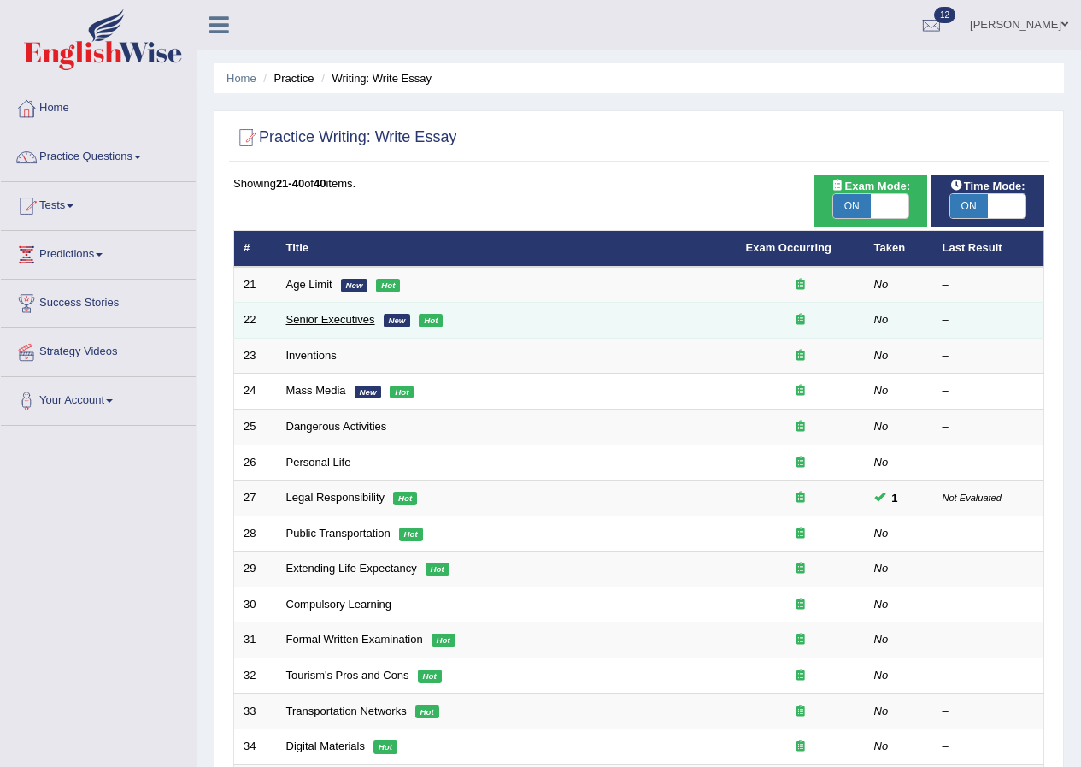
click at [315, 316] on link "Senior Executives" at bounding box center [330, 319] width 89 height 13
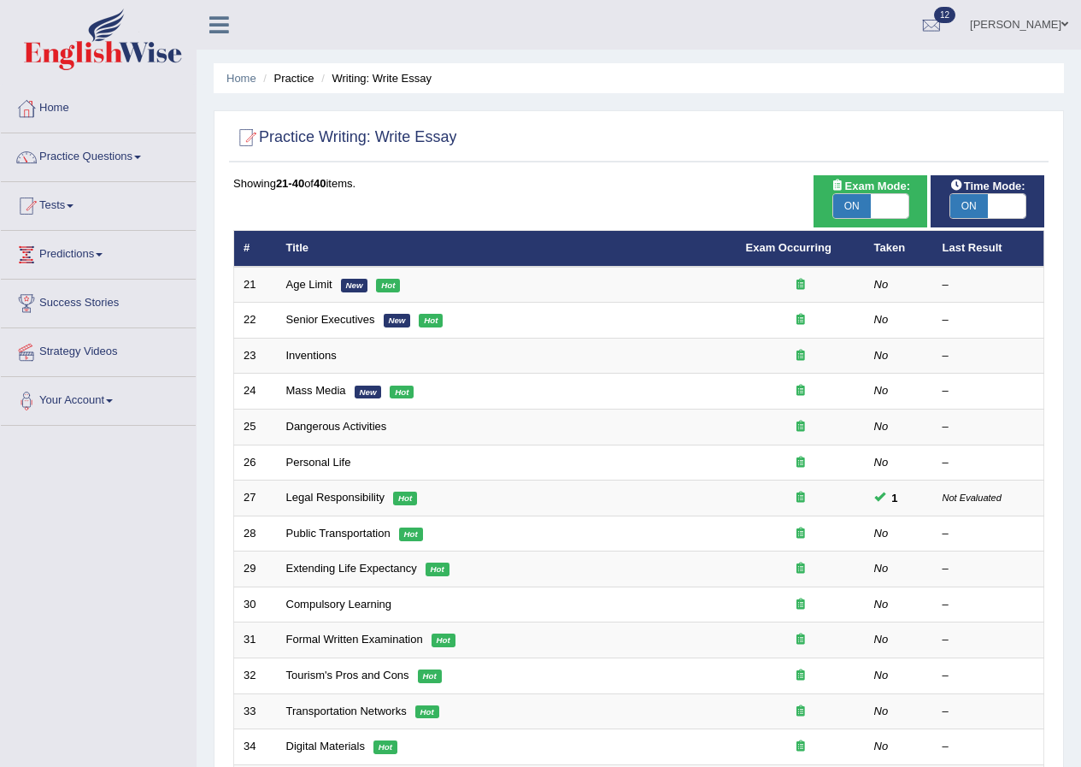
scroll to position [365, 0]
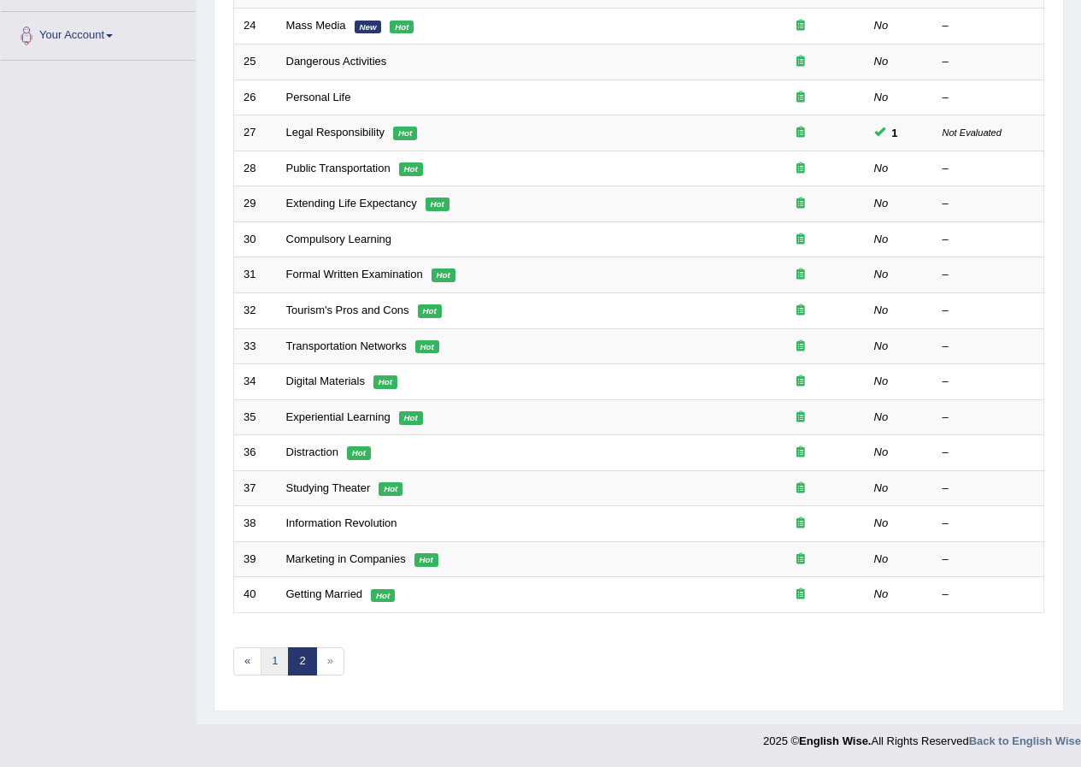
click at [282, 661] on link "1" at bounding box center [275, 661] width 28 height 28
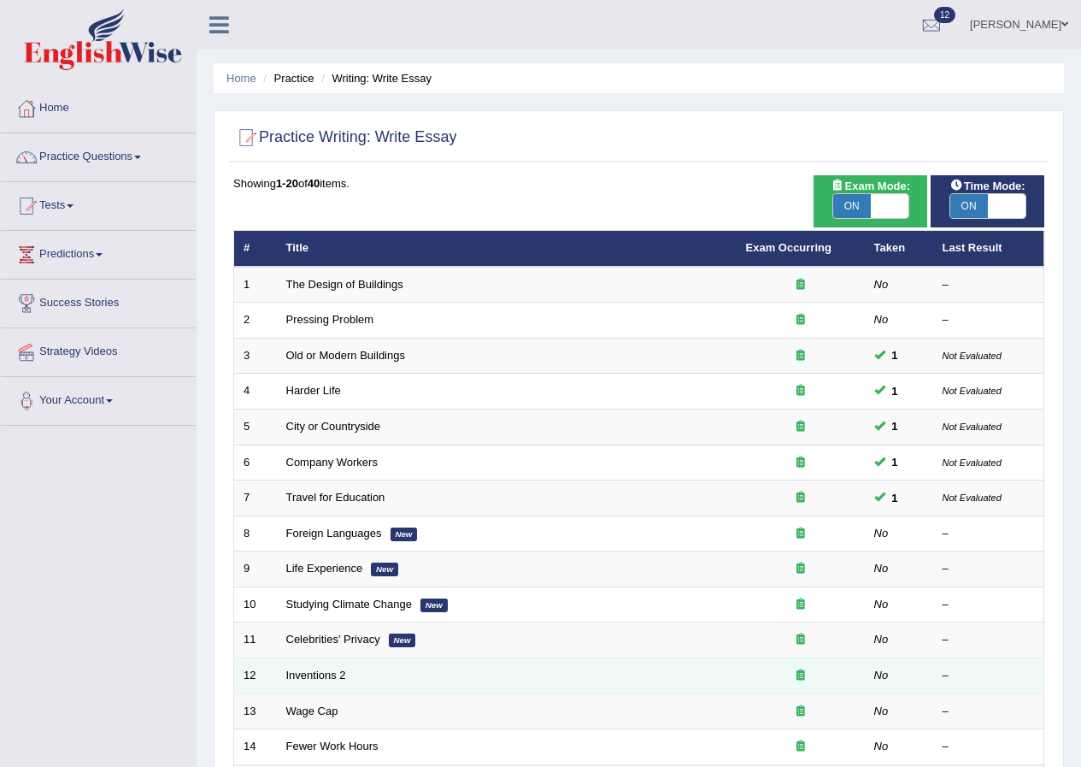
scroll to position [85, 0]
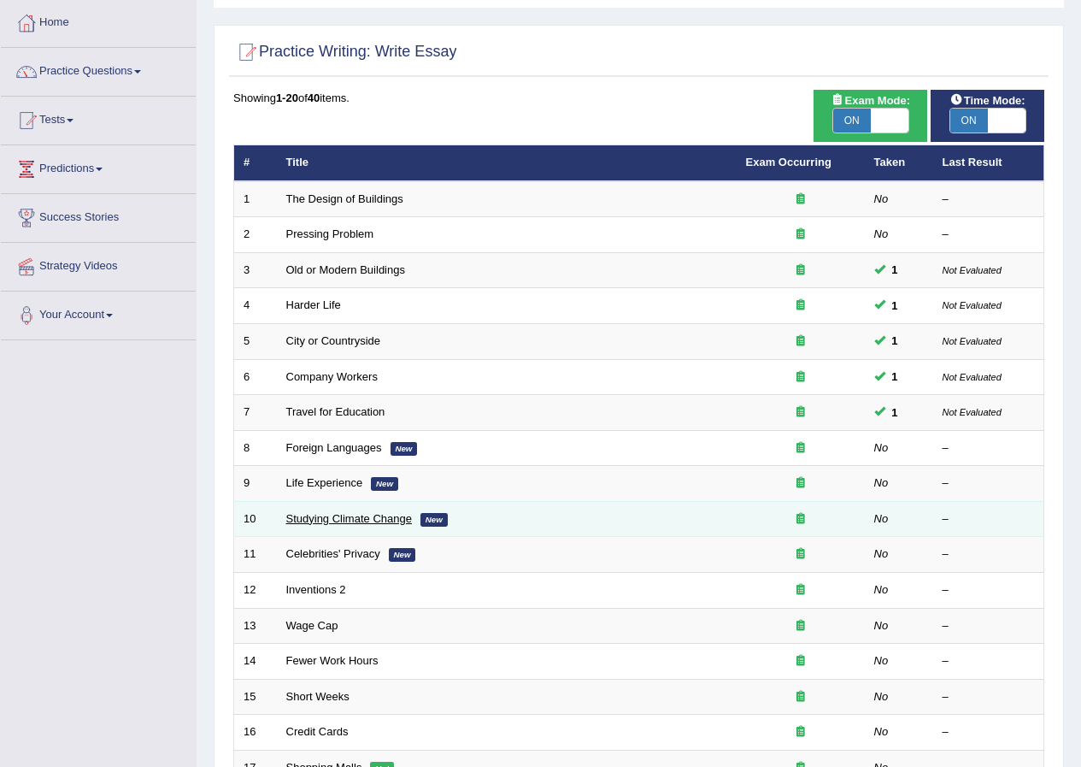
click at [371, 516] on link "Studying Climate Change" at bounding box center [349, 518] width 126 height 13
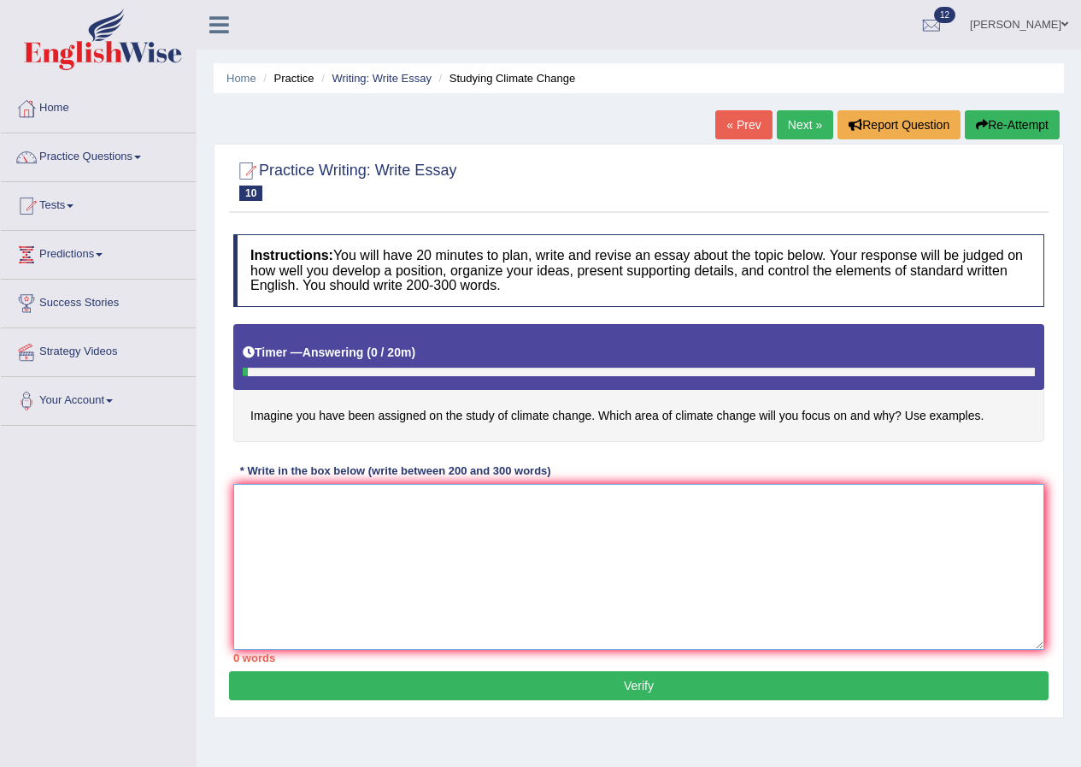
click at [726, 529] on textarea at bounding box center [638, 567] width 811 height 166
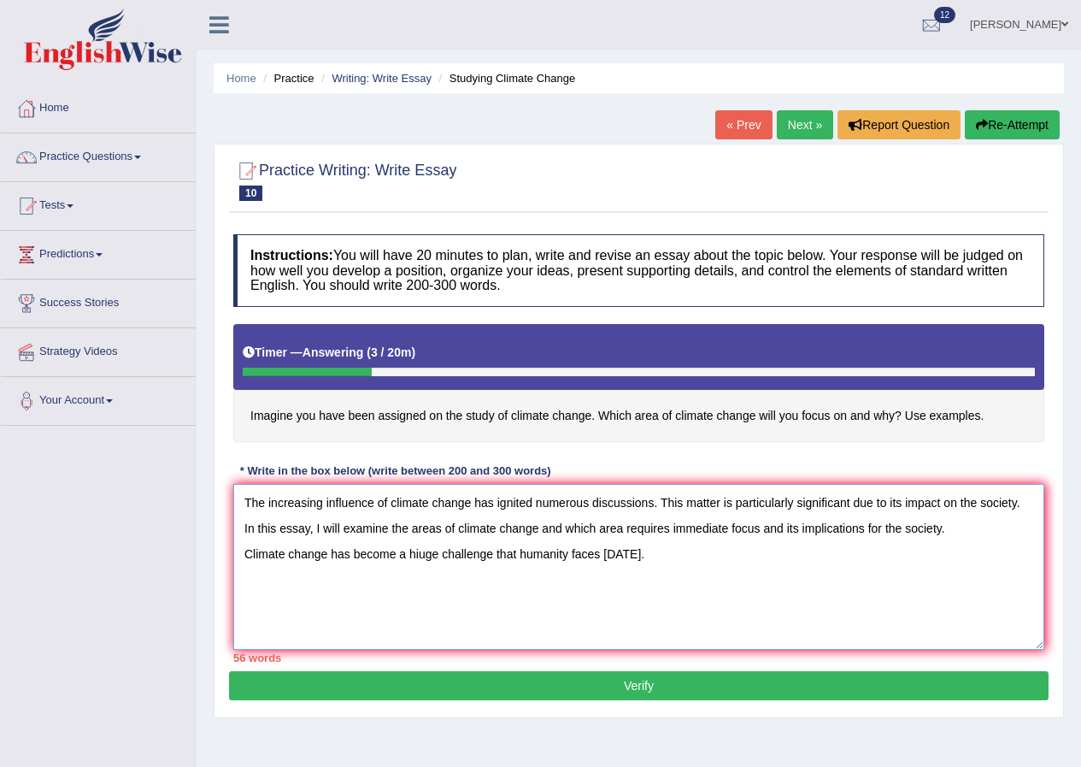
click at [417, 553] on textarea "The increasing influence of climate change has ignited numerous discussions. Th…" at bounding box center [638, 567] width 811 height 166
click at [419, 554] on textarea "The increasing influence of climate change has ignited numerous discussions. Th…" at bounding box center [638, 567] width 811 height 166
click at [657, 547] on textarea "The increasing influence of climate change has ignited numerous discussions. Th…" at bounding box center [638, 567] width 811 height 166
click at [760, 556] on textarea "The increasing influence of climate change has ignited numerous discussions. Th…" at bounding box center [638, 567] width 811 height 166
type textarea "The increasing influence of climate change has ignited numerous discussions. Th…"
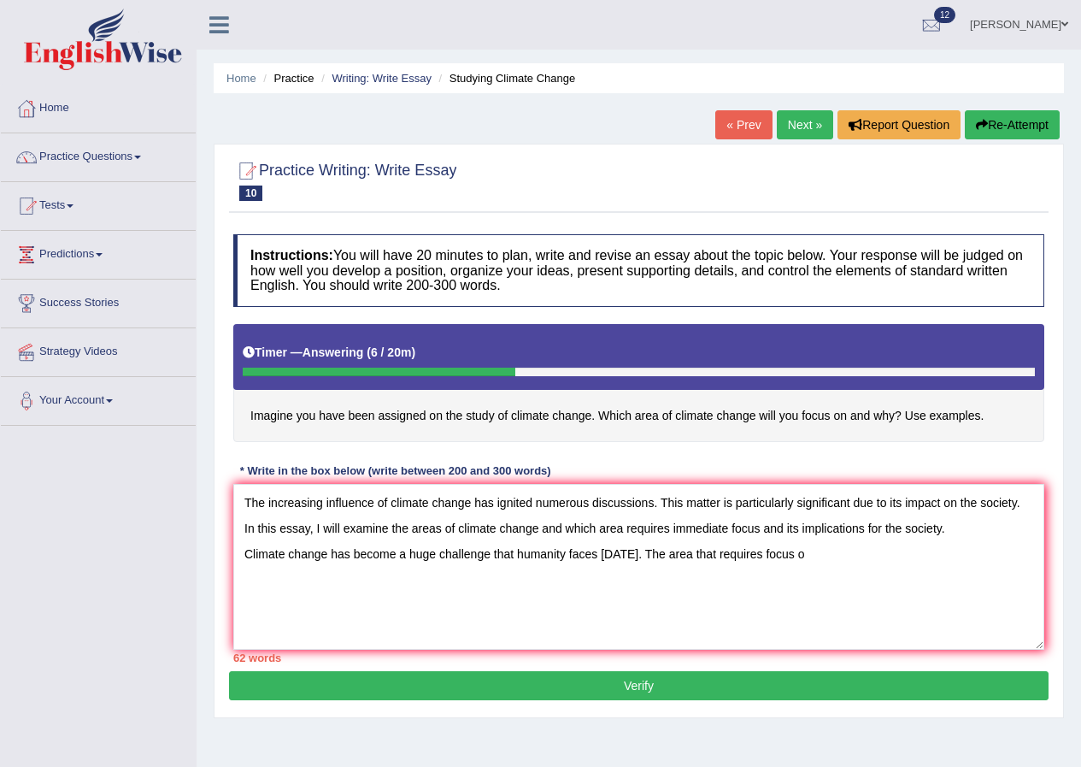
click at [997, 114] on button "Re-Attempt" at bounding box center [1012, 124] width 95 height 29
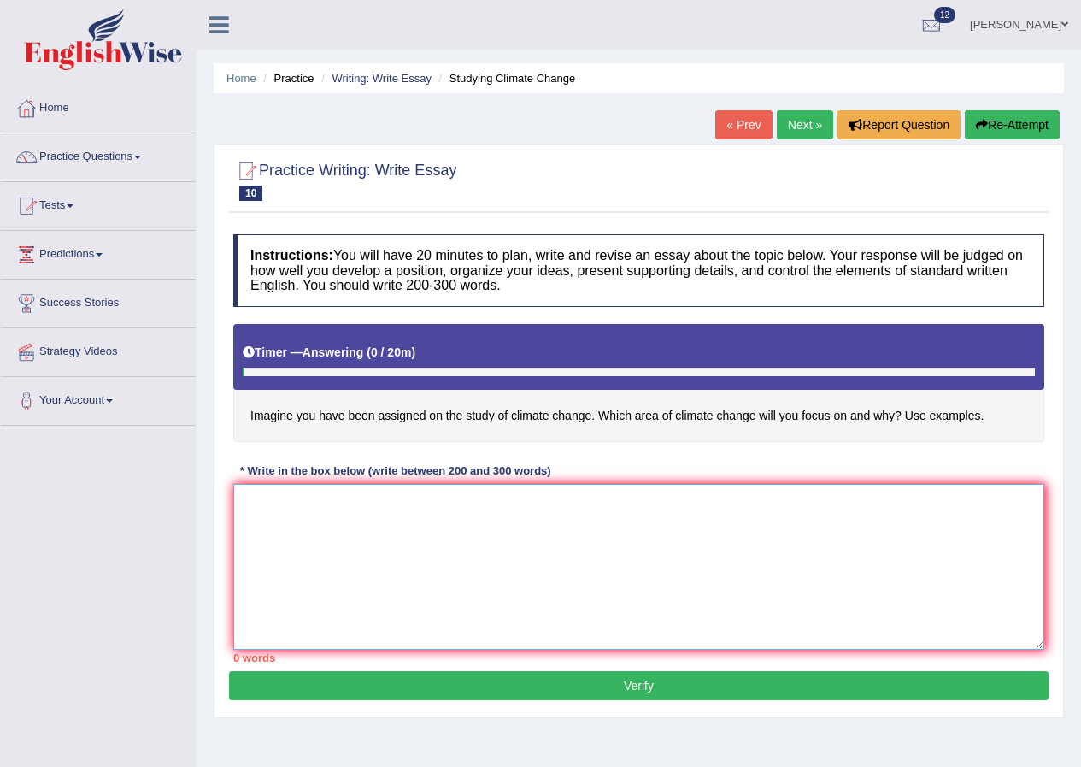
click at [505, 557] on textarea at bounding box center [638, 567] width 811 height 166
click at [985, 113] on button "Re-Attempt" at bounding box center [1012, 124] width 95 height 29
click at [987, 126] on button "Re-Attempt" at bounding box center [1012, 124] width 95 height 29
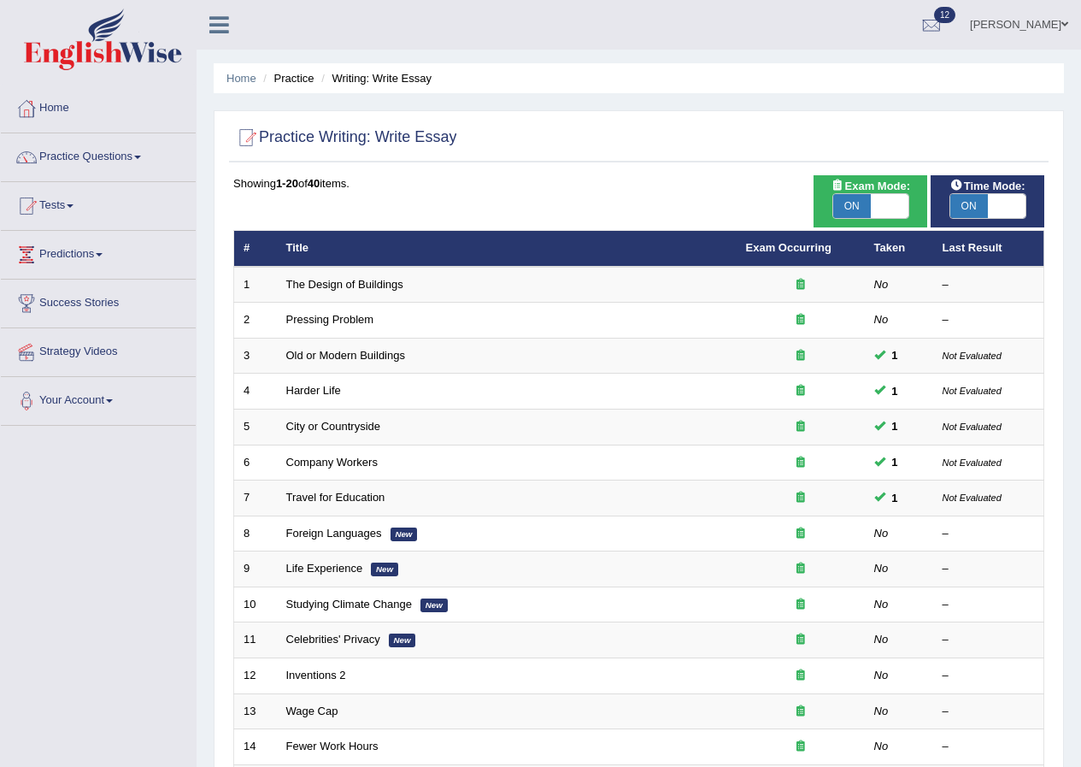
scroll to position [365, 0]
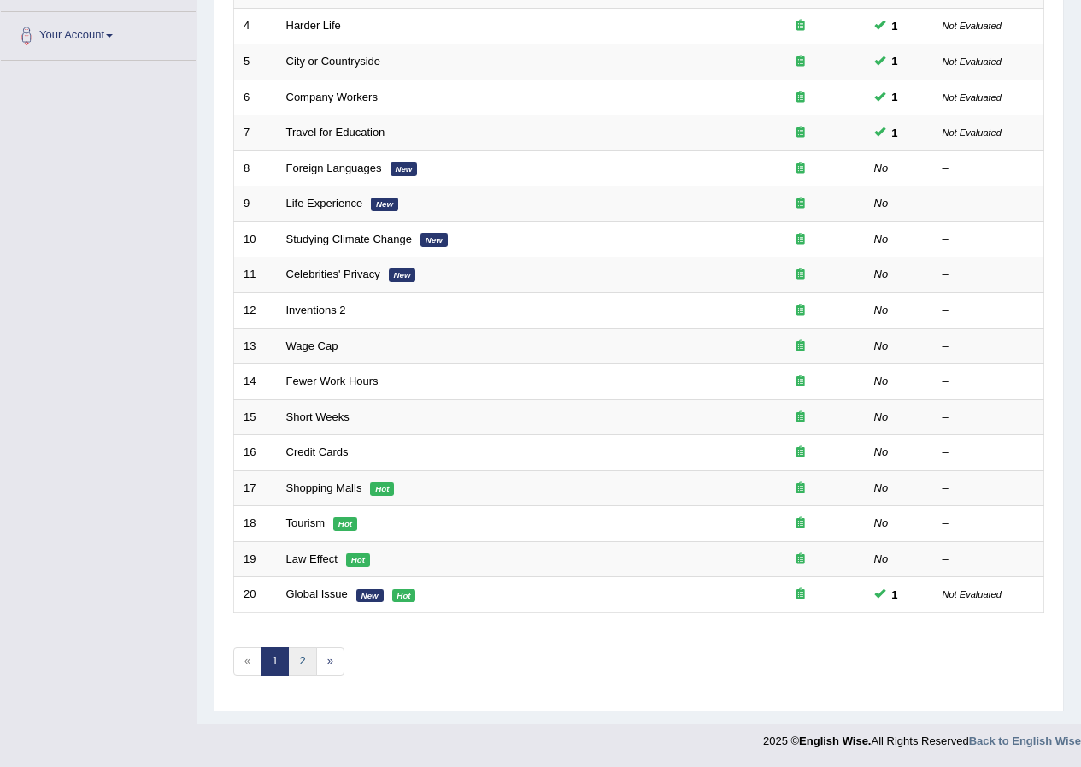
click at [306, 661] on link "2" at bounding box center [302, 661] width 28 height 28
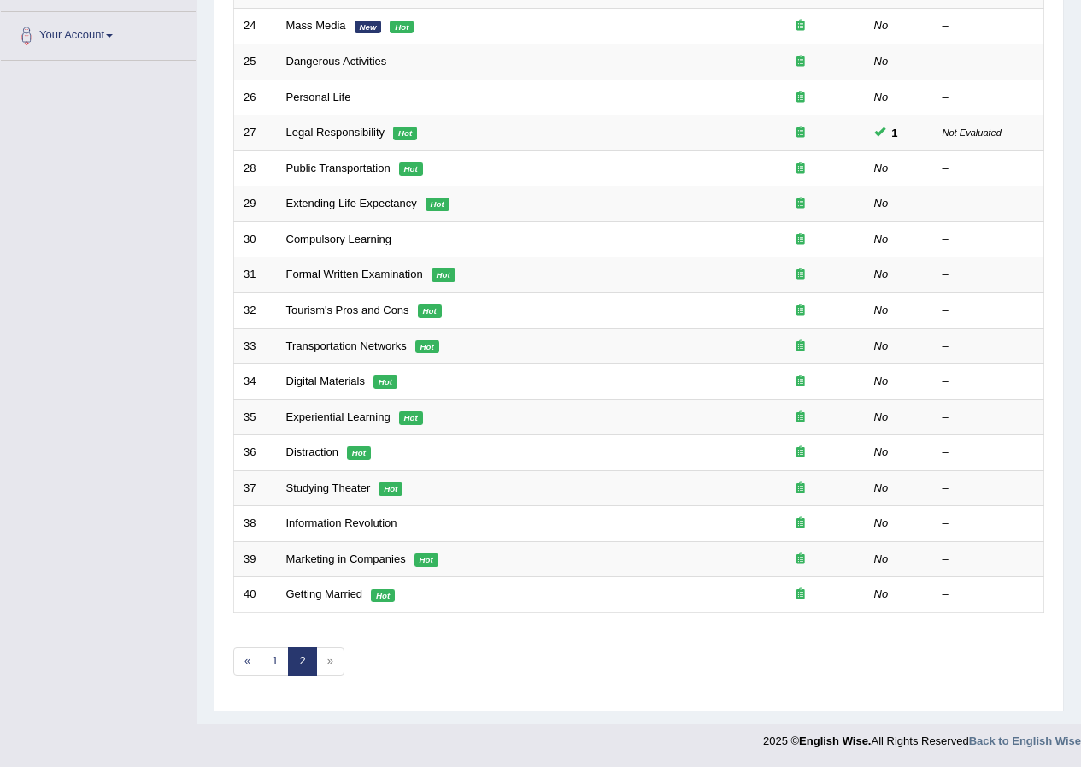
scroll to position [23, 0]
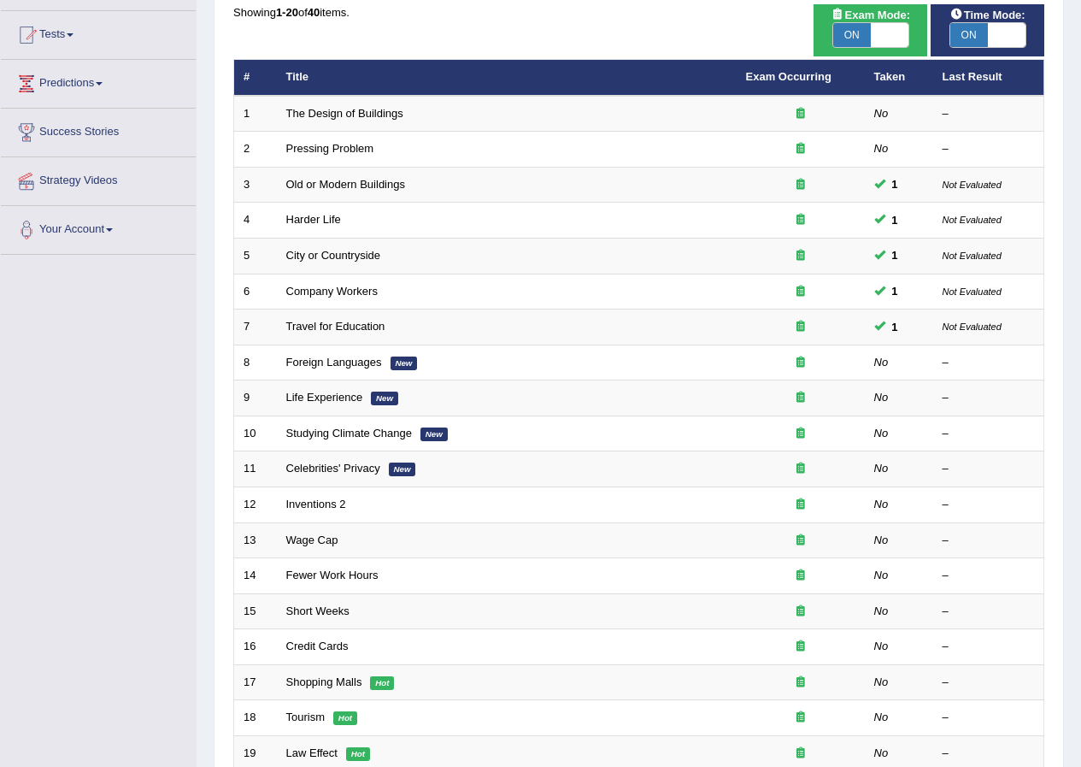
scroll to position [85, 0]
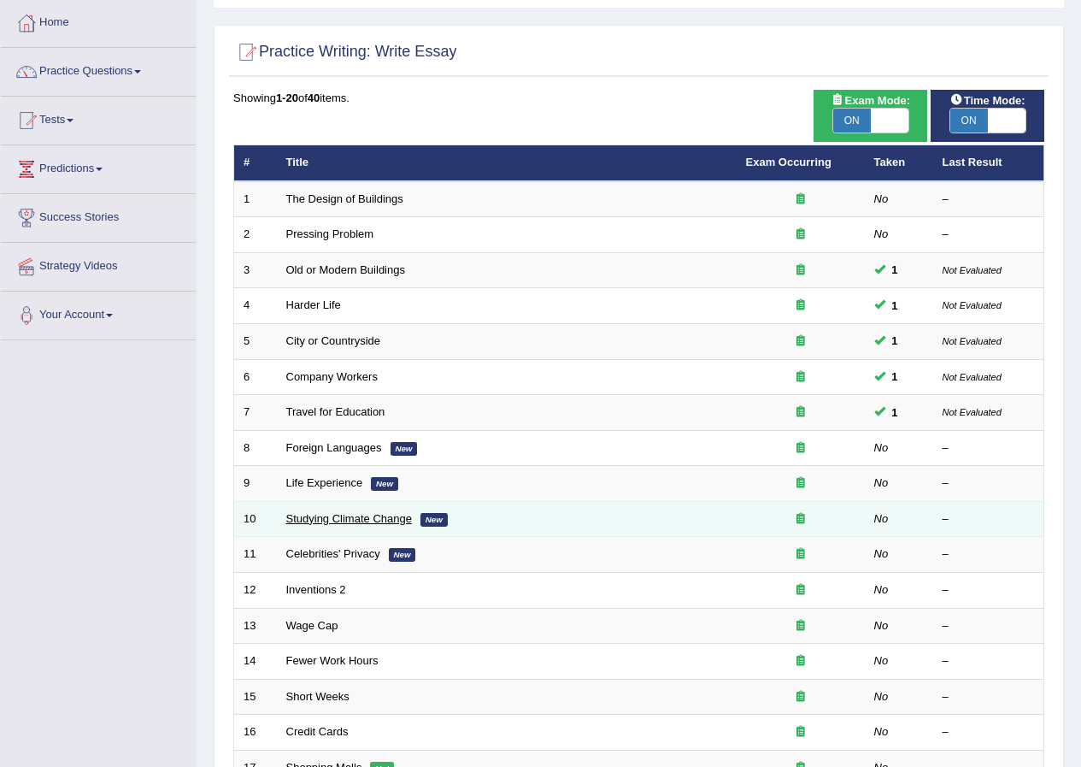
click at [385, 519] on link "Studying Climate Change" at bounding box center [349, 518] width 126 height 13
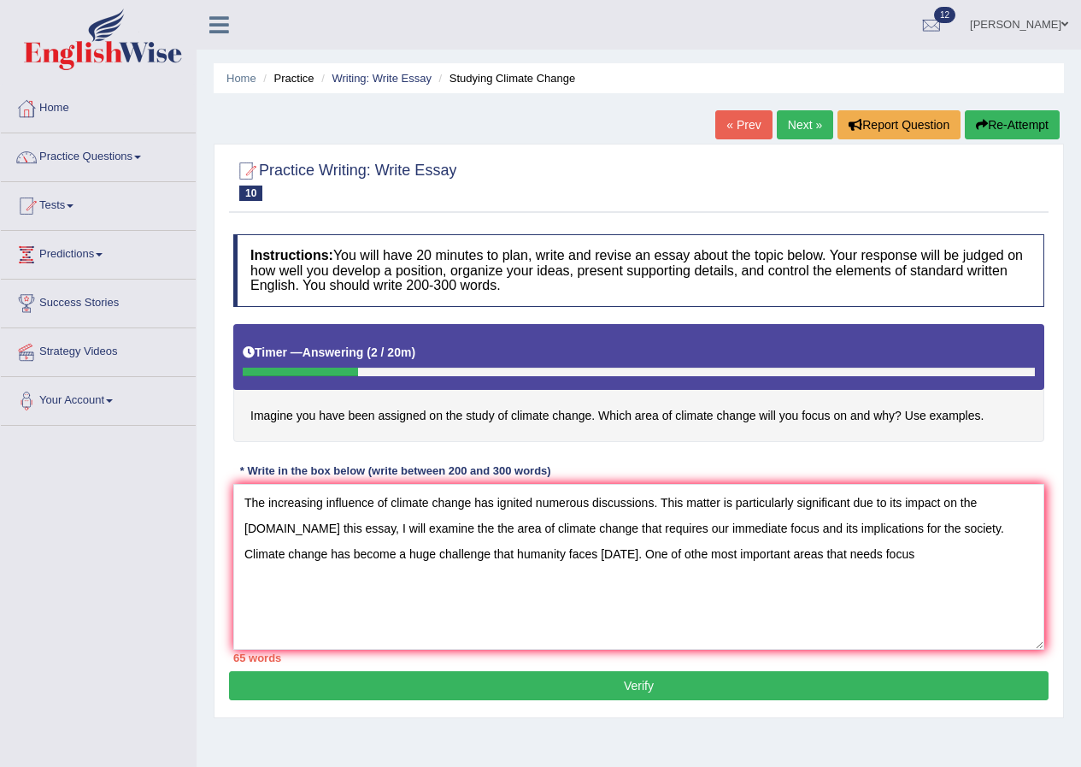
click at [816, 556] on textarea "The increasing influence of climate change has ignited numerous discussions. Th…" at bounding box center [638, 567] width 811 height 166
click at [877, 555] on textarea "The increasing influence of climate change has ignited numerous discussions. Th…" at bounding box center [638, 567] width 811 height 166
click at [910, 553] on textarea "The increasing influence of climate change has ignited numerous discussions. Th…" at bounding box center [638, 567] width 811 height 166
click at [973, 555] on textarea "The increasing influence of climate change has ignited numerous discussions. Th…" at bounding box center [638, 567] width 811 height 166
click at [1006, 554] on textarea "The increasing influence of climate change has ignited numerous discussions. Th…" at bounding box center [638, 567] width 811 height 166
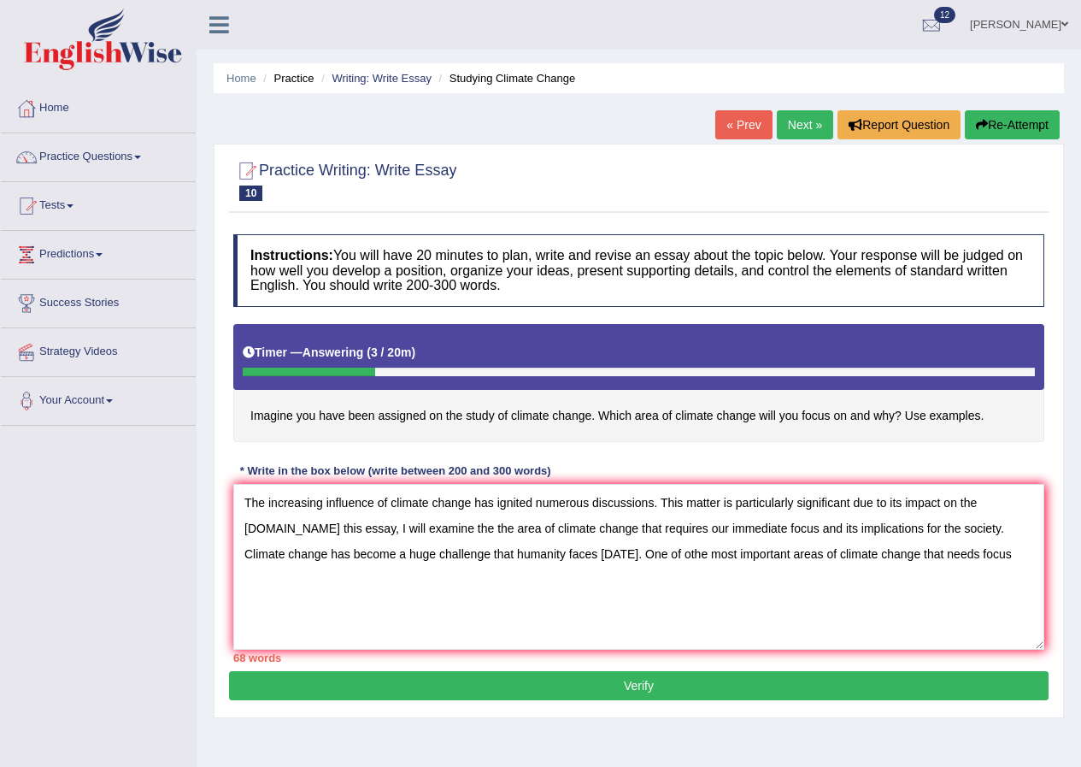
drag, startPoint x: 970, startPoint y: 553, endPoint x: 939, endPoint y: 564, distance: 32.7
click at [939, 564] on textarea "The increasing influence of climate change has ignited numerous discussions. Th…" at bounding box center [638, 567] width 811 height 166
click at [243, 576] on textarea "The increasing influence of climate change has ignited numerous discussions. Th…" at bounding box center [638, 567] width 811 height 166
click at [289, 573] on textarea "The increasing influence of climate change has ignited numerous discussions. Th…" at bounding box center [638, 567] width 811 height 166
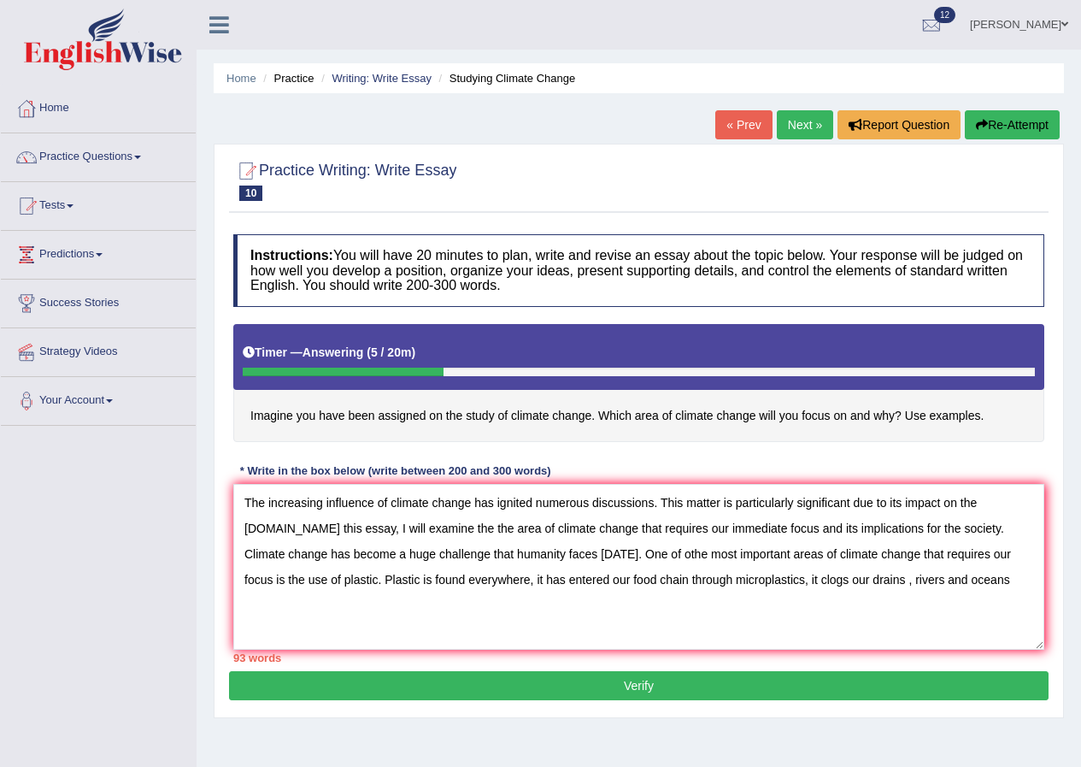
click at [911, 578] on textarea "The increasing influence of climate change has ignited numerous discussions. Th…" at bounding box center [638, 567] width 811 height 166
click at [1019, 577] on textarea "The increasing influence of climate change has ignited numerous discussions. Th…" at bounding box center [638, 567] width 811 height 166
click at [808, 580] on textarea "The increasing influence of climate change has ignited numerous discussions. Th…" at bounding box center [638, 567] width 811 height 166
click at [369, 614] on textarea "The increasing influence of climate change has ignited numerous discussions. Th…" at bounding box center [638, 567] width 811 height 166
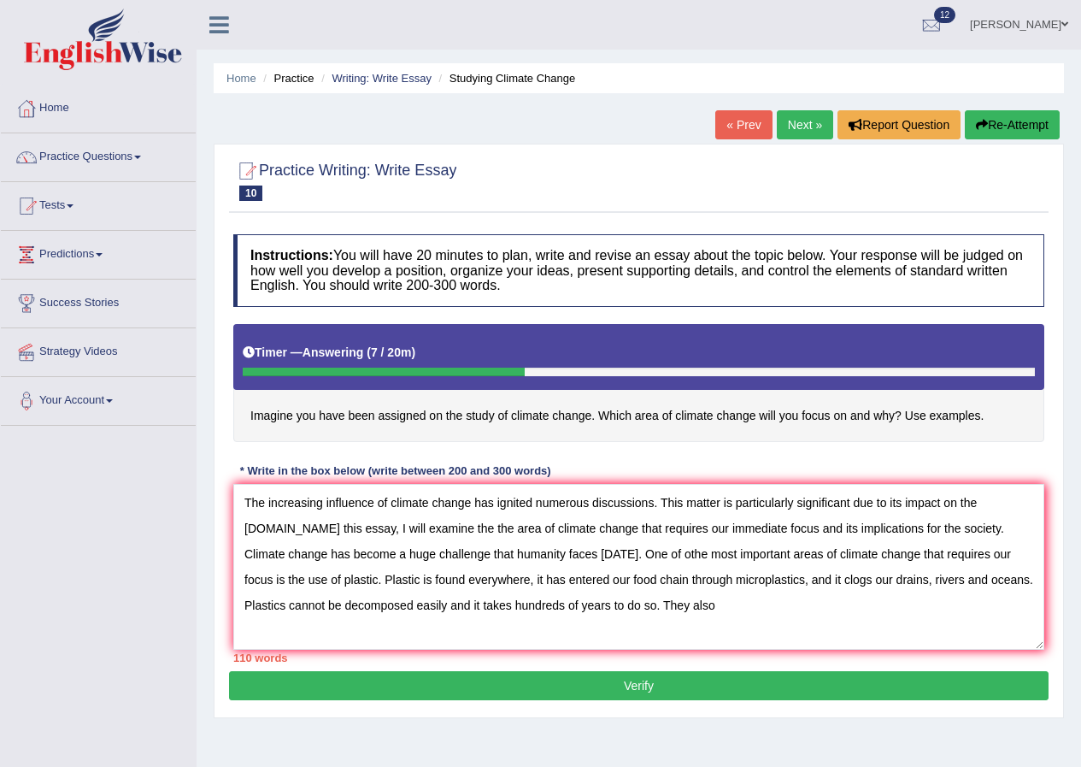
drag, startPoint x: 1028, startPoint y: 583, endPoint x: 831, endPoint y: 585, distance: 197.4
click at [831, 585] on textarea "The increasing influence of climate change has ignited numerous discussions. Th…" at bounding box center [638, 567] width 811 height 166
drag, startPoint x: 721, startPoint y: 605, endPoint x: 696, endPoint y: 613, distance: 26.8
click at [696, 613] on textarea "The increasing influence of climate change has ignited numerous discussions. Th…" at bounding box center [638, 567] width 811 height 166
click at [829, 599] on textarea "The increasing influence of climate change has ignited numerous discussions. Th…" at bounding box center [638, 567] width 811 height 166
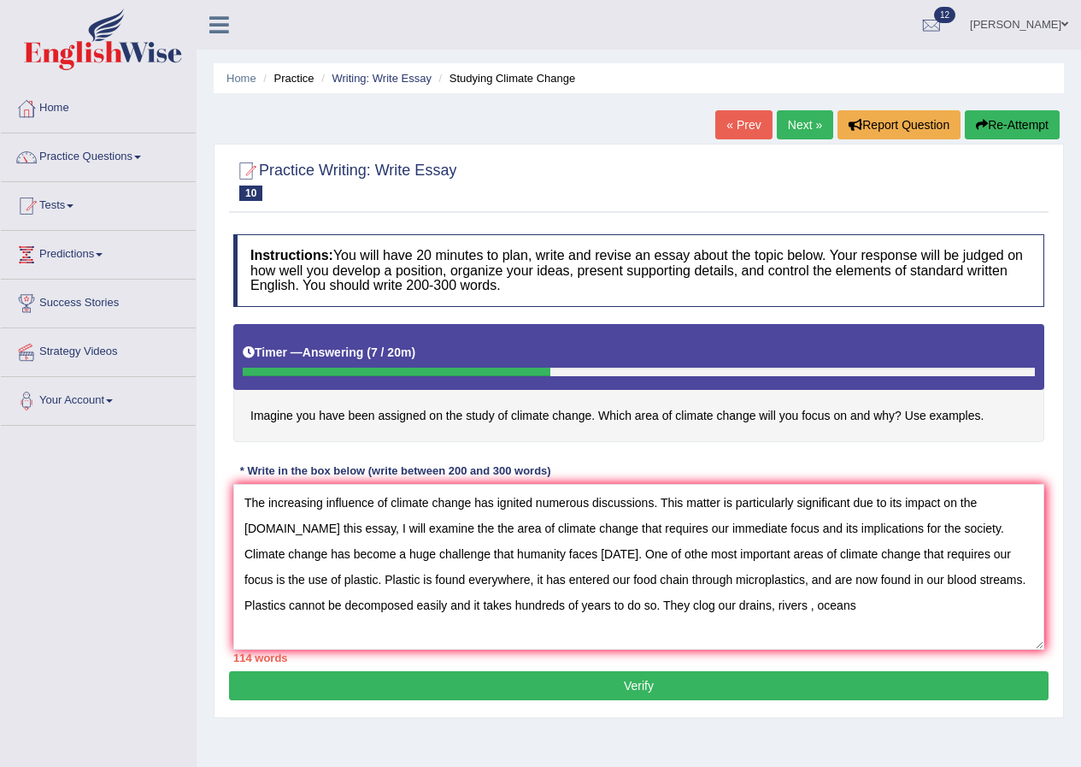
click at [817, 609] on textarea "The increasing influence of climate change has ignited numerous discussions. Th…" at bounding box center [638, 567] width 811 height 166
click at [864, 603] on textarea "The increasing influence of climate change has ignited numerous discussions. Th…" at bounding box center [638, 567] width 811 height 166
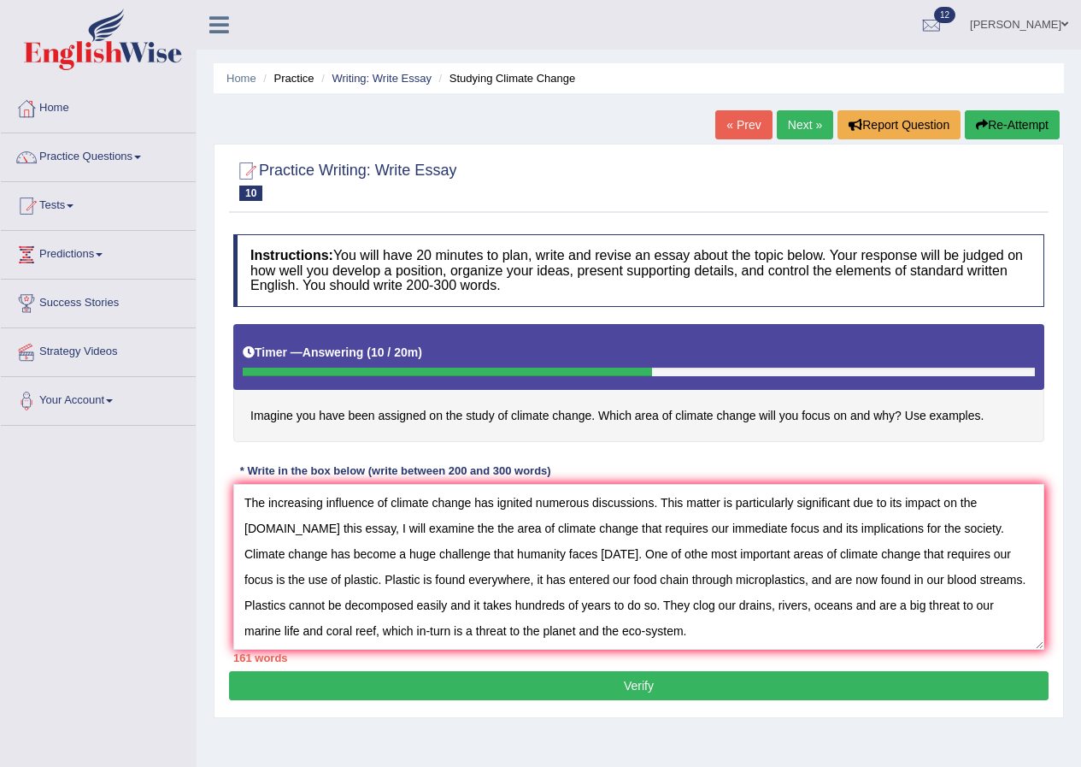
click at [331, 579] on textarea "The increasing influence of climate change has ignited numerous discussions. Th…" at bounding box center [638, 567] width 811 height 166
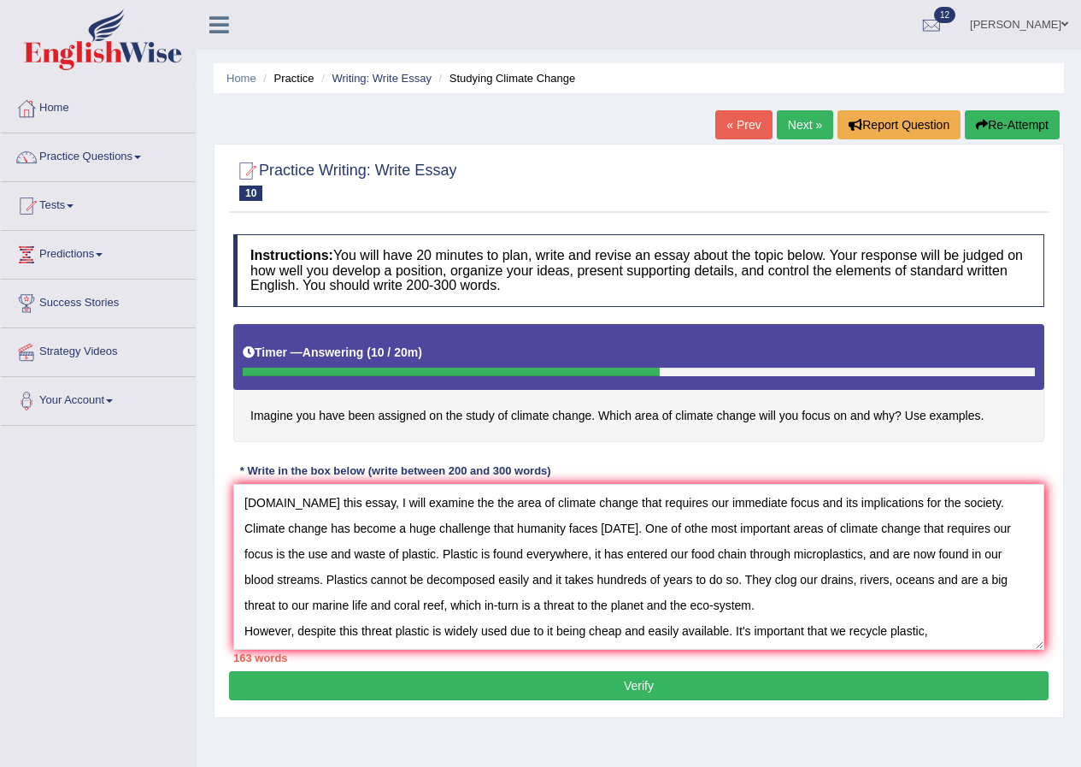
click at [932, 629] on textarea "The increasing influence of climate change has ignited numerous discussions. Th…" at bounding box center [638, 567] width 811 height 166
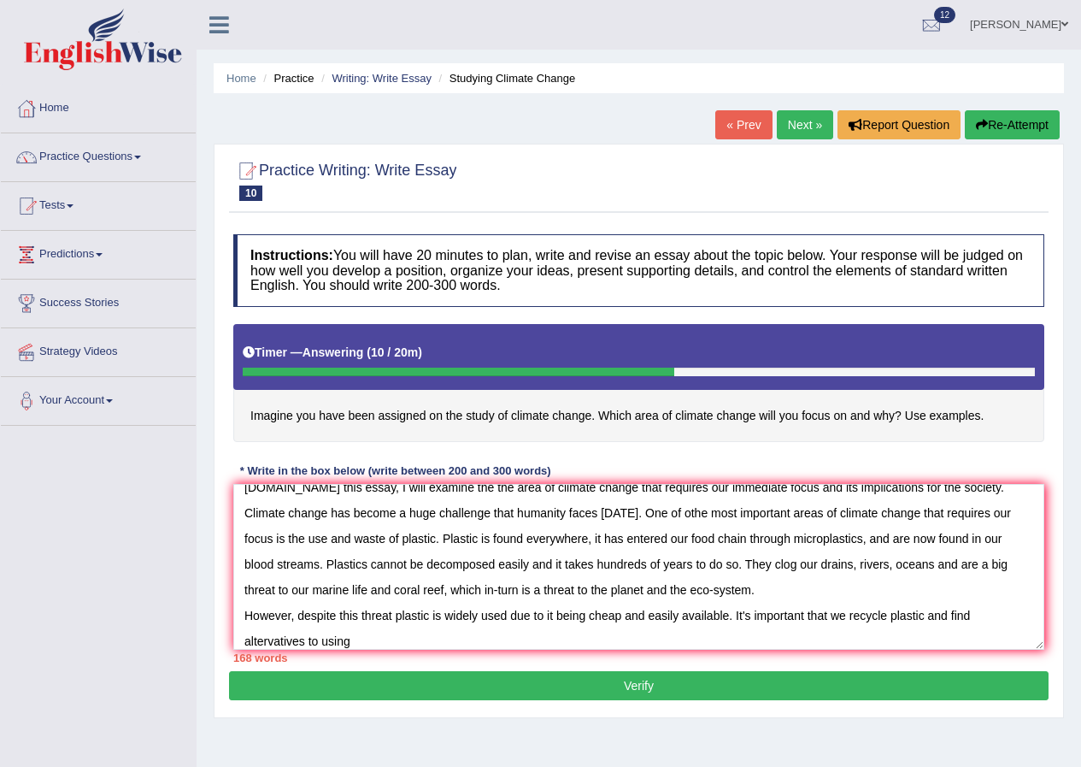
scroll to position [0, 0]
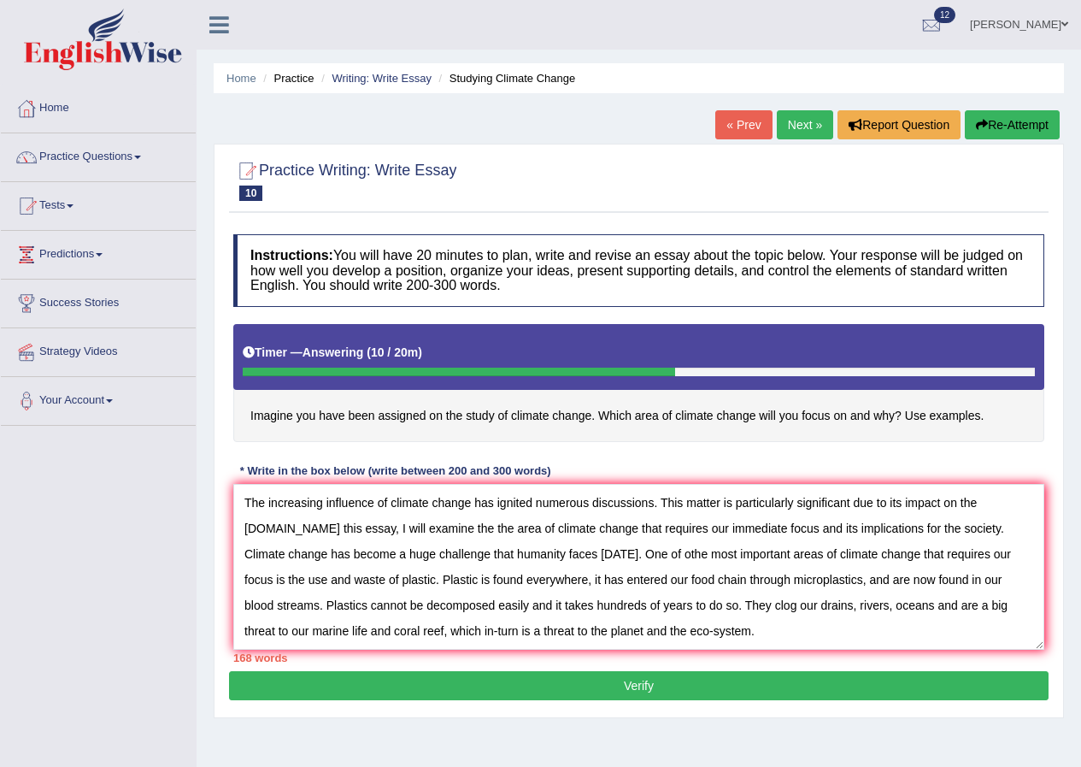
drag, startPoint x: 371, startPoint y: 643, endPoint x: 197, endPoint y: 456, distance: 255.2
click at [197, 456] on div "Home Practice Writing: Write Essay Studying Climate Change « Prev Next » Report…" at bounding box center [639, 427] width 885 height 855
type textarea "The increasing influence of climate change has ignited numerous discussions. Th…"
click at [1027, 128] on button "Re-Attempt" at bounding box center [1012, 124] width 95 height 29
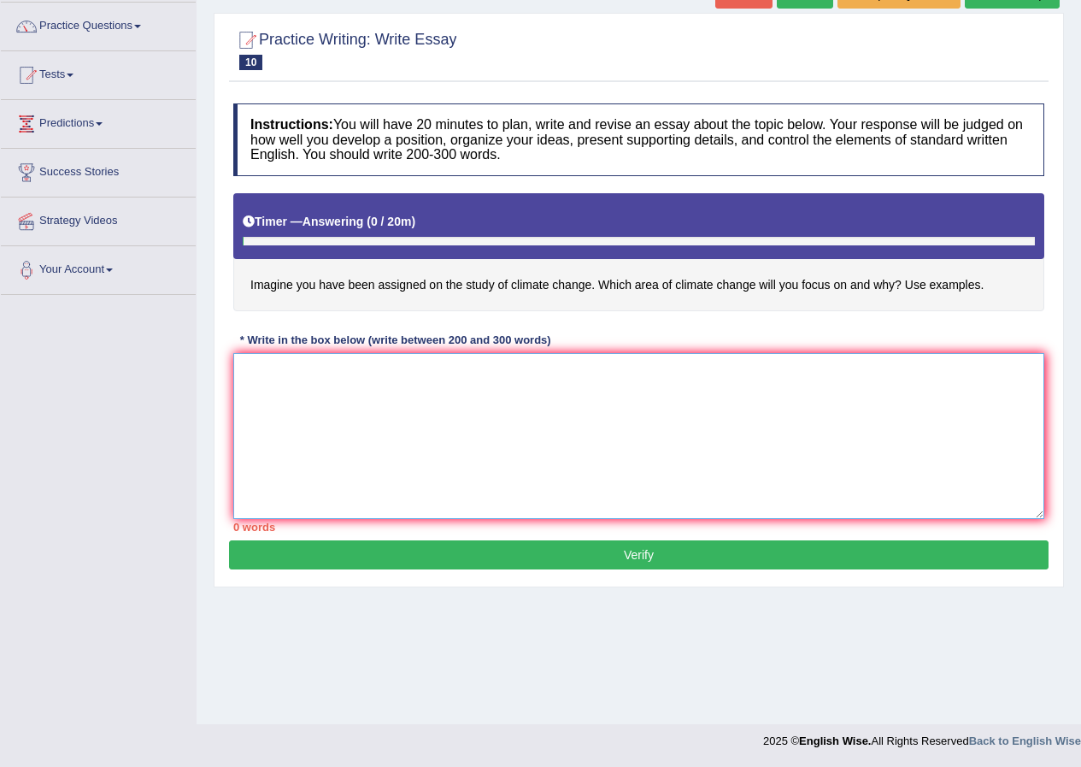
click at [328, 425] on textarea at bounding box center [638, 436] width 811 height 166
paste textarea "The increasing influence of climate change has ignited numerous discussions. Th…"
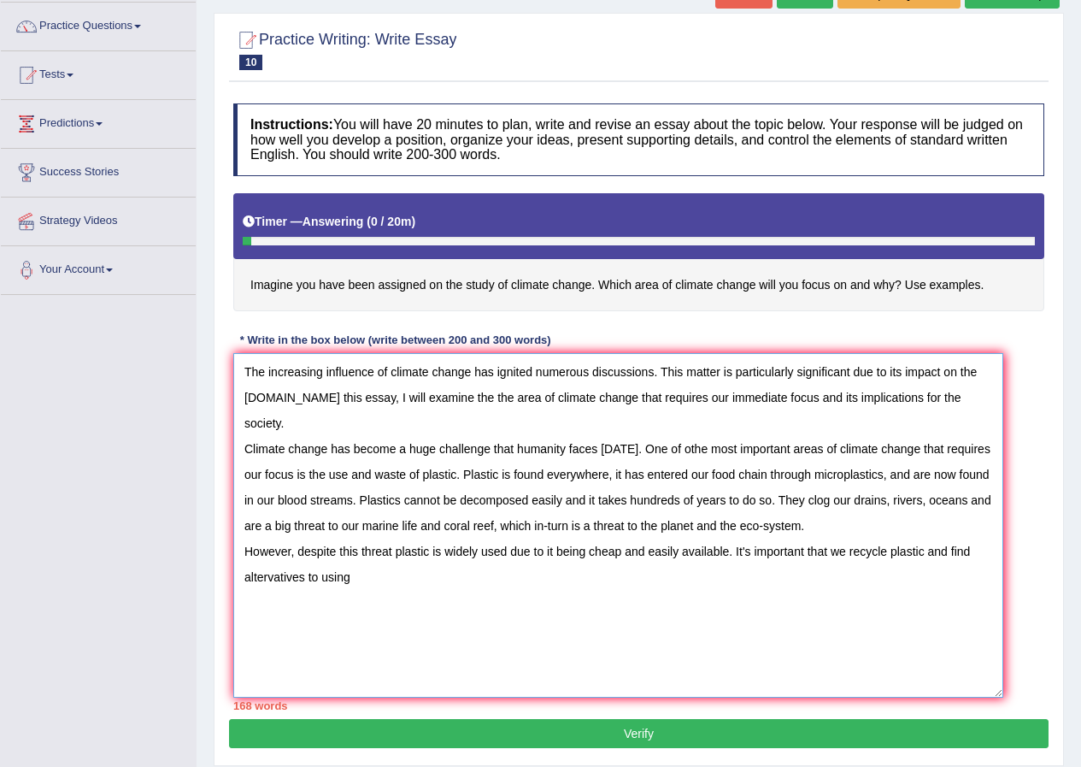
drag, startPoint x: 1032, startPoint y: 509, endPoint x: 991, endPoint y: 688, distance: 183.3
click at [991, 688] on textarea "The increasing influence of climate change has ignited numerous discussions. Th…" at bounding box center [618, 525] width 770 height 344
click at [401, 567] on textarea "The increasing influence of climate change has ignited numerous discussions. Th…" at bounding box center [618, 525] width 770 height 344
click at [274, 551] on textarea "The increasing influence of climate change has ignited numerous discussions. Th…" at bounding box center [618, 525] width 770 height 344
click at [370, 554] on textarea "The increasing influence of climate change has ignited numerous discussions. Th…" at bounding box center [618, 525] width 770 height 344
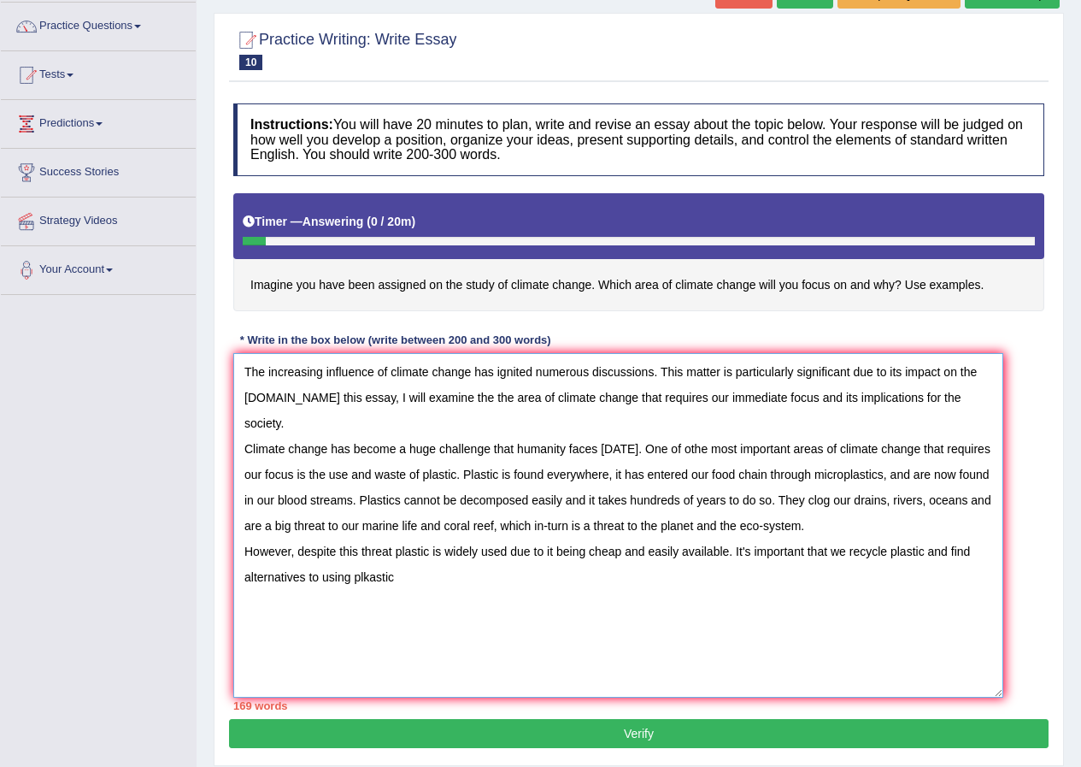
click at [370, 551] on textarea "The increasing influence of climate change has ignited numerous discussions. Th…" at bounding box center [618, 525] width 770 height 344
click at [403, 554] on textarea "The increasing influence of climate change has ignited numerous discussions. Th…" at bounding box center [618, 525] width 770 height 344
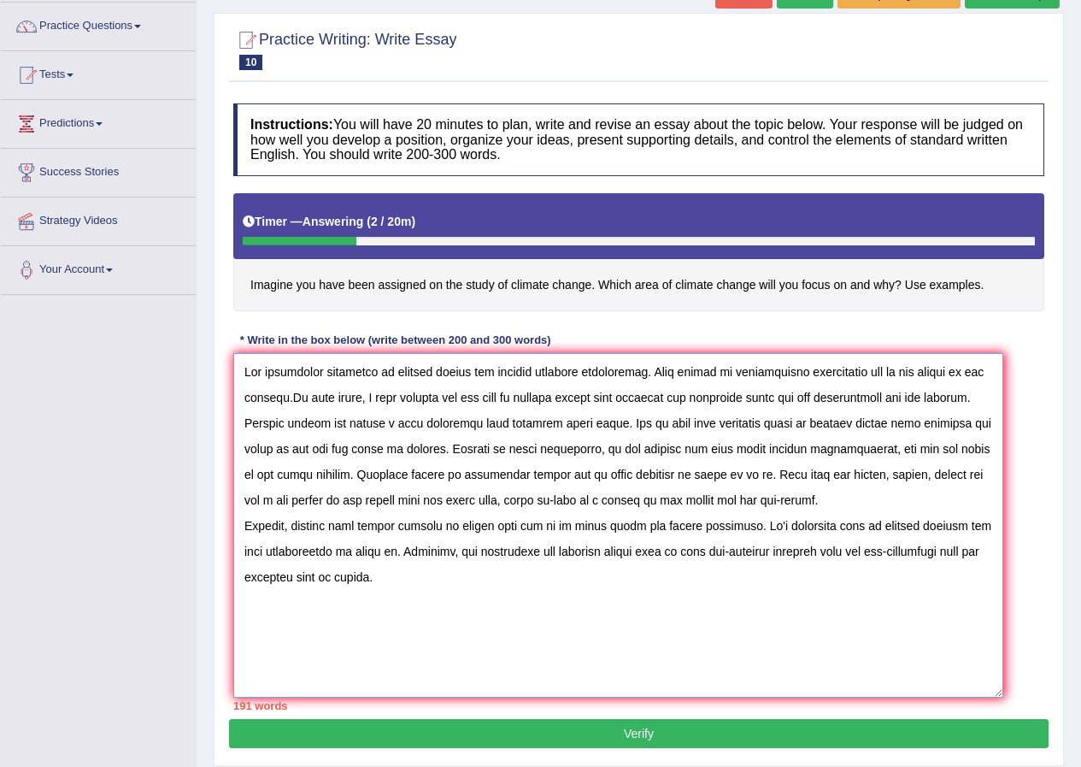
click at [964, 553] on textarea at bounding box center [618, 525] width 770 height 344
click at [988, 549] on textarea at bounding box center [618, 525] width 770 height 344
drag, startPoint x: 988, startPoint y: 549, endPoint x: 965, endPoint y: 554, distance: 23.6
click at [965, 554] on textarea at bounding box center [618, 525] width 770 height 344
drag, startPoint x: 851, startPoint y: 551, endPoint x: 813, endPoint y: 542, distance: 39.6
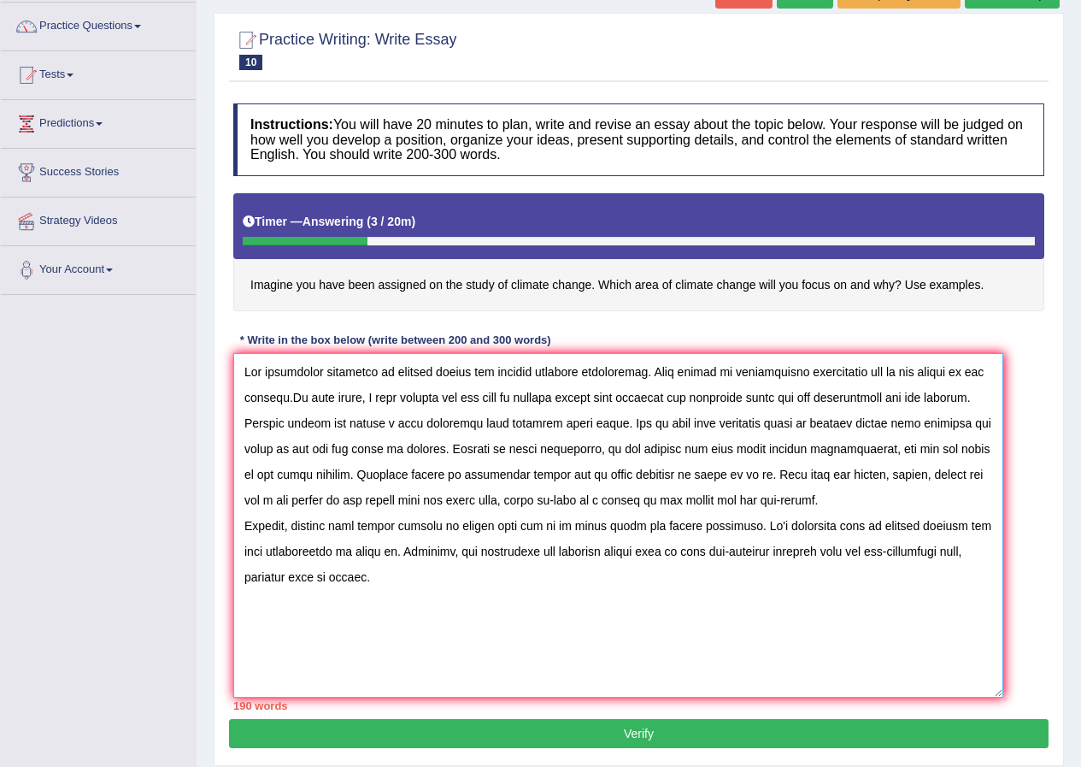
click at [813, 542] on textarea at bounding box center [618, 525] width 770 height 344
click at [373, 577] on textarea at bounding box center [618, 525] width 770 height 344
click at [391, 527] on textarea at bounding box center [618, 525] width 770 height 344
click at [362, 520] on textarea at bounding box center [618, 525] width 770 height 344
drag, startPoint x: 685, startPoint y: 526, endPoint x: 614, endPoint y: 527, distance: 70.9
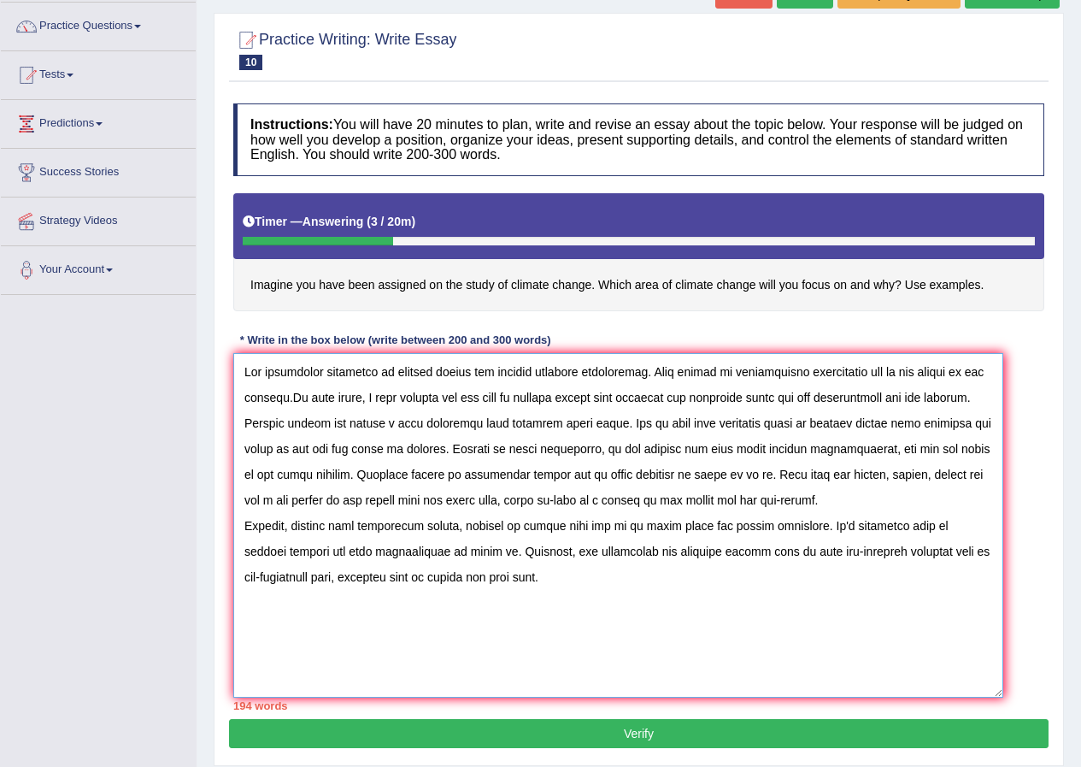
click at [614, 527] on textarea at bounding box center [618, 525] width 770 height 344
drag, startPoint x: 723, startPoint y: 527, endPoint x: 711, endPoint y: 530, distance: 12.2
click at [711, 530] on textarea at bounding box center [618, 525] width 770 height 344
click at [769, 528] on textarea at bounding box center [618, 525] width 770 height 344
click at [759, 526] on textarea at bounding box center [618, 525] width 770 height 344
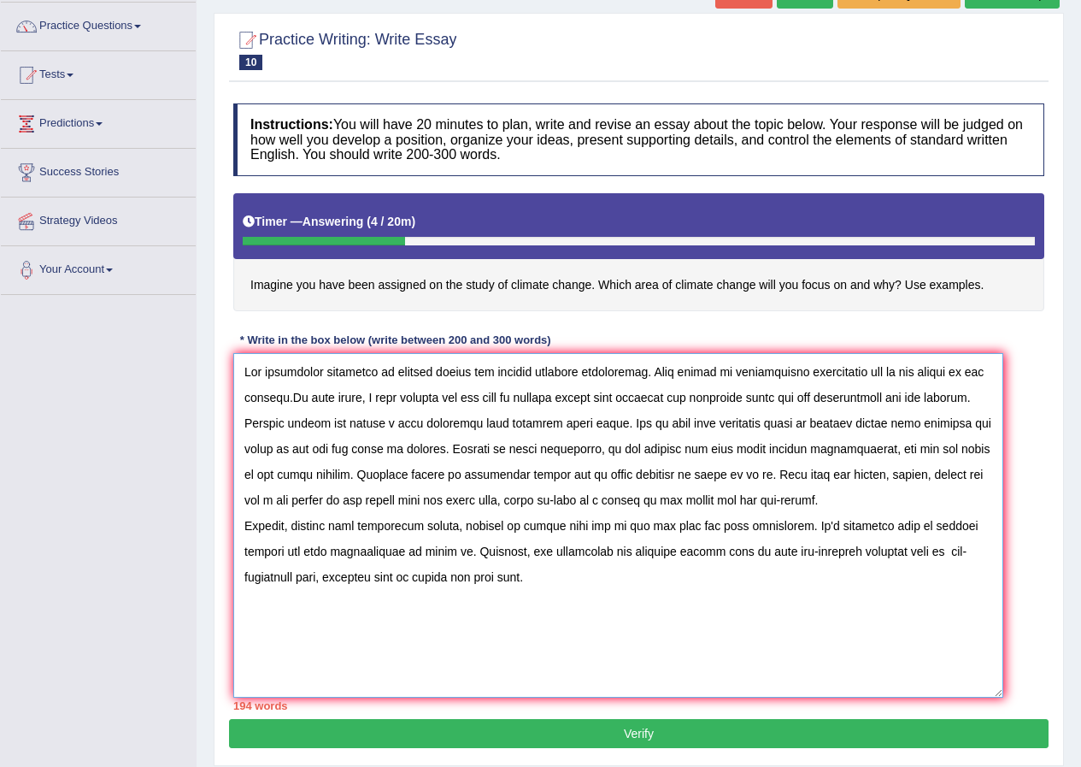
click at [769, 526] on textarea at bounding box center [618, 525] width 770 height 344
drag, startPoint x: 395, startPoint y: 552, endPoint x: 367, endPoint y: 560, distance: 29.2
click at [367, 560] on textarea at bounding box center [618, 525] width 770 height 344
click at [594, 552] on textarea at bounding box center [618, 525] width 770 height 344
click at [521, 553] on textarea at bounding box center [618, 525] width 770 height 344
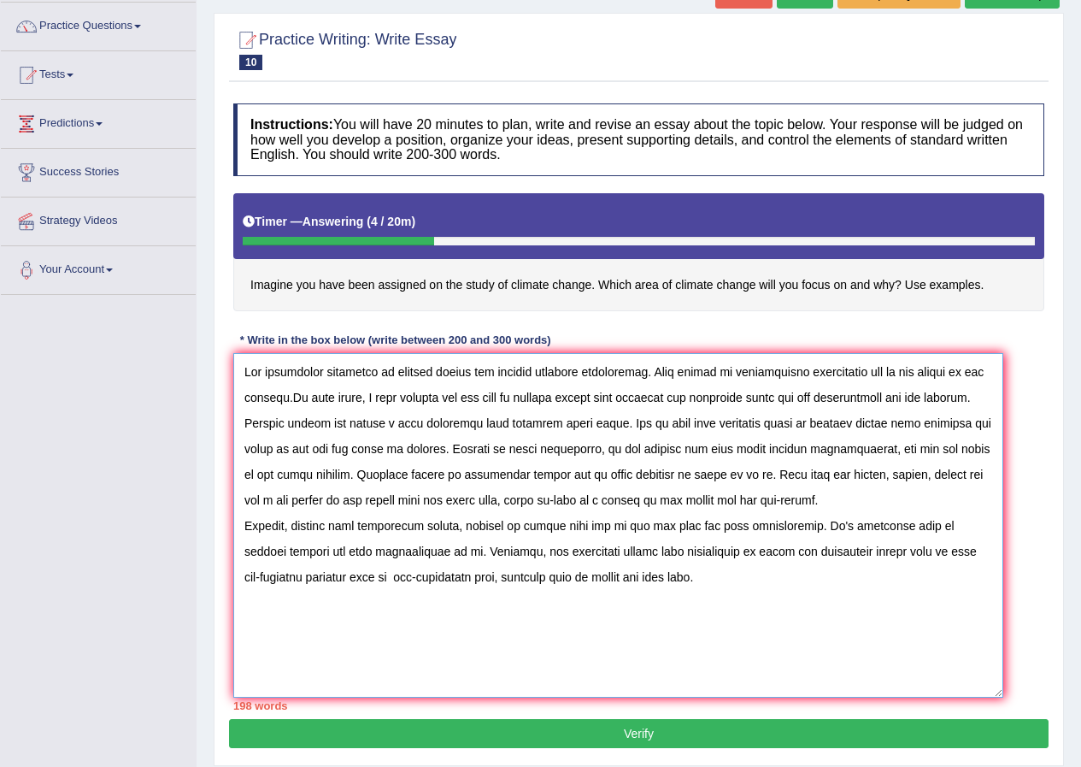
drag, startPoint x: 588, startPoint y: 550, endPoint x: 561, endPoint y: 560, distance: 29.2
click at [561, 560] on textarea at bounding box center [618, 525] width 770 height 344
drag, startPoint x: 748, startPoint y: 551, endPoint x: 709, endPoint y: 562, distance: 39.8
click at [709, 562] on textarea at bounding box center [618, 525] width 770 height 344
click at [495, 573] on textarea at bounding box center [618, 525] width 770 height 344
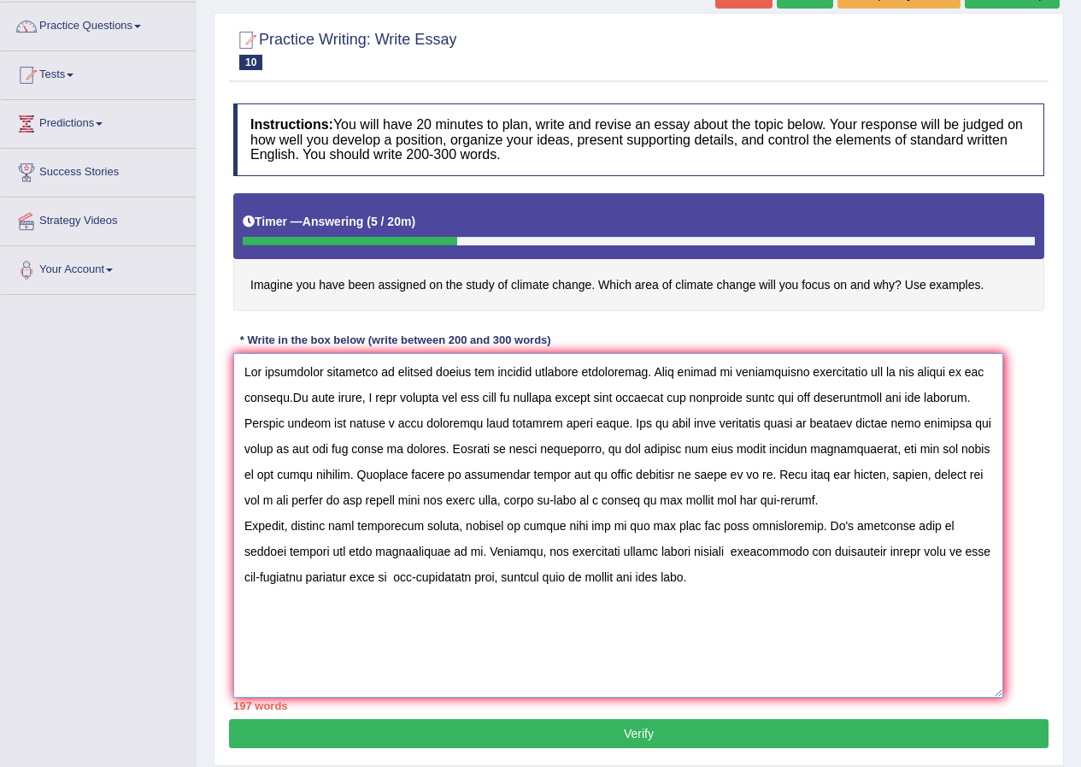
click at [662, 583] on textarea at bounding box center [618, 525] width 770 height 344
click at [491, 578] on textarea at bounding box center [618, 525] width 770 height 344
click at [670, 574] on textarea at bounding box center [618, 525] width 770 height 344
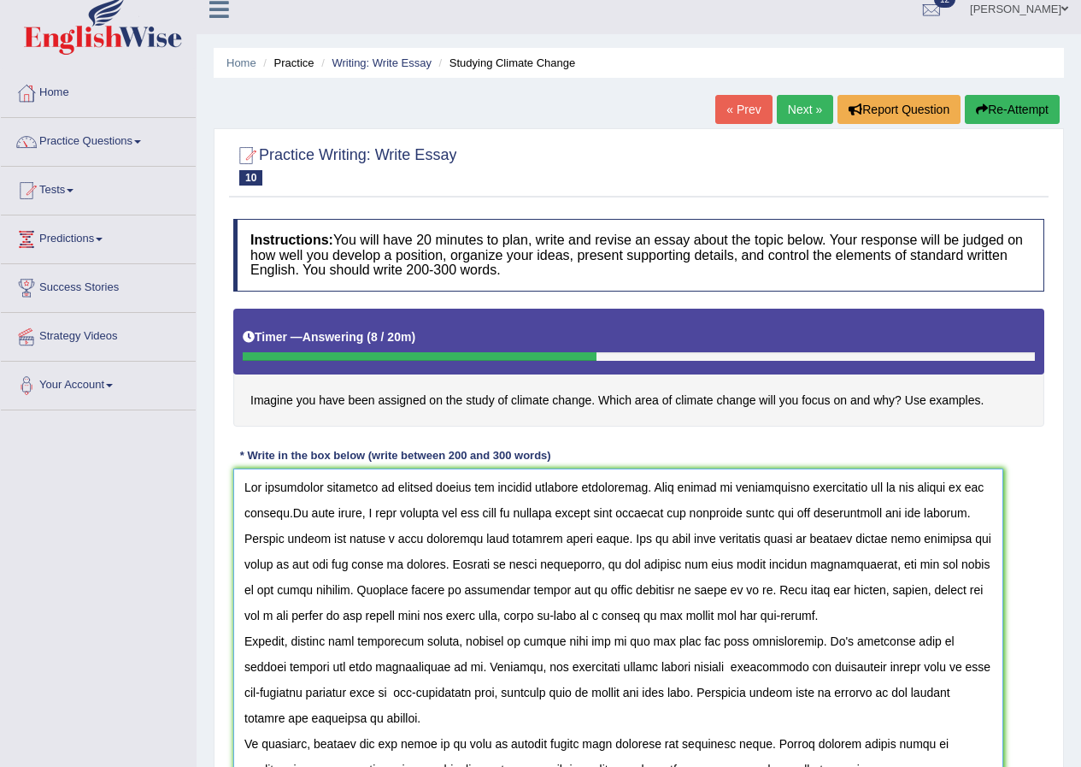
scroll to position [101, 0]
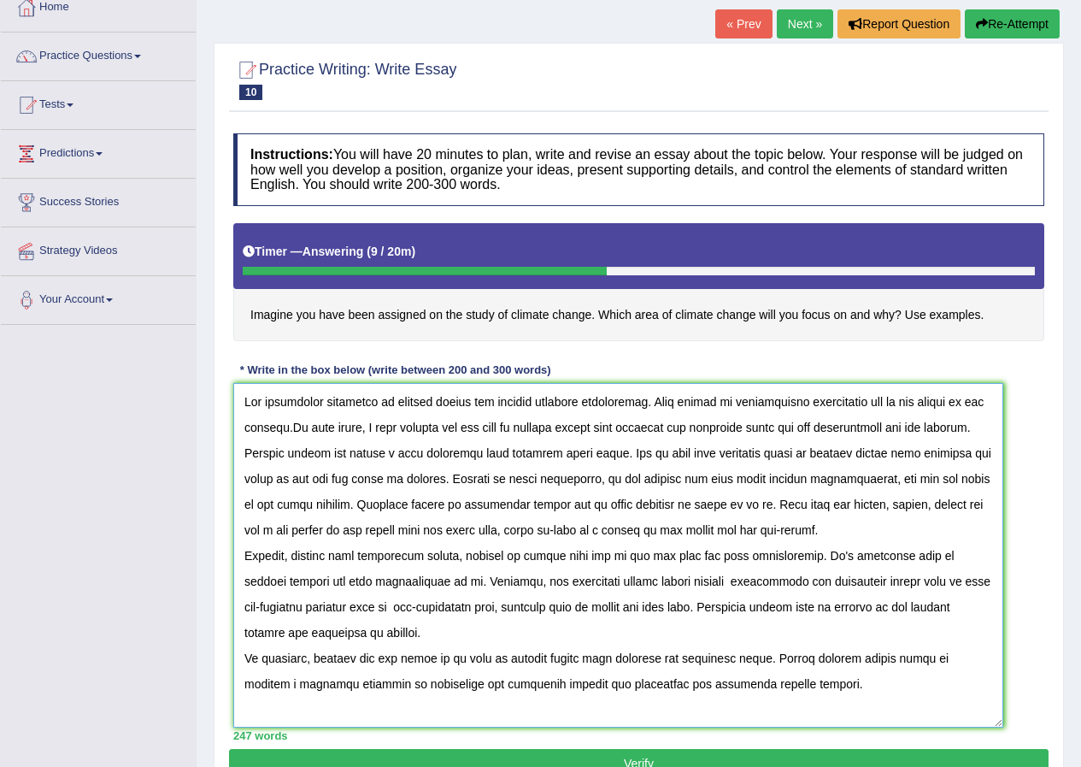
click at [282, 426] on textarea at bounding box center [618, 555] width 770 height 344
click at [285, 427] on textarea at bounding box center [618, 555] width 770 height 344
click at [469, 426] on textarea at bounding box center [618, 555] width 770 height 344
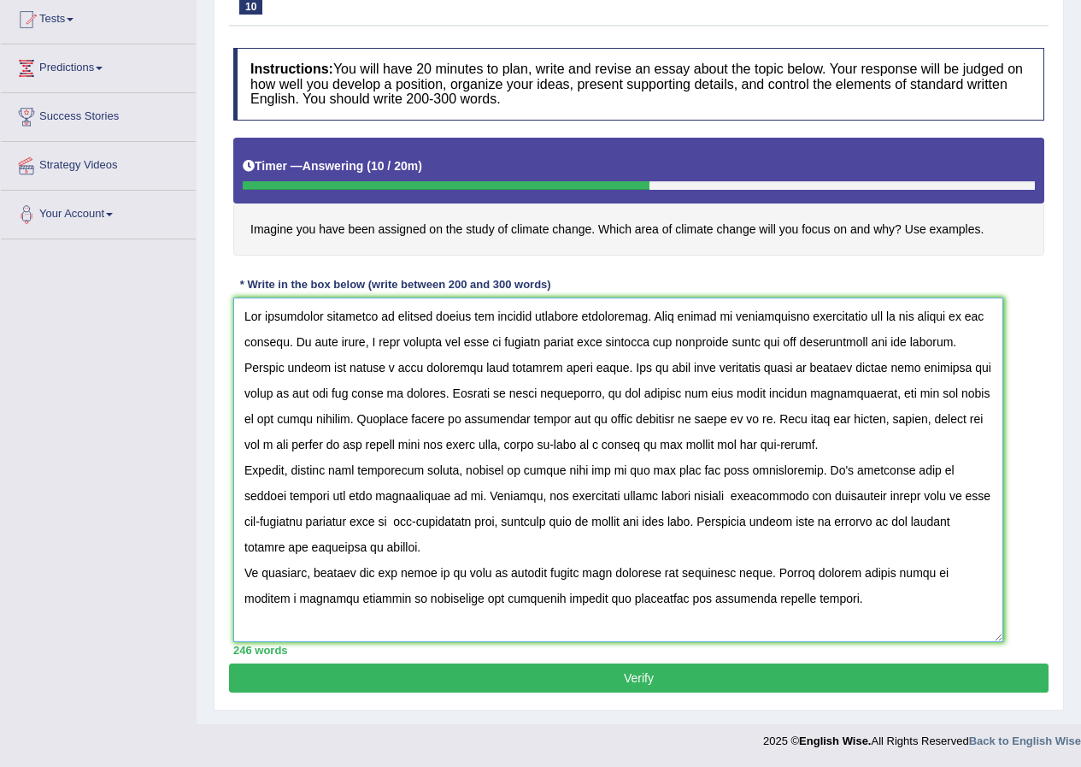
click at [779, 472] on textarea at bounding box center [618, 469] width 770 height 344
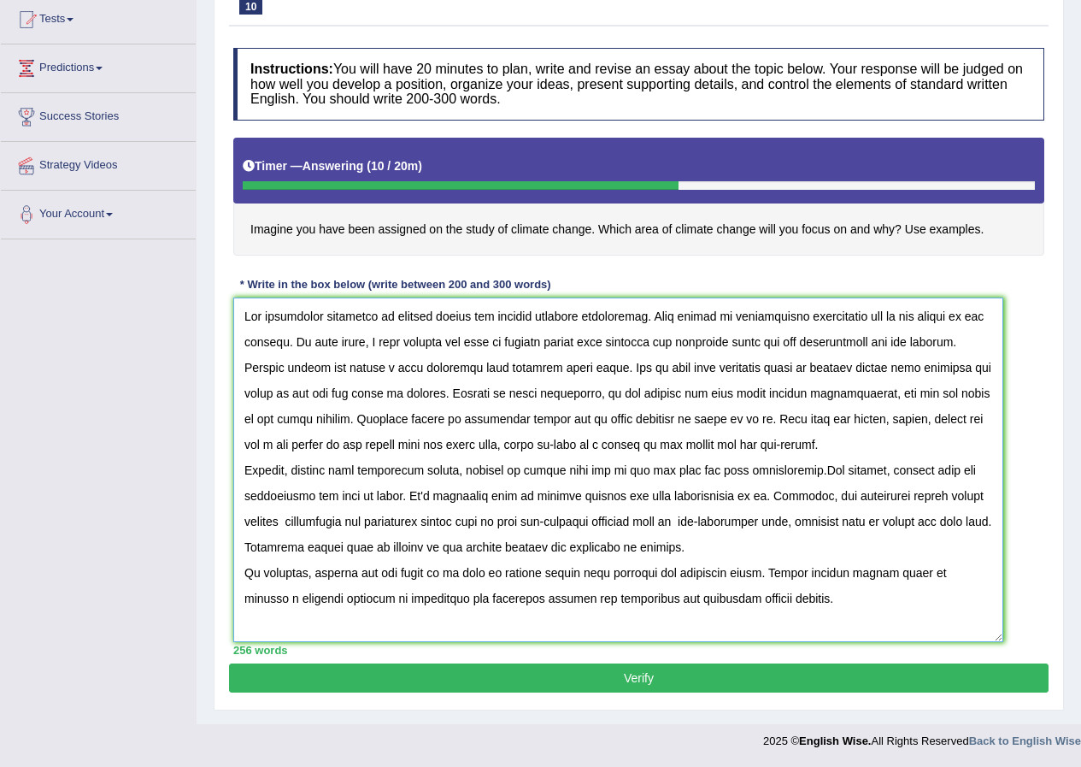
click at [788, 468] on textarea at bounding box center [618, 469] width 770 height 344
click at [777, 473] on textarea at bounding box center [618, 469] width 770 height 344
click at [779, 473] on textarea at bounding box center [618, 469] width 770 height 344
click at [253, 547] on textarea at bounding box center [618, 469] width 770 height 344
click at [655, 548] on textarea at bounding box center [618, 469] width 770 height 344
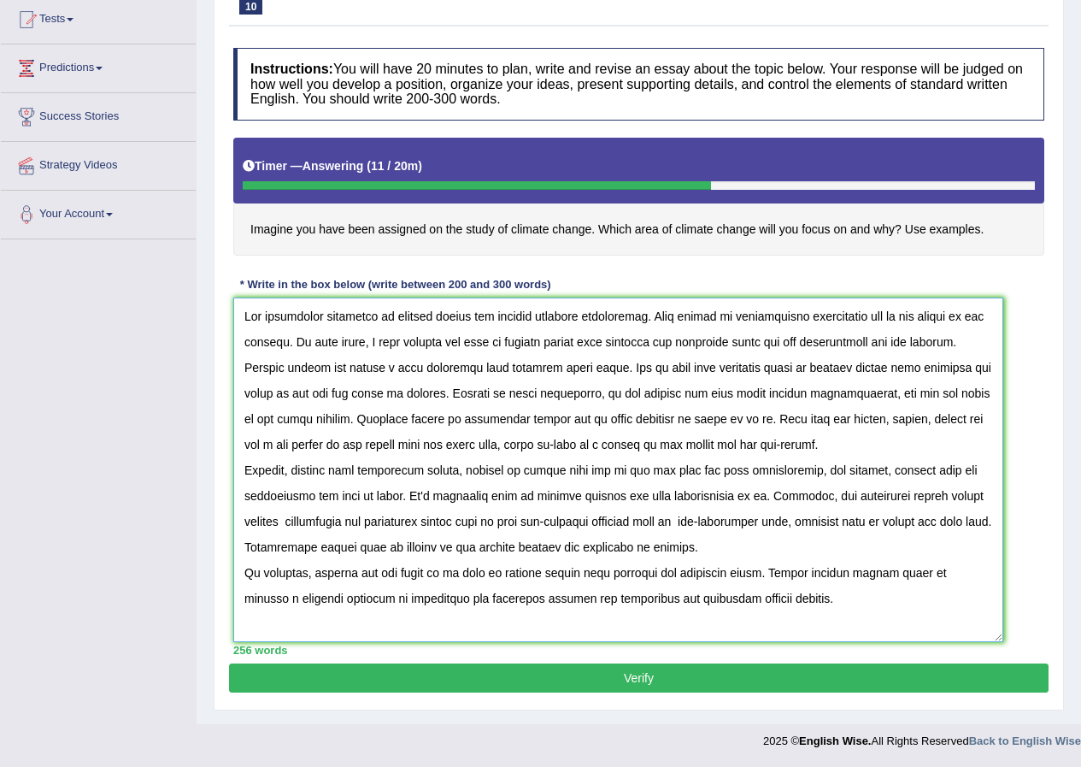
click at [673, 547] on textarea at bounding box center [618, 469] width 770 height 344
click at [814, 597] on textarea at bounding box center [618, 469] width 770 height 344
click at [699, 367] on textarea at bounding box center [618, 469] width 770 height 344
click at [680, 368] on textarea at bounding box center [618, 469] width 770 height 344
click at [685, 367] on textarea at bounding box center [618, 469] width 770 height 344
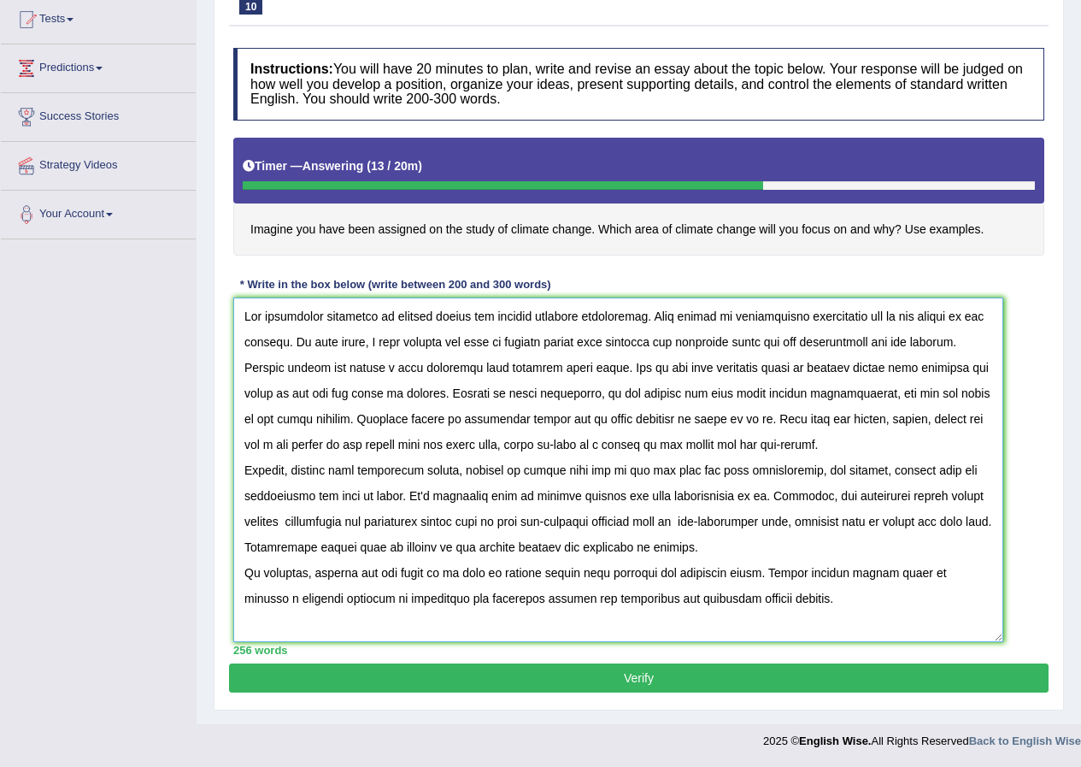
click at [492, 445] on textarea at bounding box center [618, 469] width 770 height 344
drag, startPoint x: 479, startPoint y: 343, endPoint x: 454, endPoint y: 342, distance: 25.7
click at [454, 342] on textarea at bounding box center [618, 469] width 770 height 344
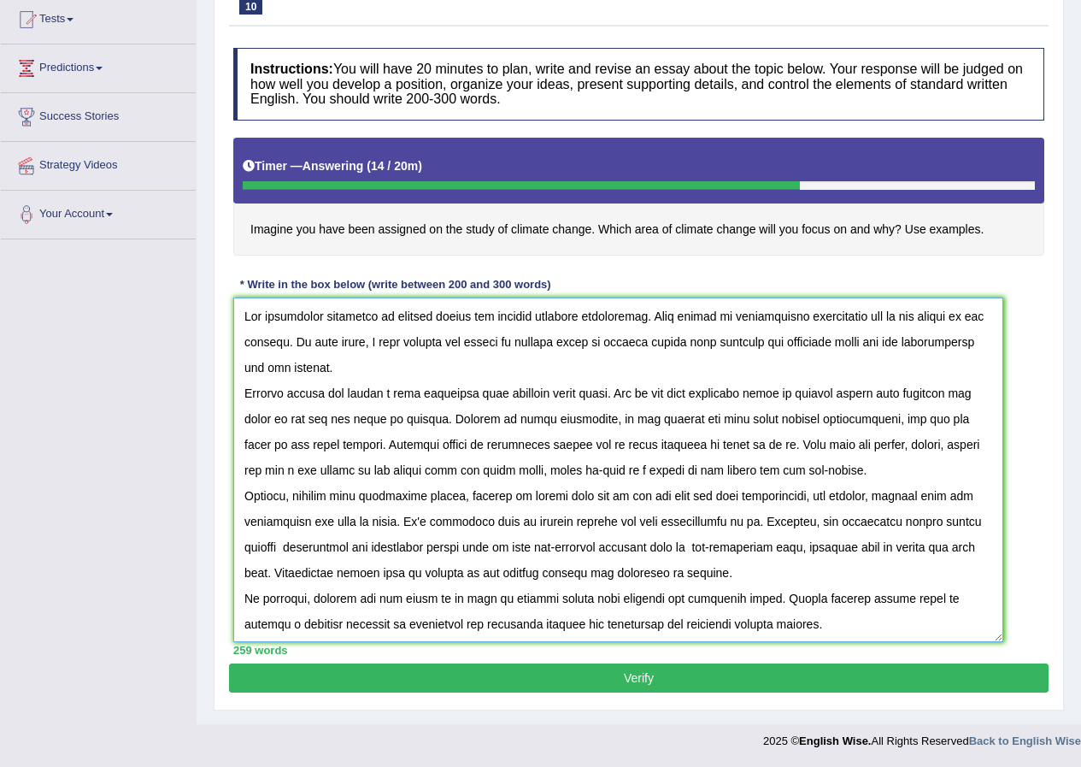
drag, startPoint x: 586, startPoint y: 340, endPoint x: 572, endPoint y: 344, distance: 14.9
click at [572, 344] on textarea at bounding box center [618, 469] width 770 height 344
click at [281, 469] on textarea at bounding box center [618, 469] width 770 height 344
click at [283, 544] on textarea at bounding box center [618, 469] width 770 height 344
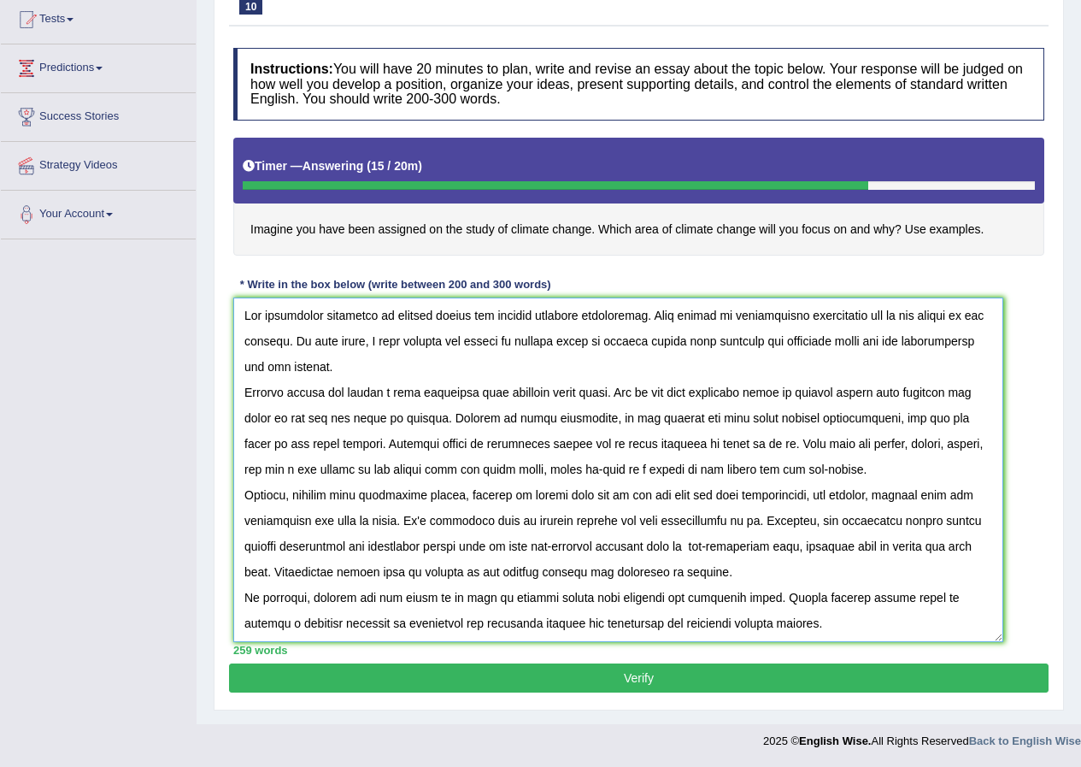
click at [585, 345] on textarea at bounding box center [618, 469] width 770 height 344
type textarea "The increasing influence of climate change has ignited numerous discussions. Th…"
click at [749, 231] on h4 "Imagine you have been assigned on the study of climate change. Which area of cl…" at bounding box center [638, 197] width 811 height 118
click at [638, 673] on button "Verify" at bounding box center [639, 677] width 820 height 29
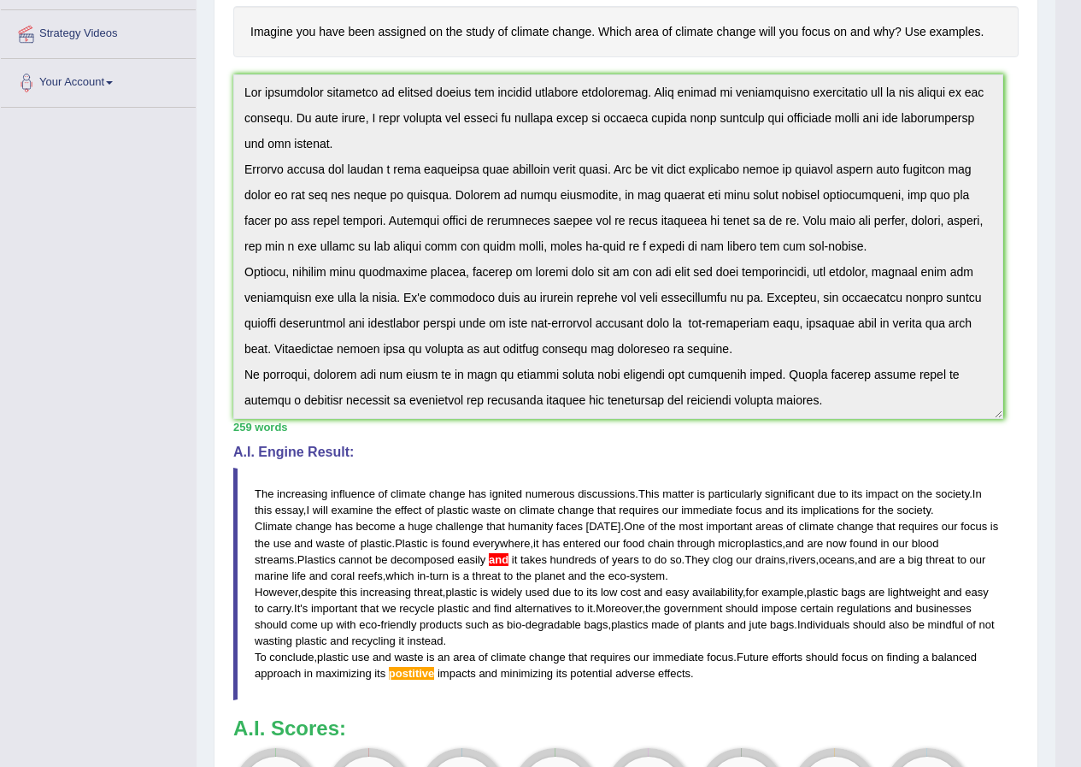
scroll to position [62, 0]
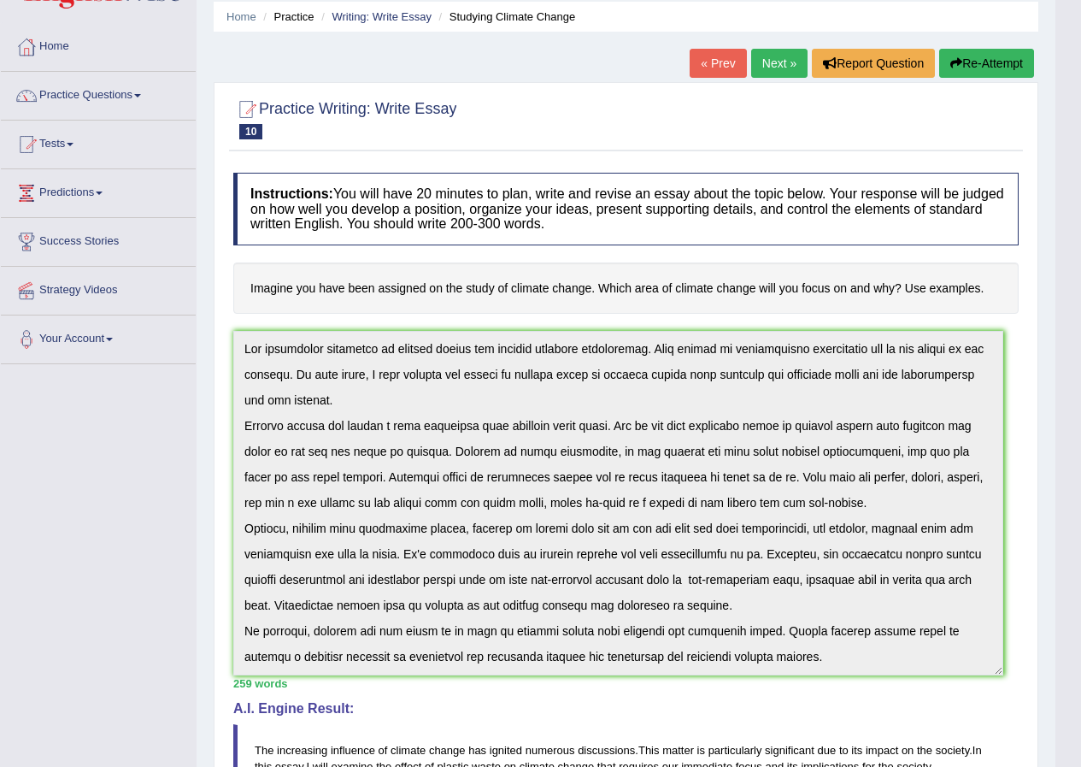
click at [582, 285] on h4 "Imagine you have been assigned on the study of climate change. Which area of cl…" at bounding box center [625, 288] width 785 height 52
click at [551, 290] on h4 "Imagine you have been assigned on the study of climate change. Which area of cl…" at bounding box center [625, 288] width 785 height 52
click at [550, 290] on h4 "Imagine you have been assigned on the study of climate change. Which area of cl…" at bounding box center [625, 288] width 785 height 52
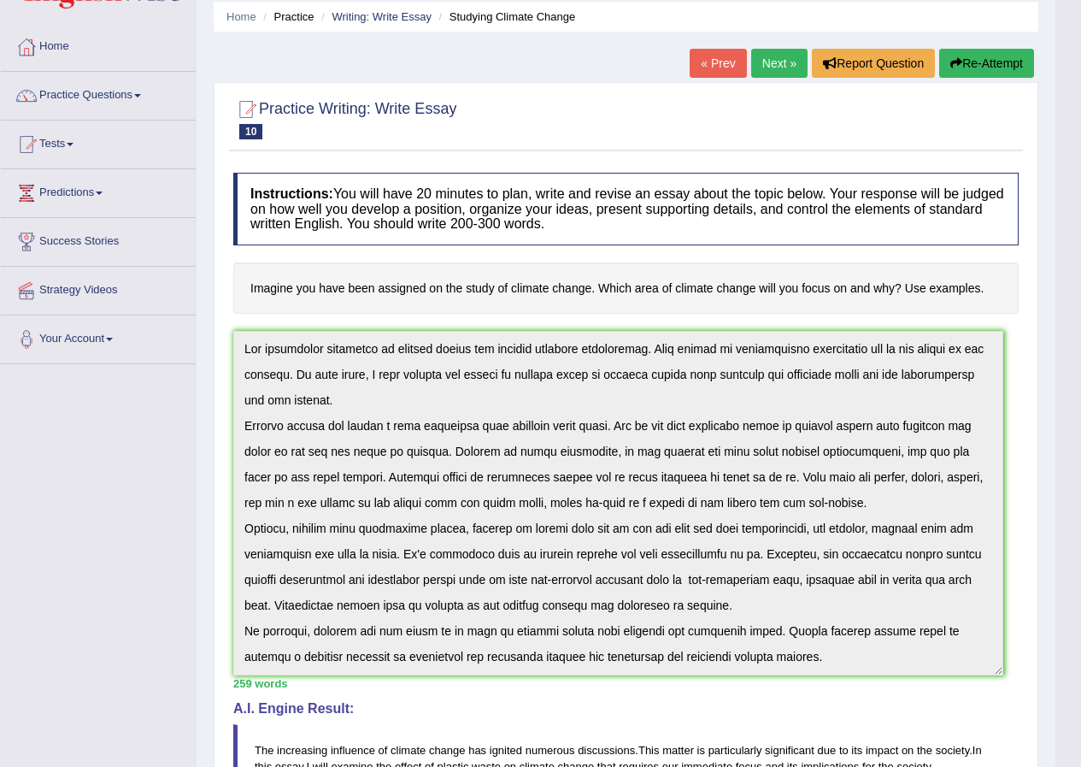
click at [550, 290] on h4 "Imagine you have been assigned on the study of climate change. Which area of cl…" at bounding box center [625, 288] width 785 height 52
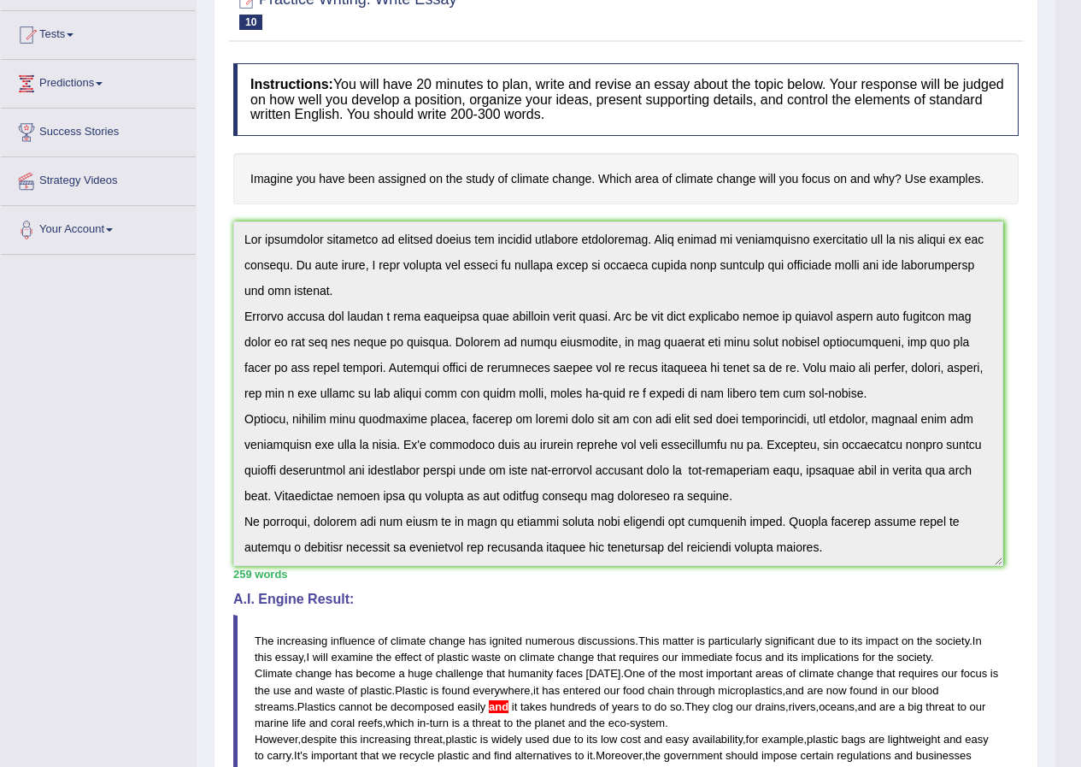
scroll to position [0, 0]
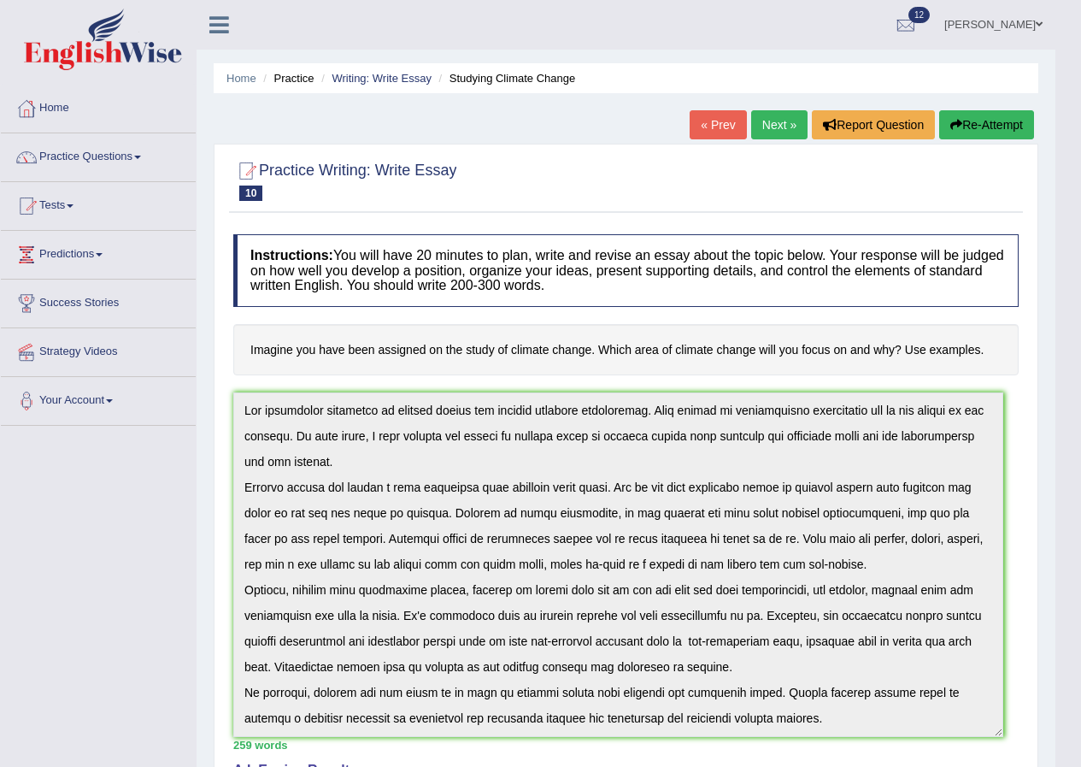
click at [1010, 119] on button "Re-Attempt" at bounding box center [986, 124] width 95 height 29
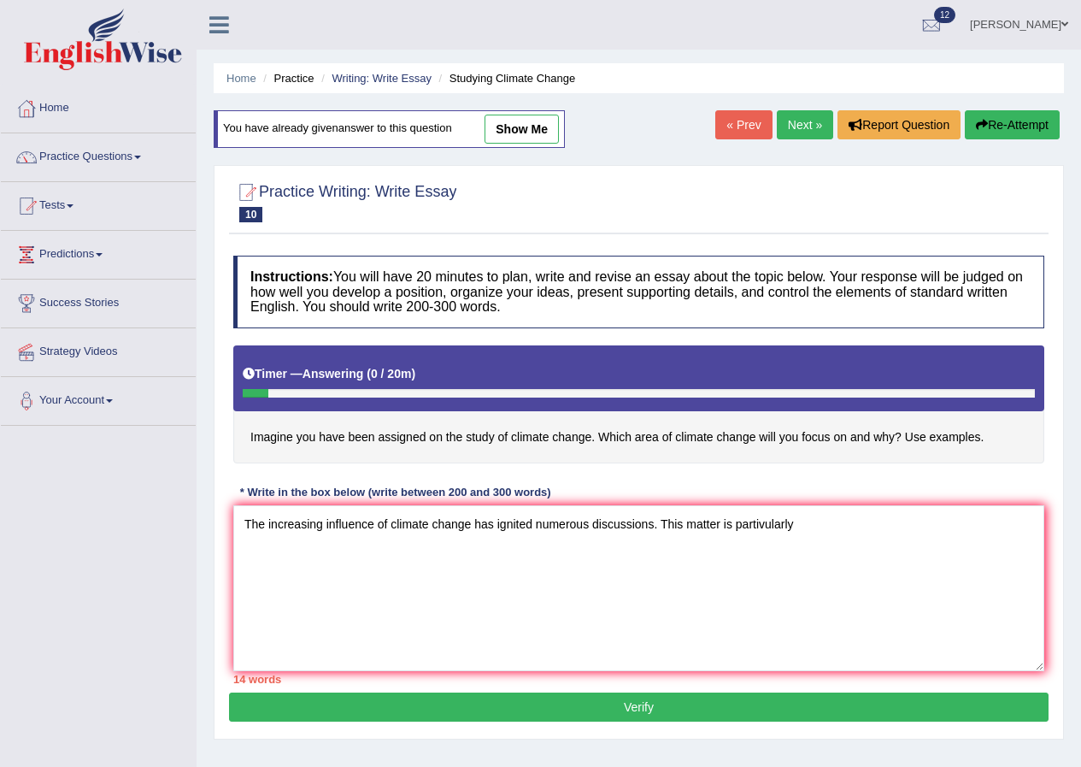
click at [763, 520] on textarea "The increasing influence of climate change has ignited numerous discussions. Th…" at bounding box center [638, 588] width 811 height 166
click at [850, 517] on textarea "The increasing influence of climate change has ignited numerous discussions. Th…" at bounding box center [638, 588] width 811 height 166
click at [375, 551] on textarea "The increasing influence of climate change has ignited numerous discussions. Th…" at bounding box center [638, 588] width 811 height 166
click at [494, 554] on textarea "The increasing influence of climate change has ignited numerous discussions. Th…" at bounding box center [638, 588] width 811 height 166
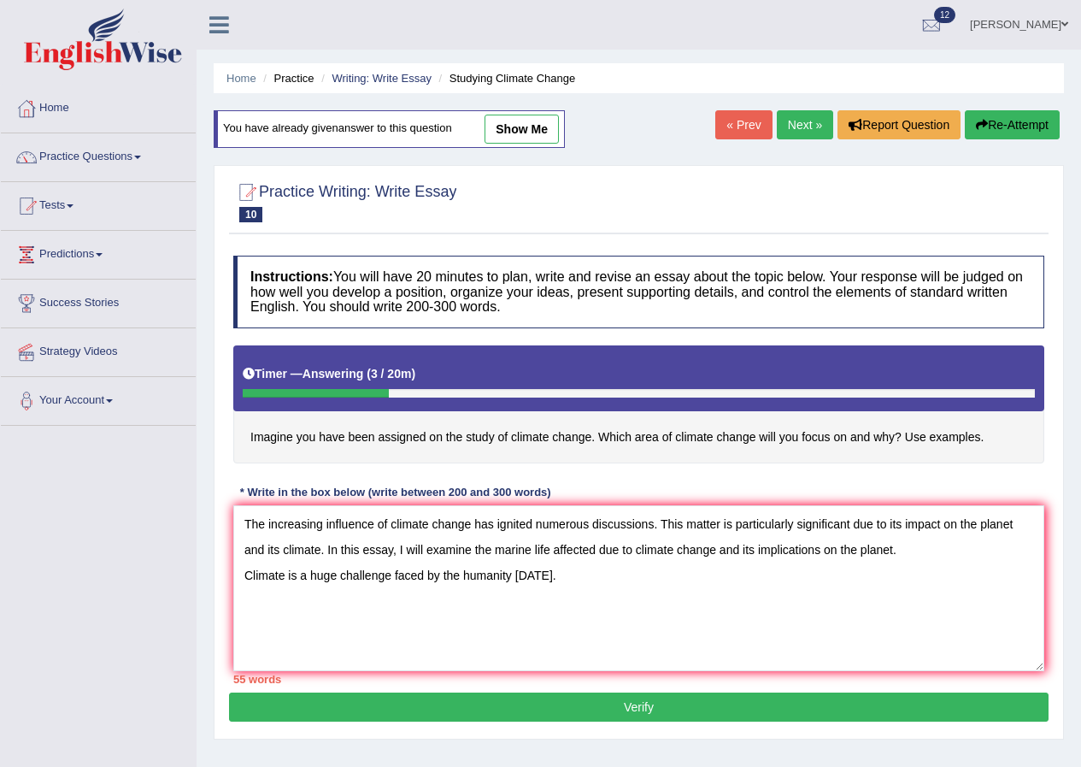
click at [458, 576] on textarea "The increasing influence of climate change has ignited numerous discussions. Th…" at bounding box center [638, 588] width 811 height 166
click at [559, 577] on textarea "The increasing influence of climate change has ignited numerous discussions. Th…" at bounding box center [638, 588] width 811 height 166
drag, startPoint x: 666, startPoint y: 577, endPoint x: 618, endPoint y: 586, distance: 48.8
click at [618, 586] on textarea "The increasing influence of climate change has ignited numerous discussions. Th…" at bounding box center [638, 588] width 811 height 166
click at [805, 575] on textarea "The increasing influence of climate change has ignited numerous discussions. Th…" at bounding box center [638, 588] width 811 height 166
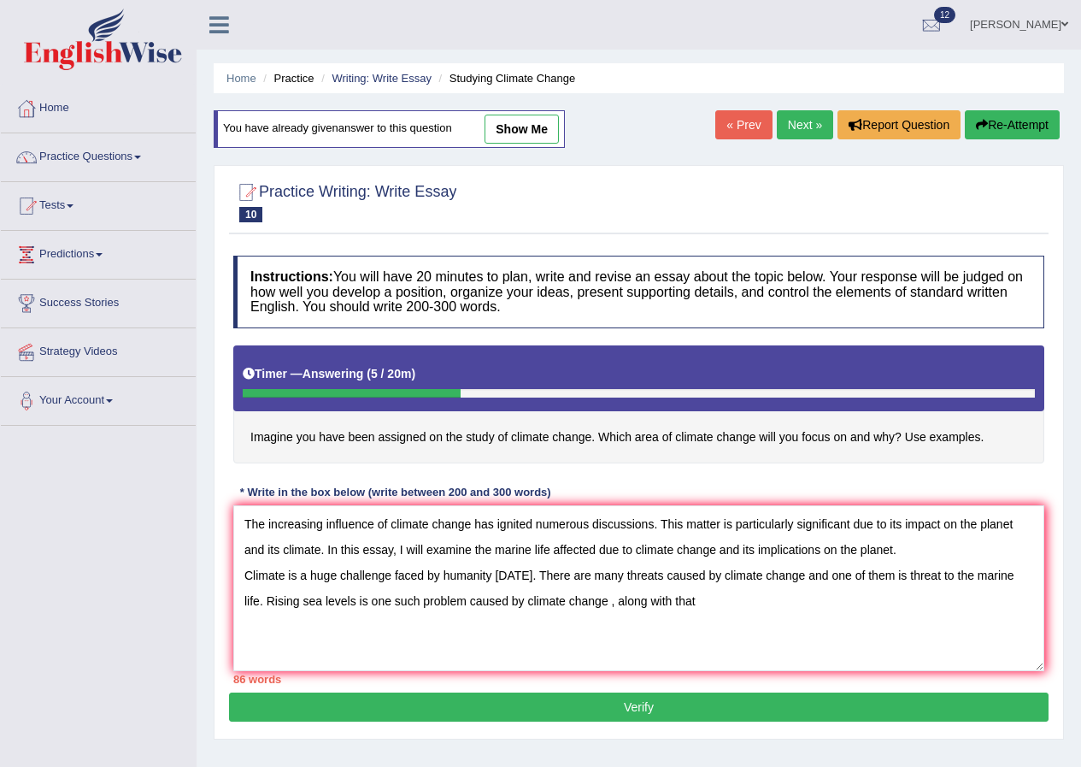
drag, startPoint x: 673, startPoint y: 597, endPoint x: 590, endPoint y: 603, distance: 83.1
click at [590, 603] on textarea "The increasing influence of climate change has ignited numerous discussions. Th…" at bounding box center [638, 588] width 811 height 166
click at [658, 597] on textarea "The increasing influence of climate change has ignited numerous discussions. Th…" at bounding box center [638, 588] width 811 height 166
click at [761, 600] on textarea "The increasing influence of climate change has ignited numerous discussions. Th…" at bounding box center [638, 588] width 811 height 166
click at [408, 625] on textarea "The increasing influence of climate change has ignited numerous discussions. Th…" at bounding box center [638, 588] width 811 height 166
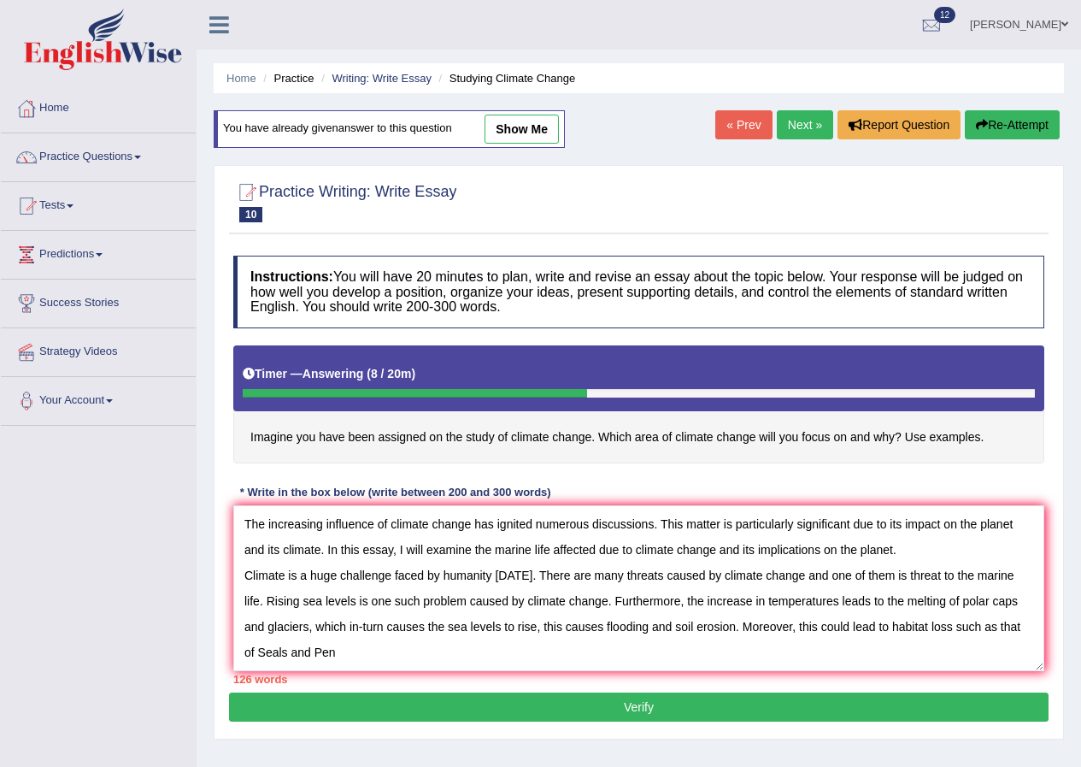
click at [252, 648] on textarea "The increasing influence of climate change has ignited numerous discussions. Th…" at bounding box center [638, 588] width 811 height 166
click at [304, 652] on textarea "The increasing influence of climate change has ignited numerous discussions. Th…" at bounding box center [638, 588] width 811 height 166
click at [320, 652] on textarea "The increasing influence of climate change has ignited numerous discussions. Th…" at bounding box center [638, 588] width 811 height 166
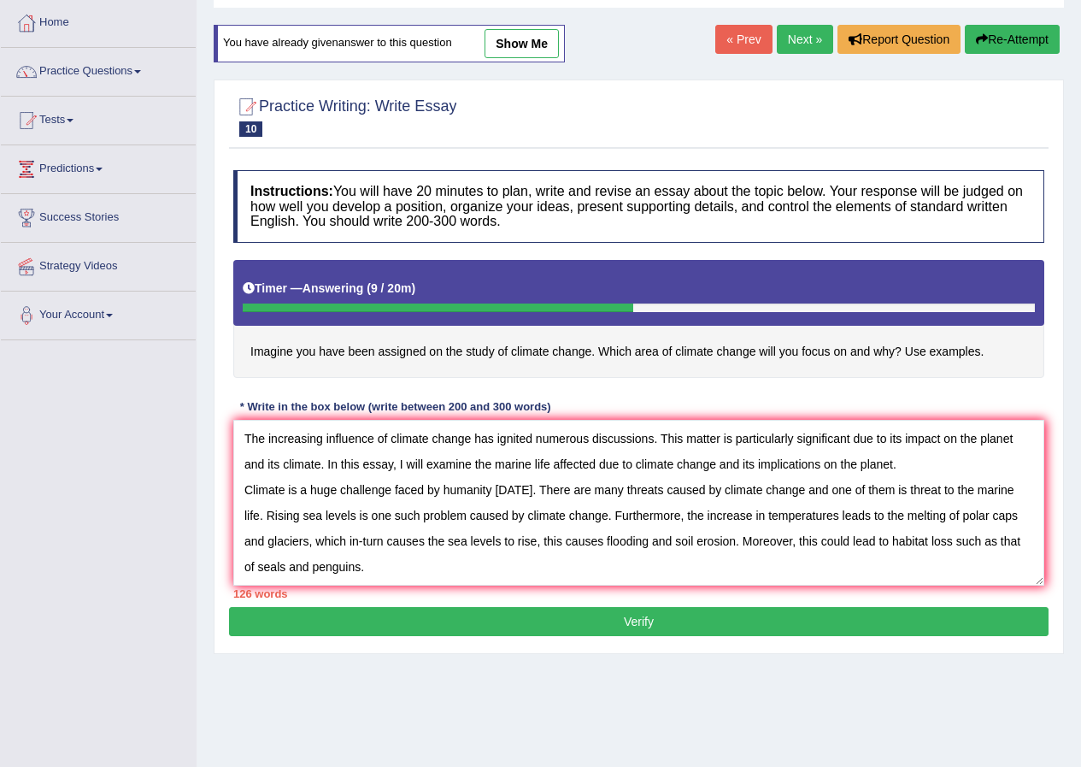
click at [931, 542] on textarea "The increasing influence of climate change has ignited numerous discussions. Th…" at bounding box center [638, 503] width 811 height 166
click at [508, 570] on textarea "The increasing influence of climate change has ignited numerous discussions. Th…" at bounding box center [638, 503] width 811 height 166
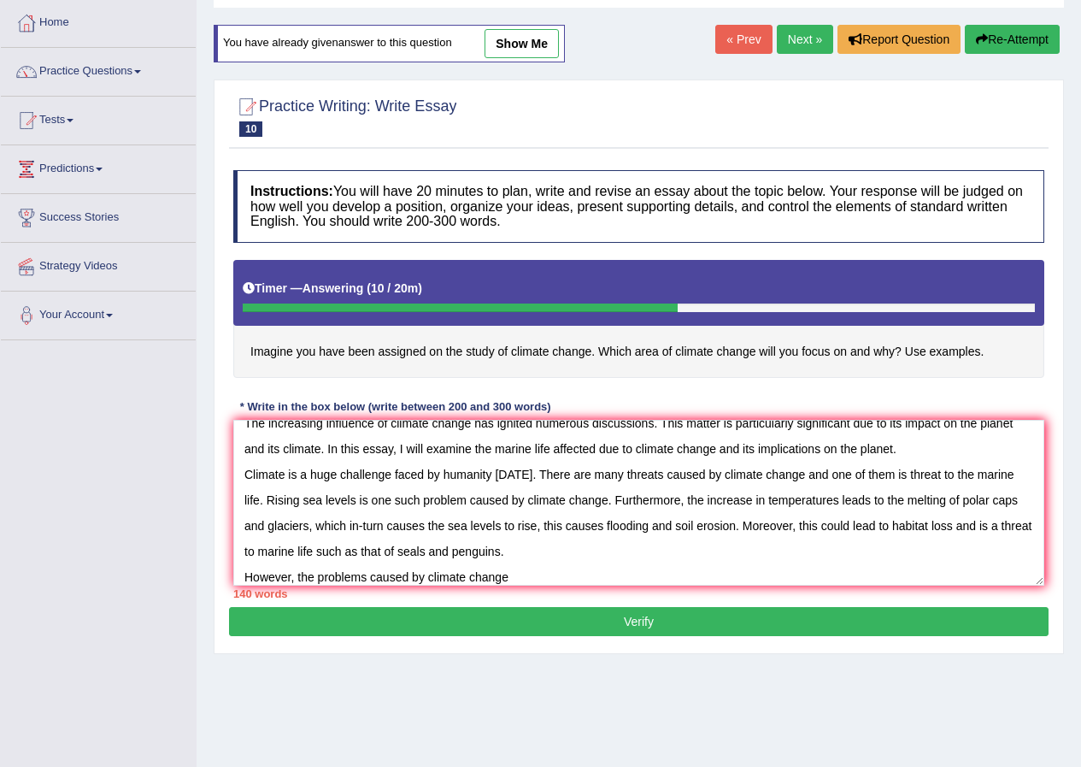
scroll to position [26, 0]
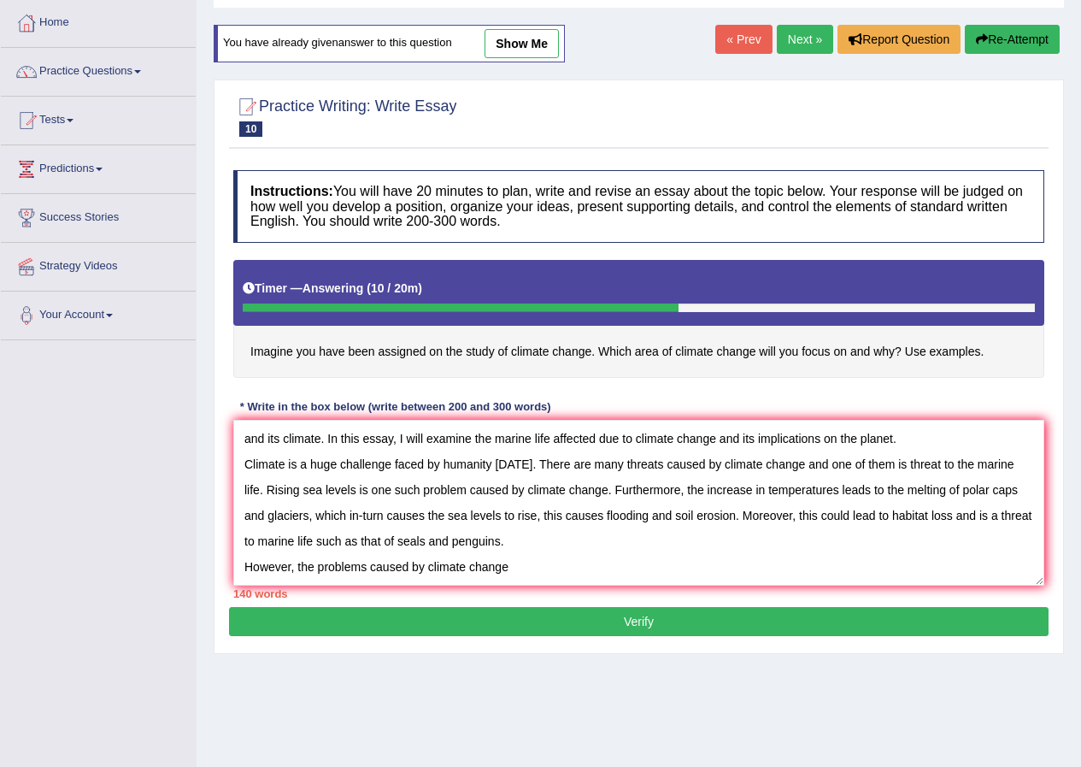
drag, startPoint x: 366, startPoint y: 573, endPoint x: 320, endPoint y: 585, distance: 47.5
click at [320, 585] on textarea "The increasing influence of climate change has ignited numerous discussions. Th…" at bounding box center [638, 503] width 811 height 166
click at [532, 570] on textarea "The increasing influence of climate change has ignited numerous discussions. Th…" at bounding box center [638, 503] width 811 height 166
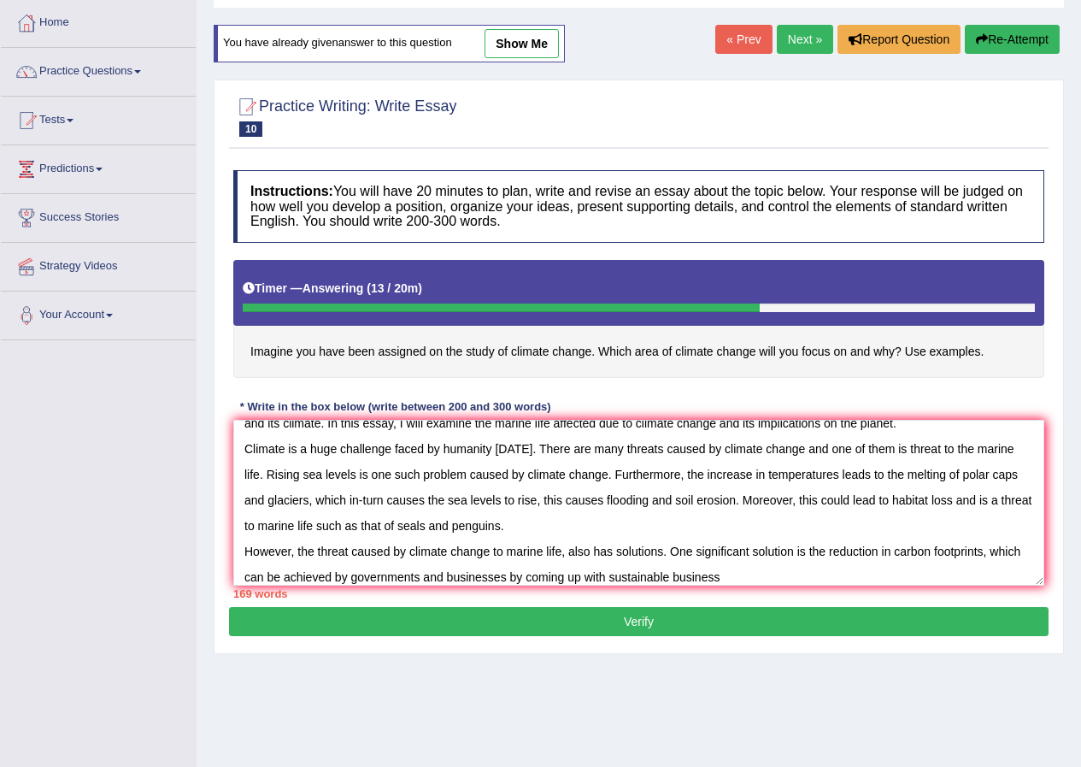
scroll to position [51, 0]
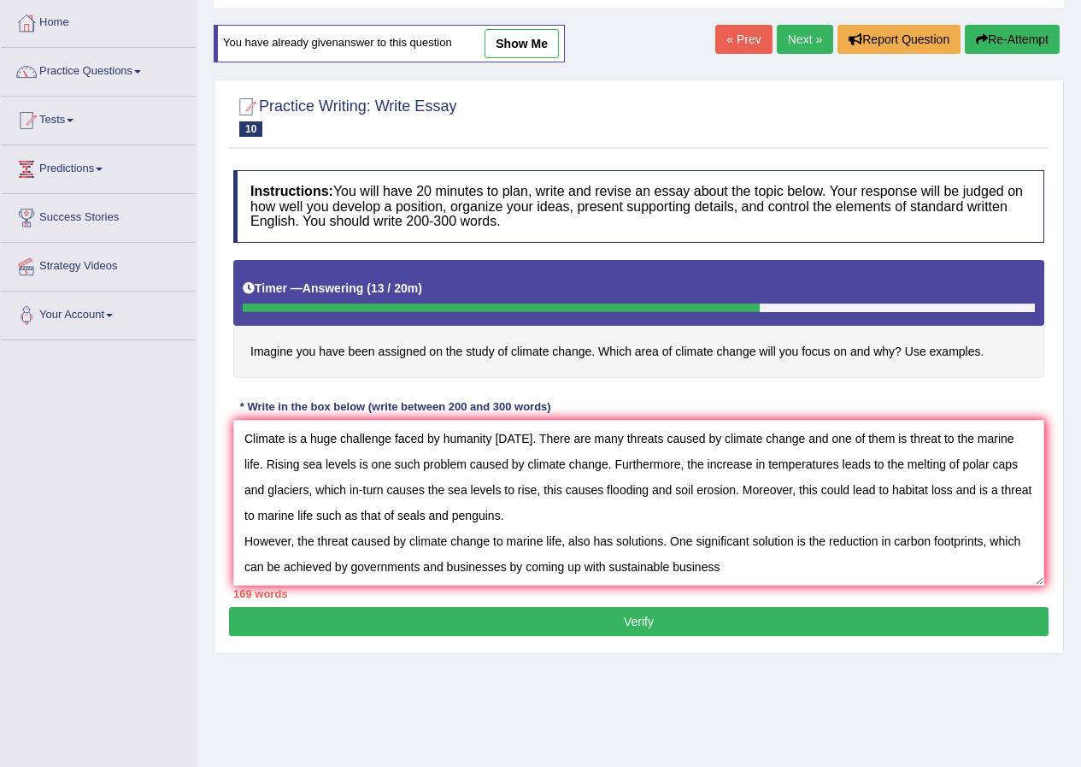
drag, startPoint x: 479, startPoint y: 577, endPoint x: 380, endPoint y: 563, distance: 100.1
click at [380, 563] on textarea "The increasing influence of climate change has ignited numerous discussions. Th…" at bounding box center [638, 503] width 811 height 166
click at [669, 564] on textarea "The increasing influence of climate change has ignited numerous discussions. Th…" at bounding box center [638, 503] width 811 height 166
click at [709, 564] on textarea "The increasing influence of climate change has ignited numerous discussions. Th…" at bounding box center [638, 503] width 811 height 166
click at [747, 563] on textarea "The increasing influence of climate change has ignited numerous discussions. Th…" at bounding box center [638, 503] width 811 height 166
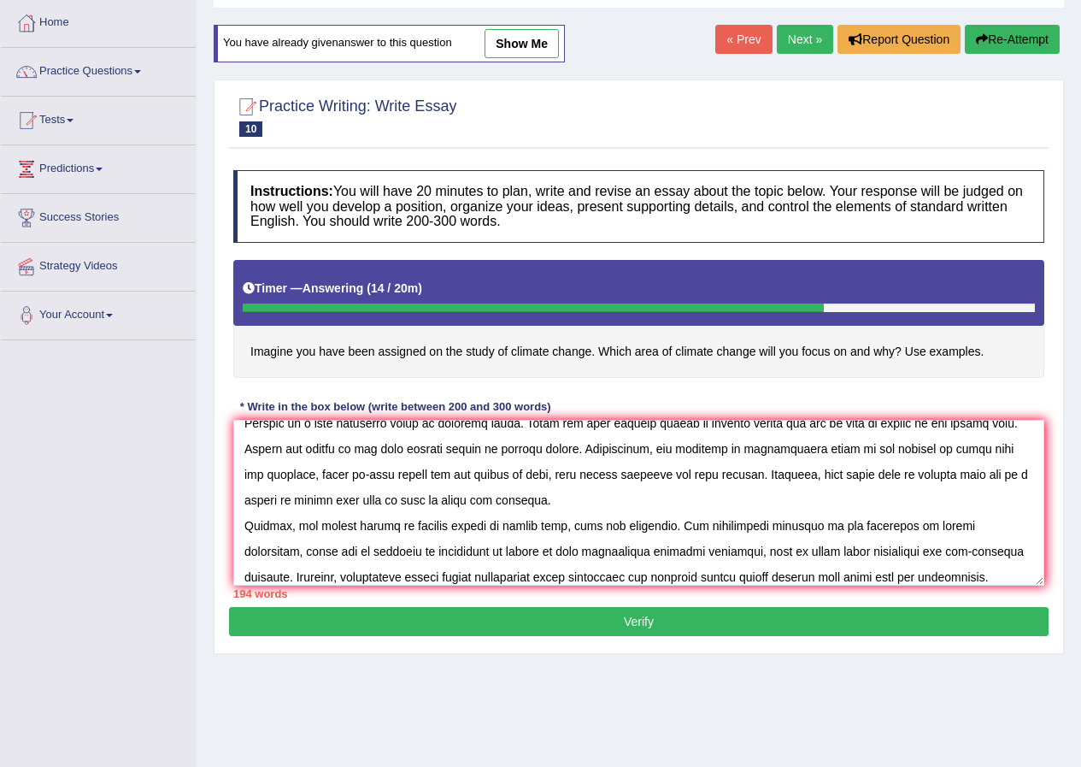
scroll to position [92, 0]
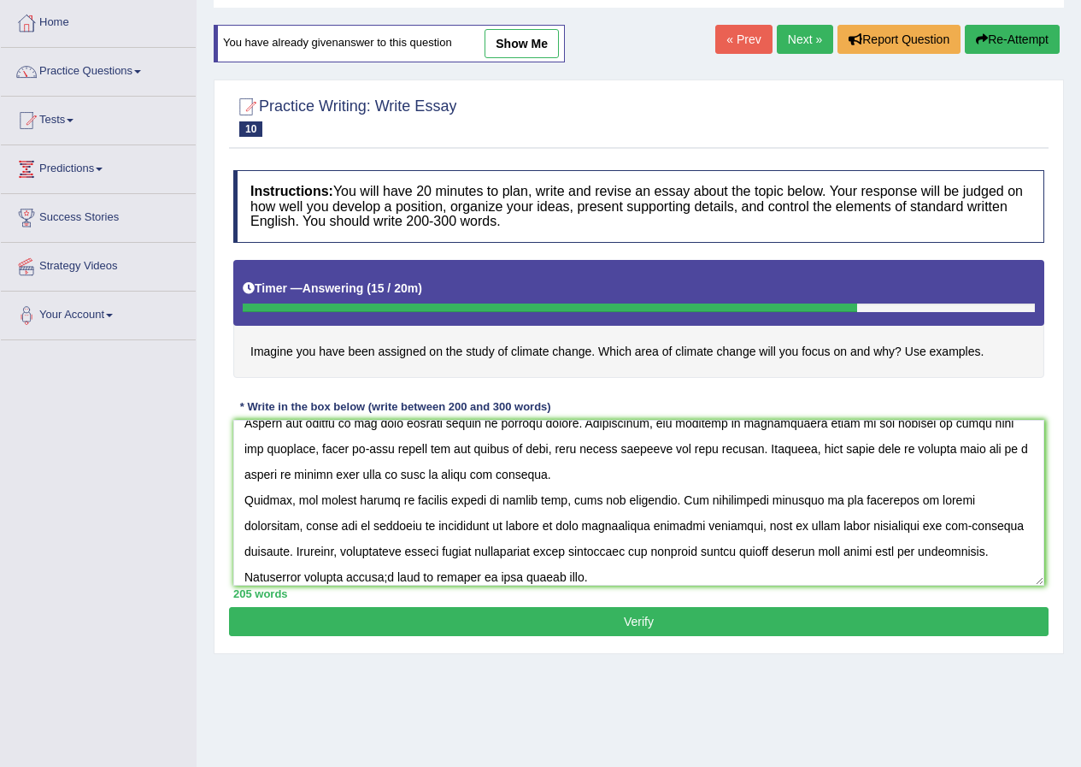
click at [348, 499] on textarea at bounding box center [638, 503] width 811 height 166
click at [465, 528] on textarea at bounding box center [638, 503] width 811 height 166
click at [774, 525] on textarea at bounding box center [638, 503] width 811 height 166
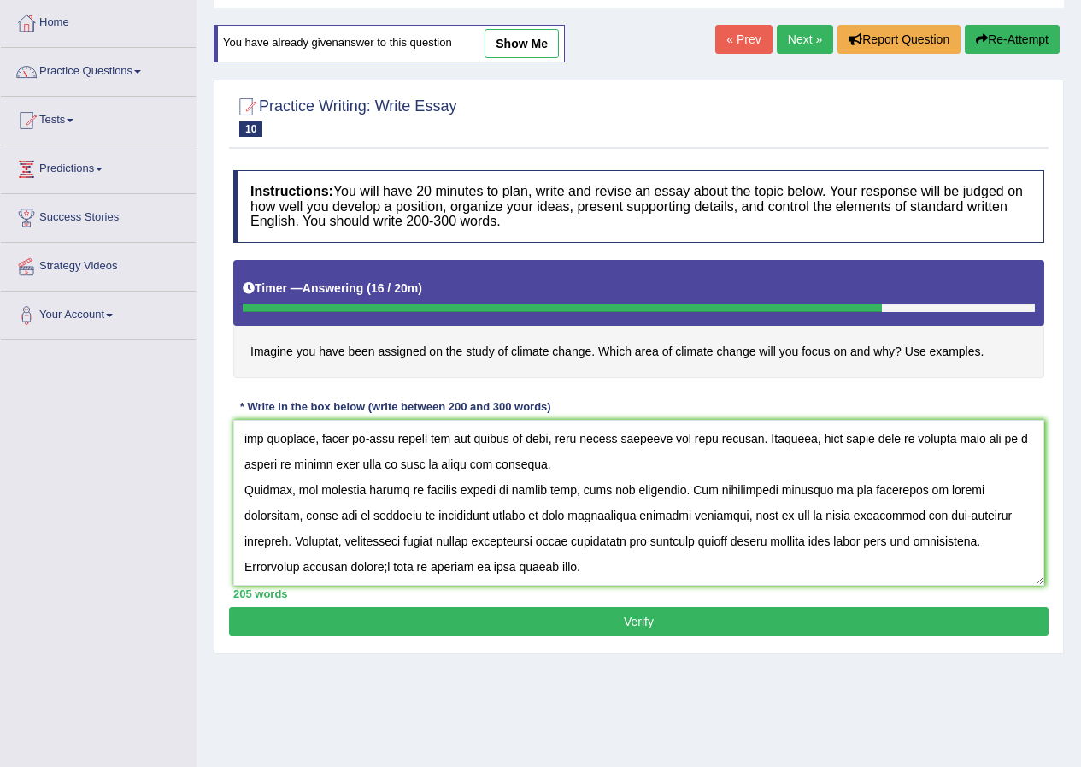
click at [372, 566] on textarea at bounding box center [638, 503] width 811 height 166
click at [376, 566] on textarea at bounding box center [638, 503] width 811 height 166
click at [379, 566] on textarea at bounding box center [638, 503] width 811 height 166
click at [380, 565] on textarea at bounding box center [638, 503] width 811 height 166
click at [597, 570] on textarea at bounding box center [638, 503] width 811 height 166
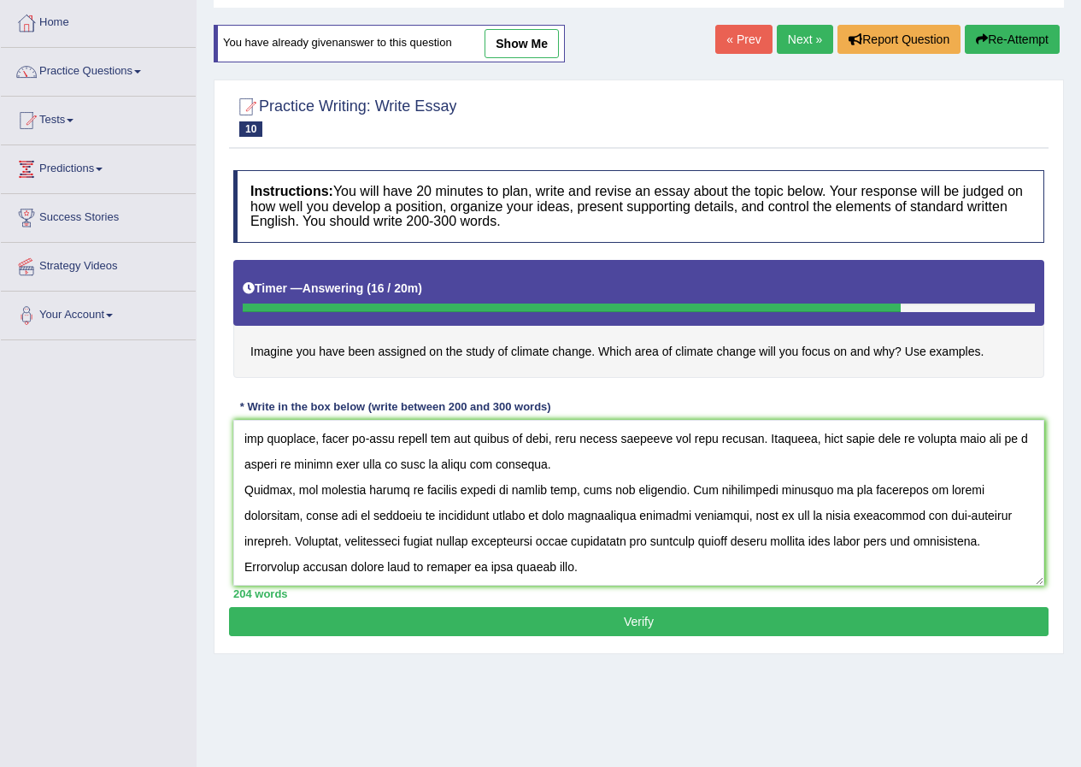
scroll to position [131, 0]
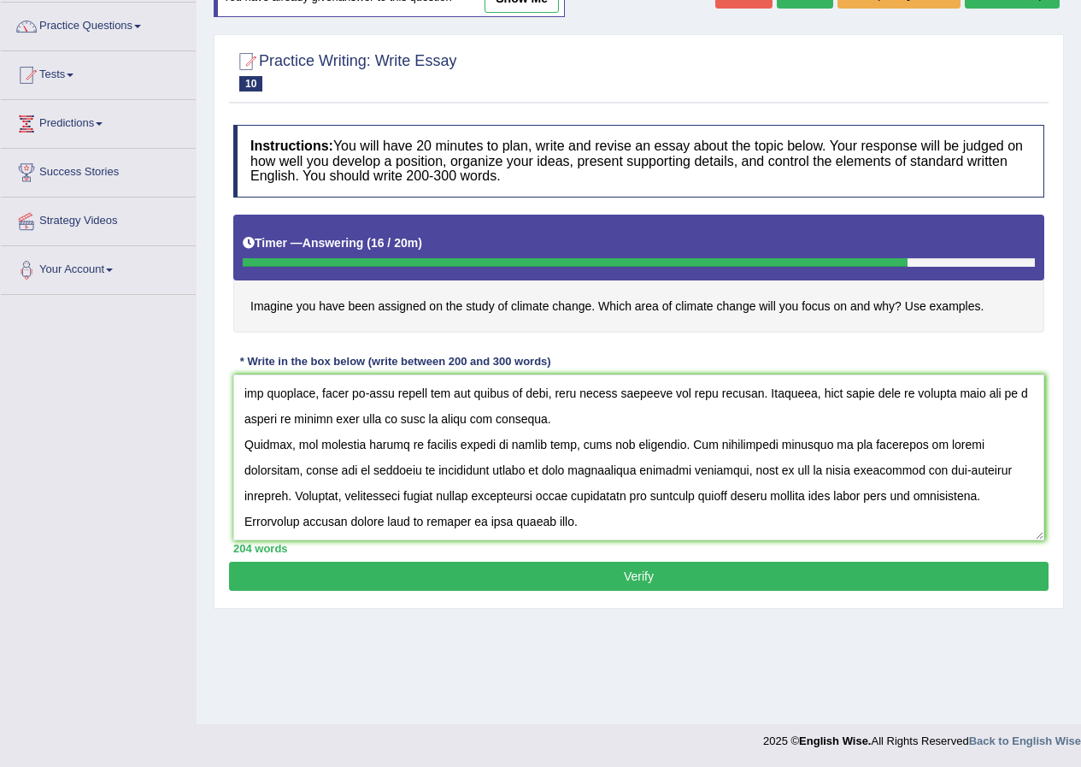
click at [350, 523] on textarea at bounding box center [638, 457] width 811 height 166
click at [534, 521] on textarea at bounding box center [638, 457] width 811 height 166
click at [700, 525] on textarea at bounding box center [638, 457] width 811 height 166
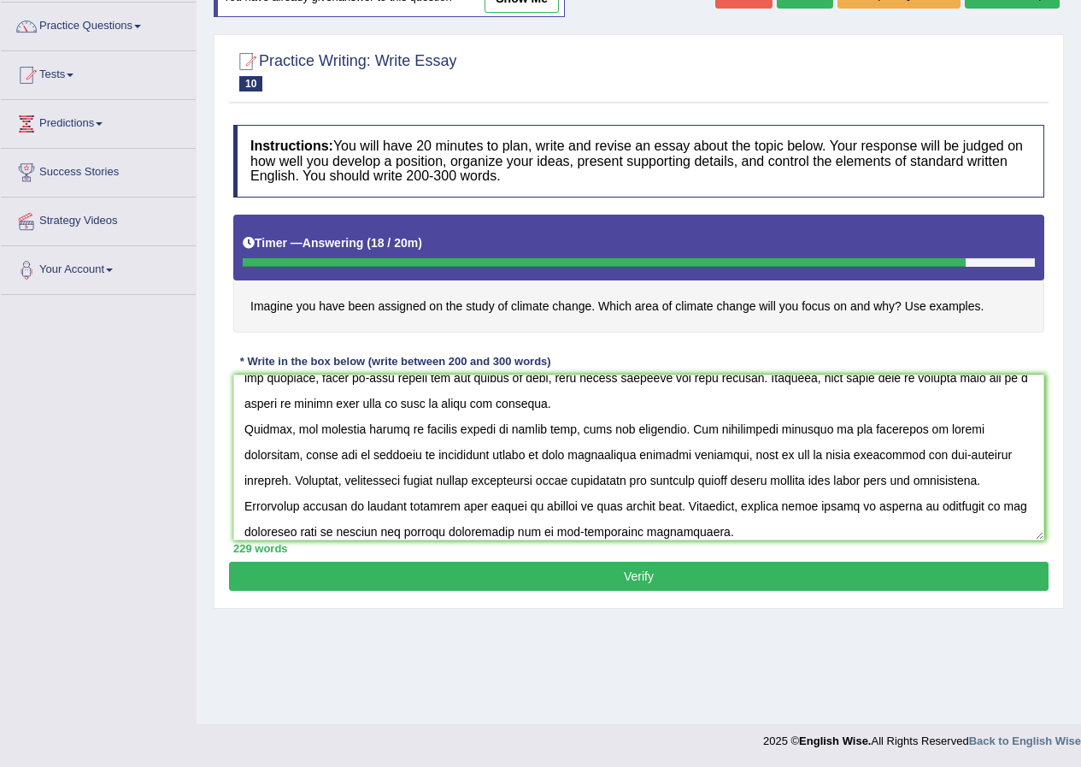
scroll to position [144, 0]
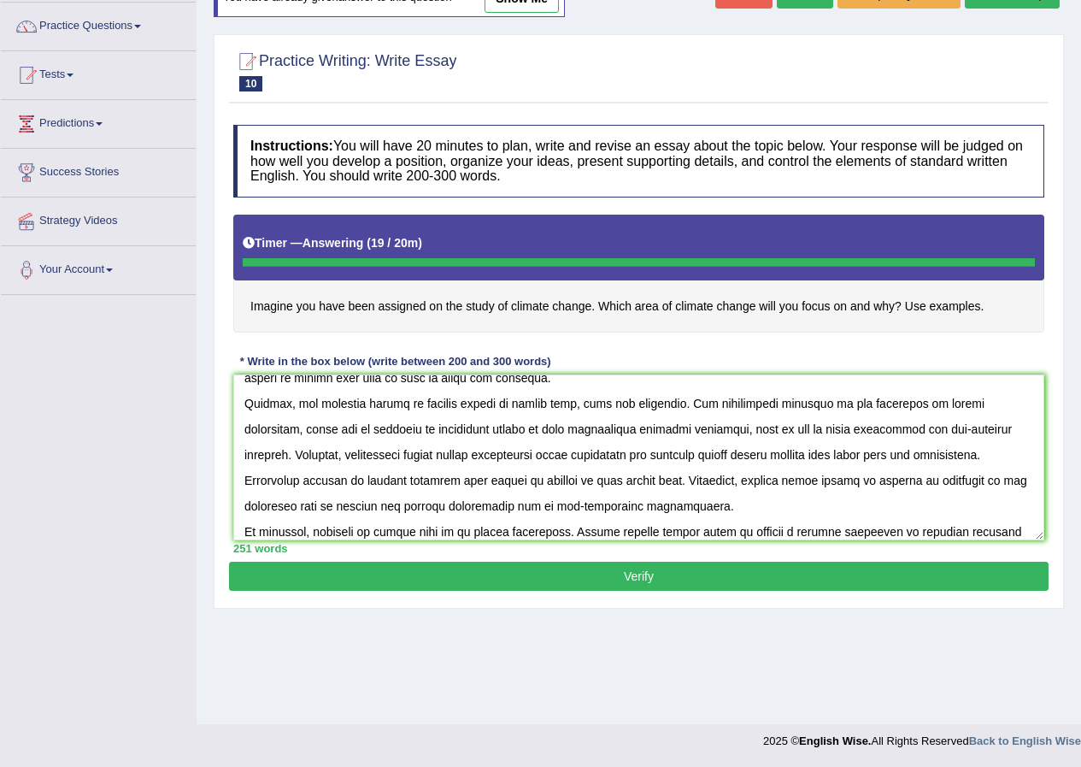
type textarea "The increasing influence of climate change has ignited numerous discussions. Th…"
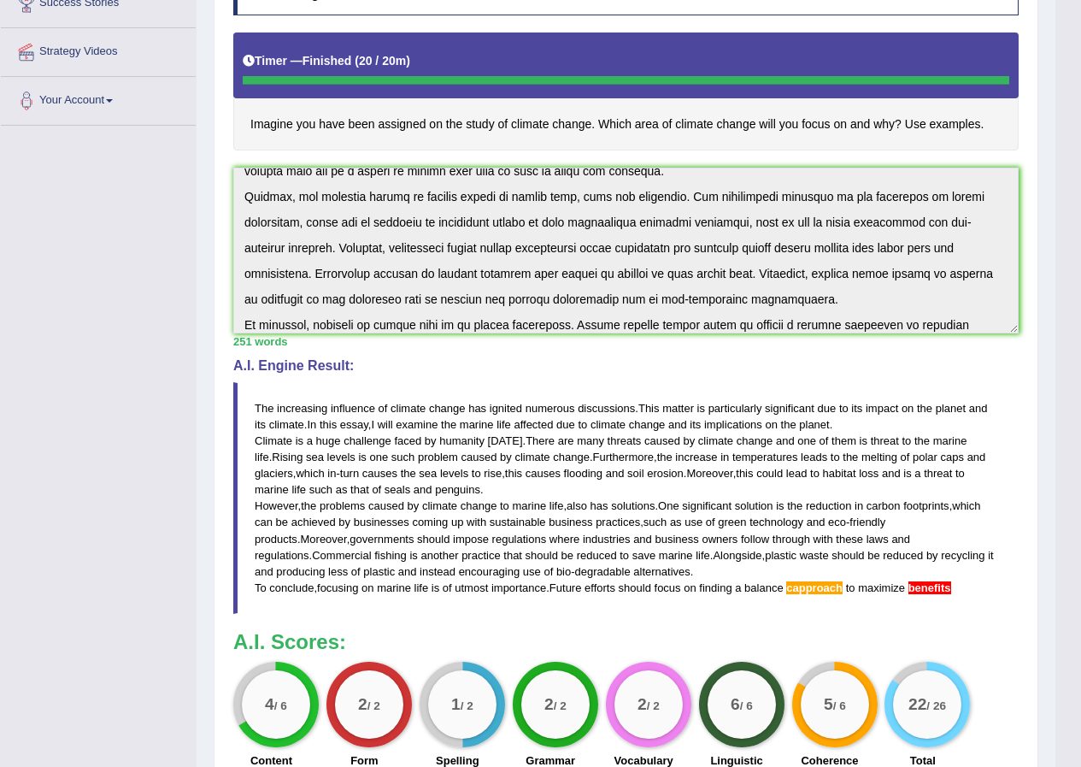
scroll to position [0, 0]
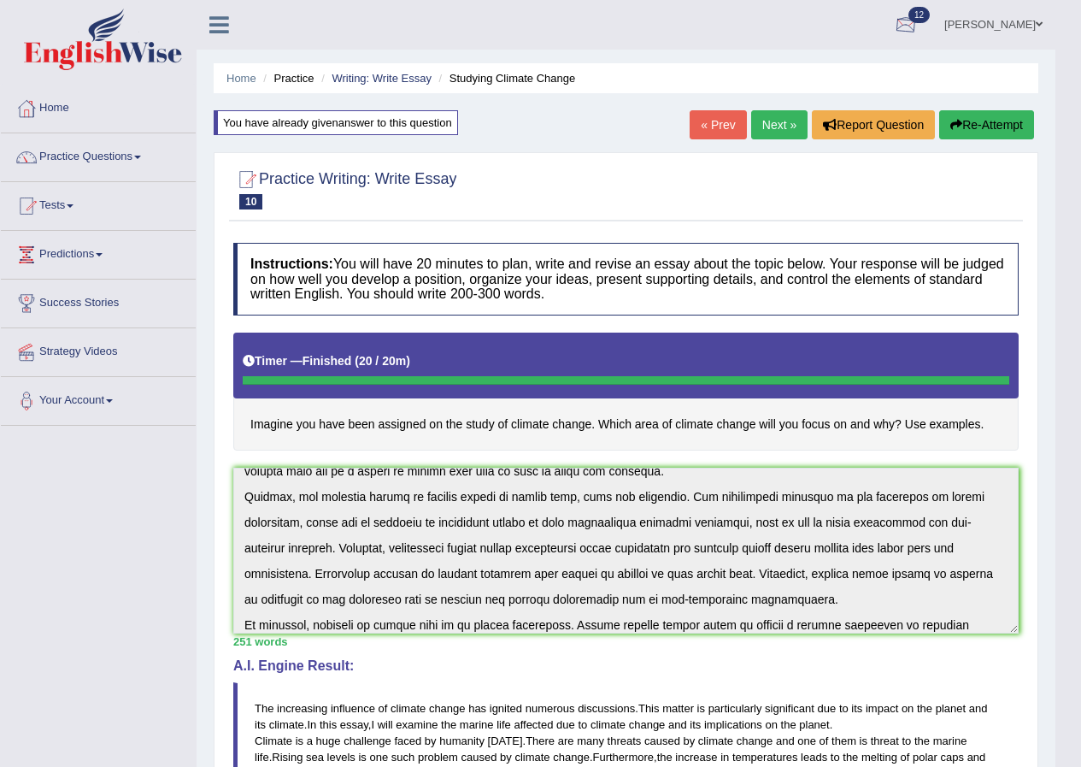
click at [1005, 18] on link "Ridhima Arora" at bounding box center [994, 22] width 124 height 44
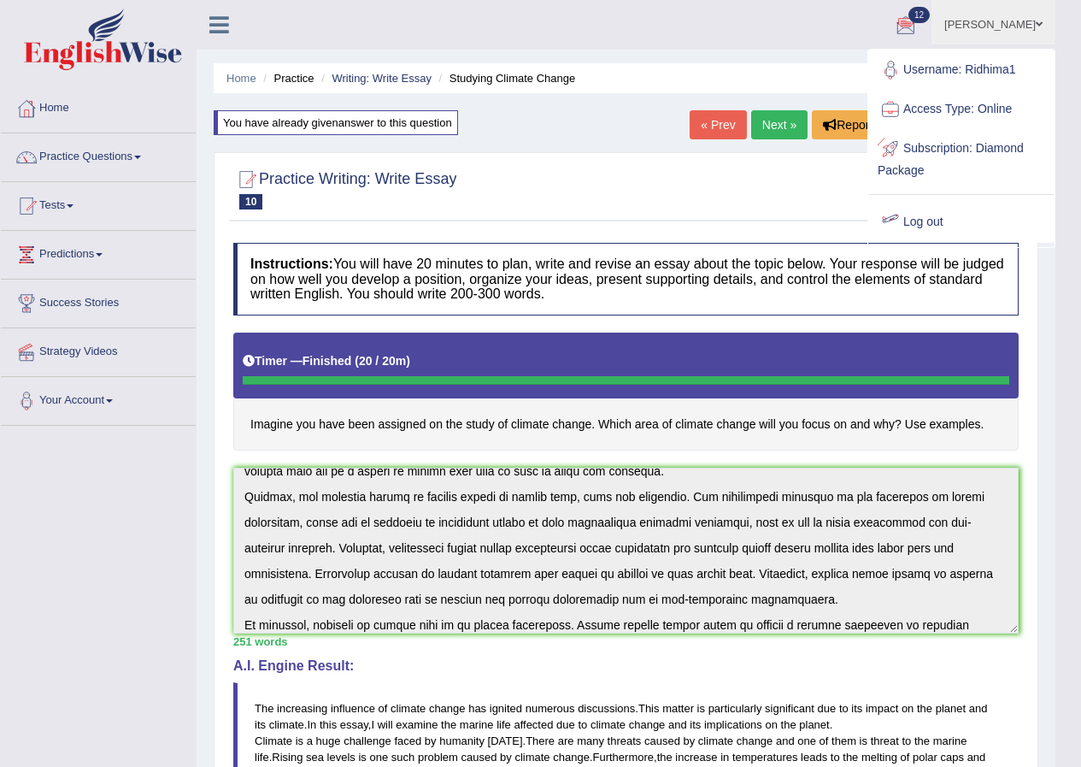
click at [941, 219] on link "Log out" at bounding box center [961, 222] width 185 height 39
